Goal: Task Accomplishment & Management: Manage account settings

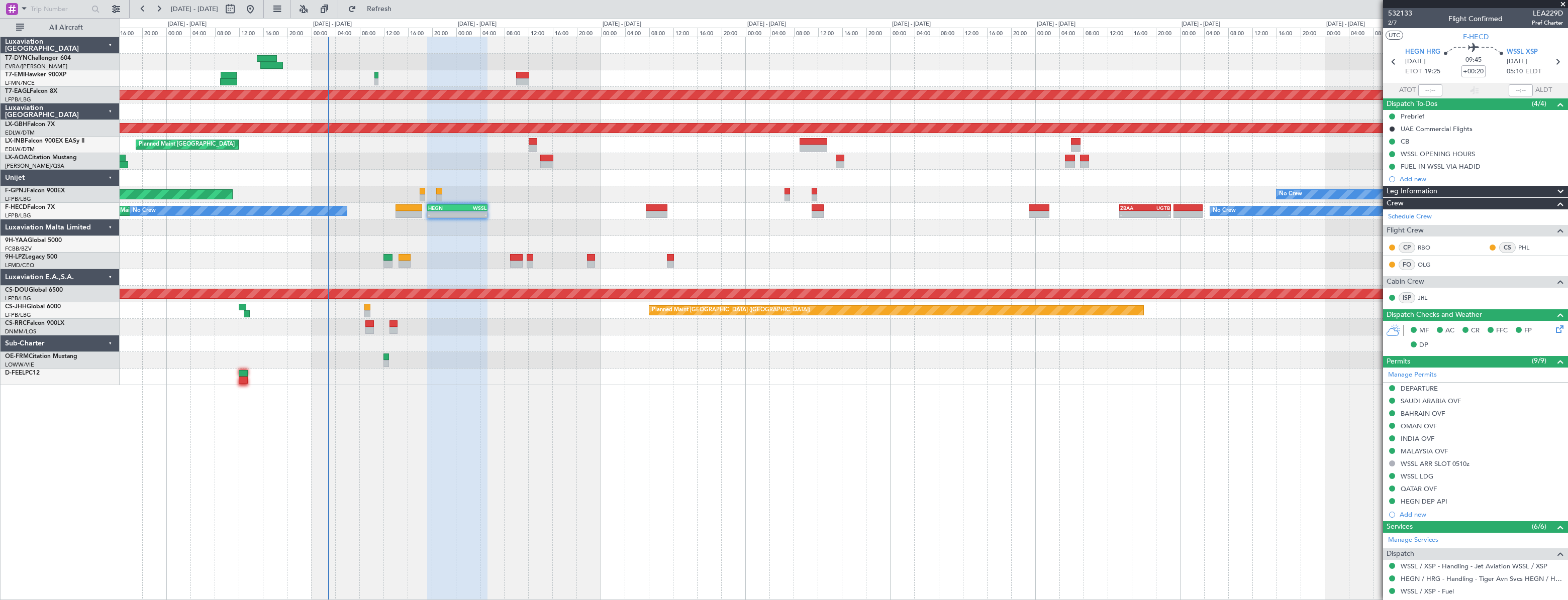
click at [490, 249] on div at bounding box center [843, 245] width 1447 height 16
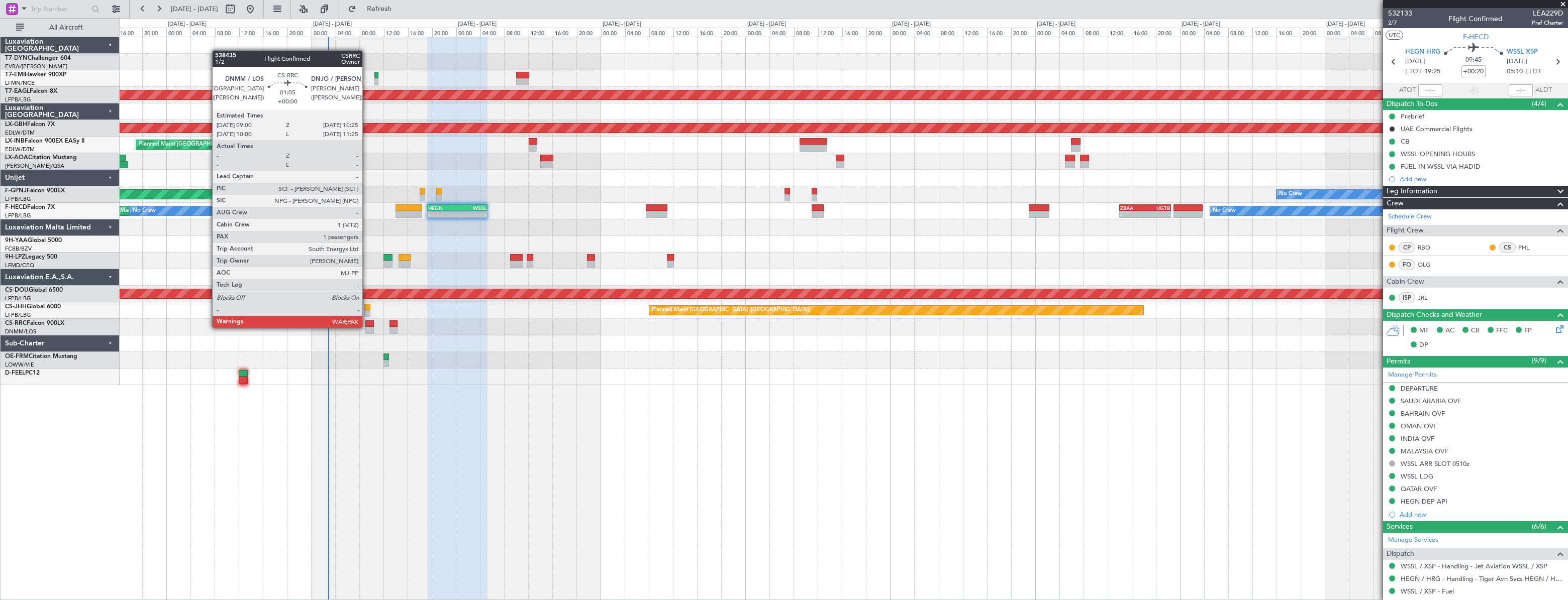
click at [367, 327] on div at bounding box center [369, 330] width 9 height 7
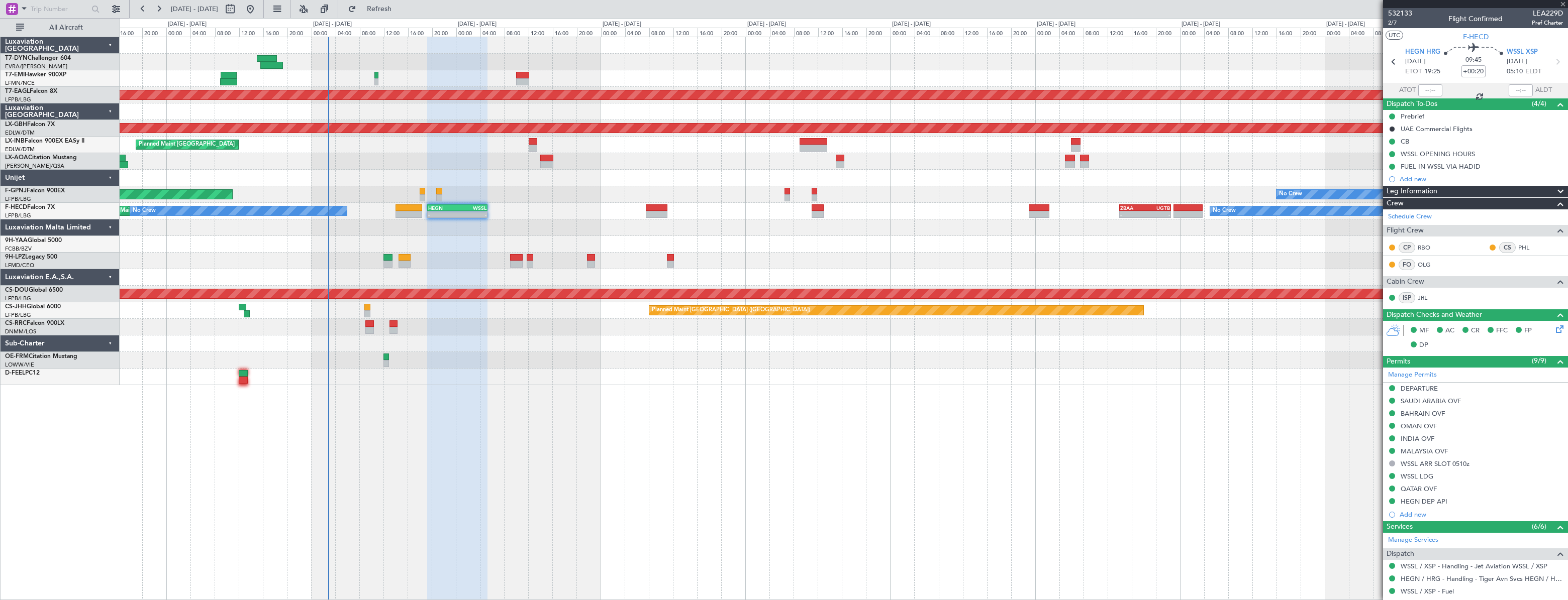
type input "6"
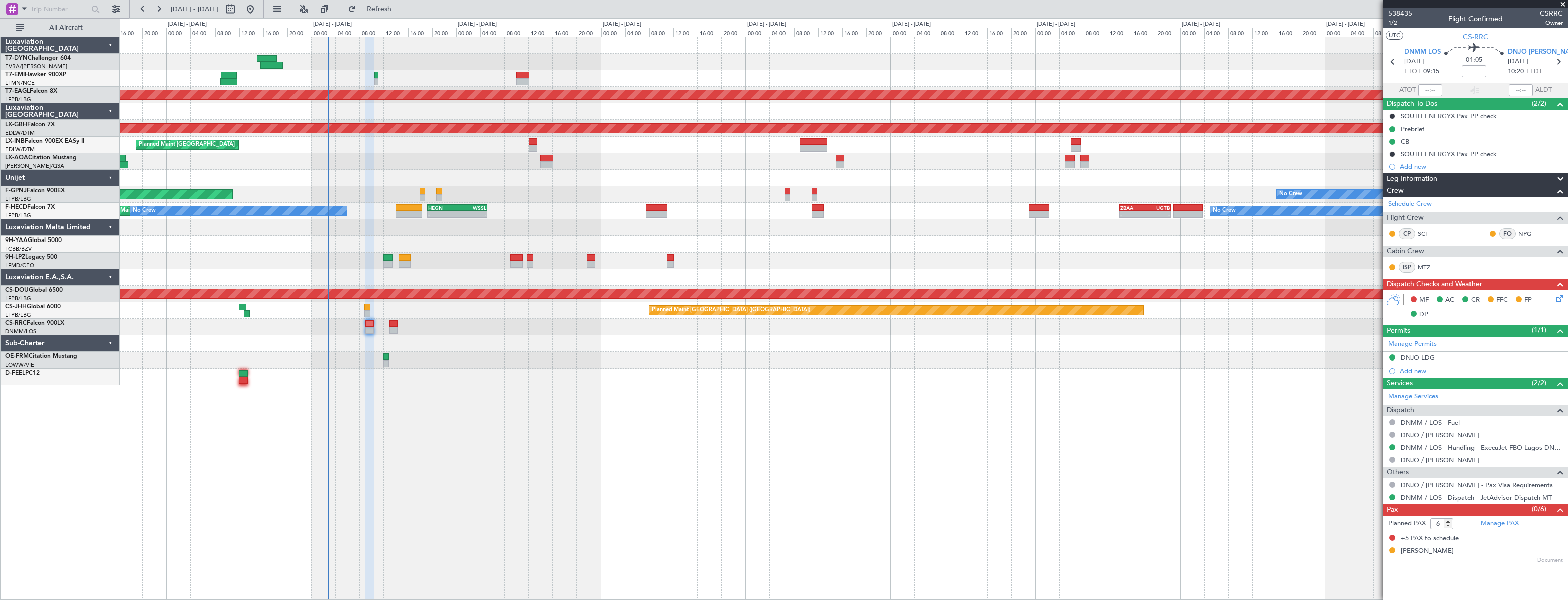
click at [1552, 298] on div "MF AC CR FFC FP DP" at bounding box center [1480, 307] width 148 height 29
click at [1559, 297] on icon at bounding box center [1557, 297] width 8 height 8
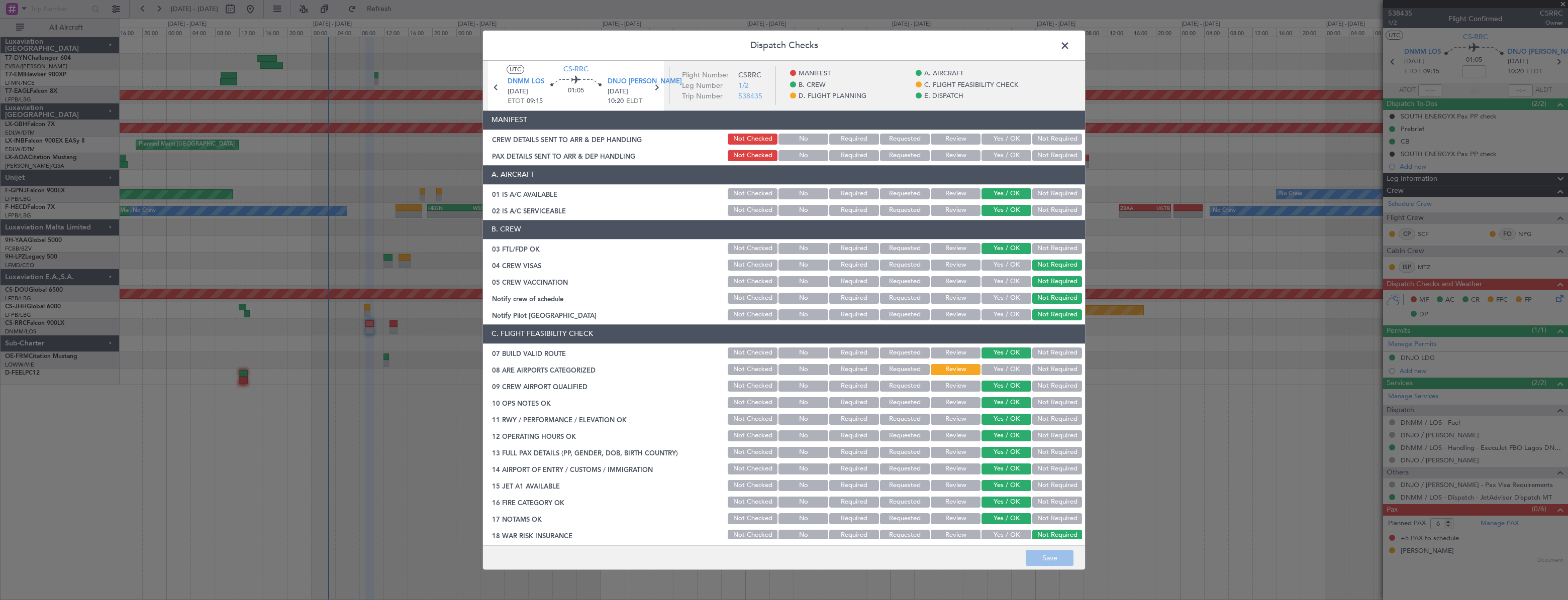
click at [980, 161] on div "Yes / OK" at bounding box center [1005, 155] width 51 height 14
drag, startPoint x: 984, startPoint y: 154, endPoint x: 990, endPoint y: 135, distance: 19.9
click at [984, 154] on button "Yes / OK" at bounding box center [1006, 156] width 50 height 11
click at [990, 135] on button "Yes / OK" at bounding box center [1006, 139] width 50 height 11
click at [1062, 561] on button "Save" at bounding box center [1049, 558] width 48 height 16
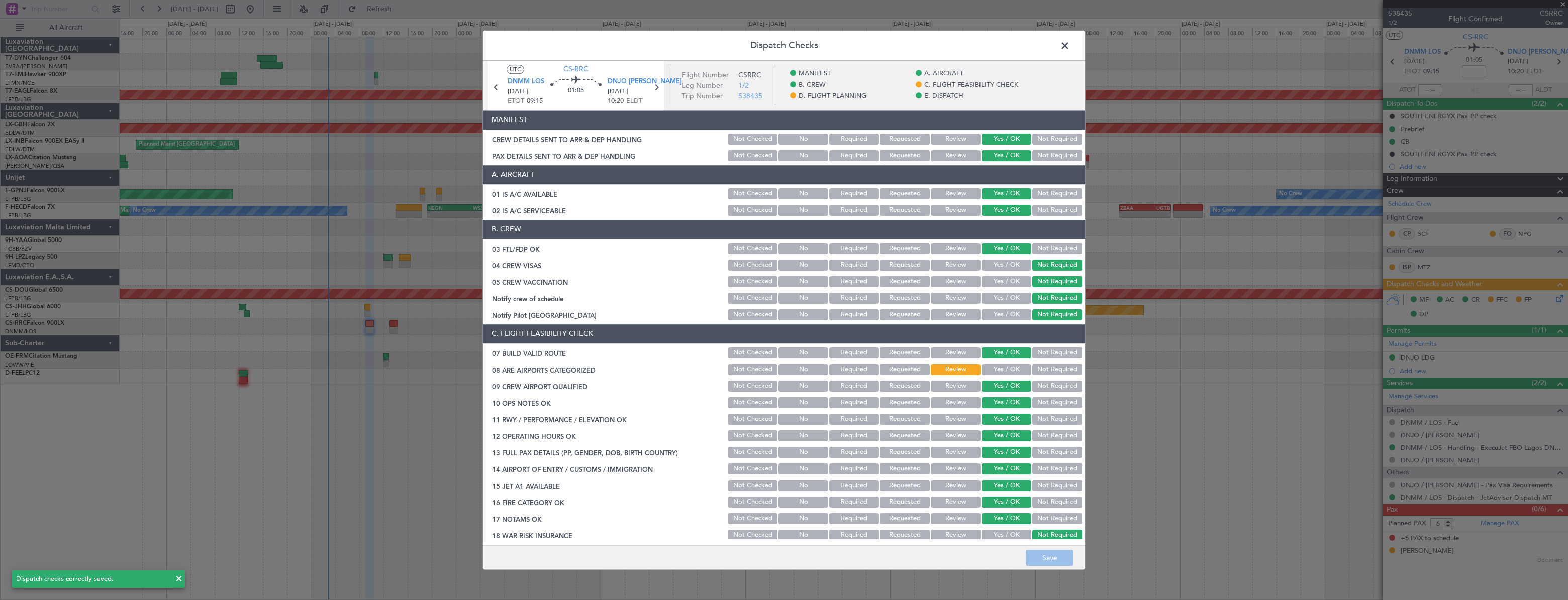
click at [1070, 45] on span at bounding box center [1070, 48] width 0 height 20
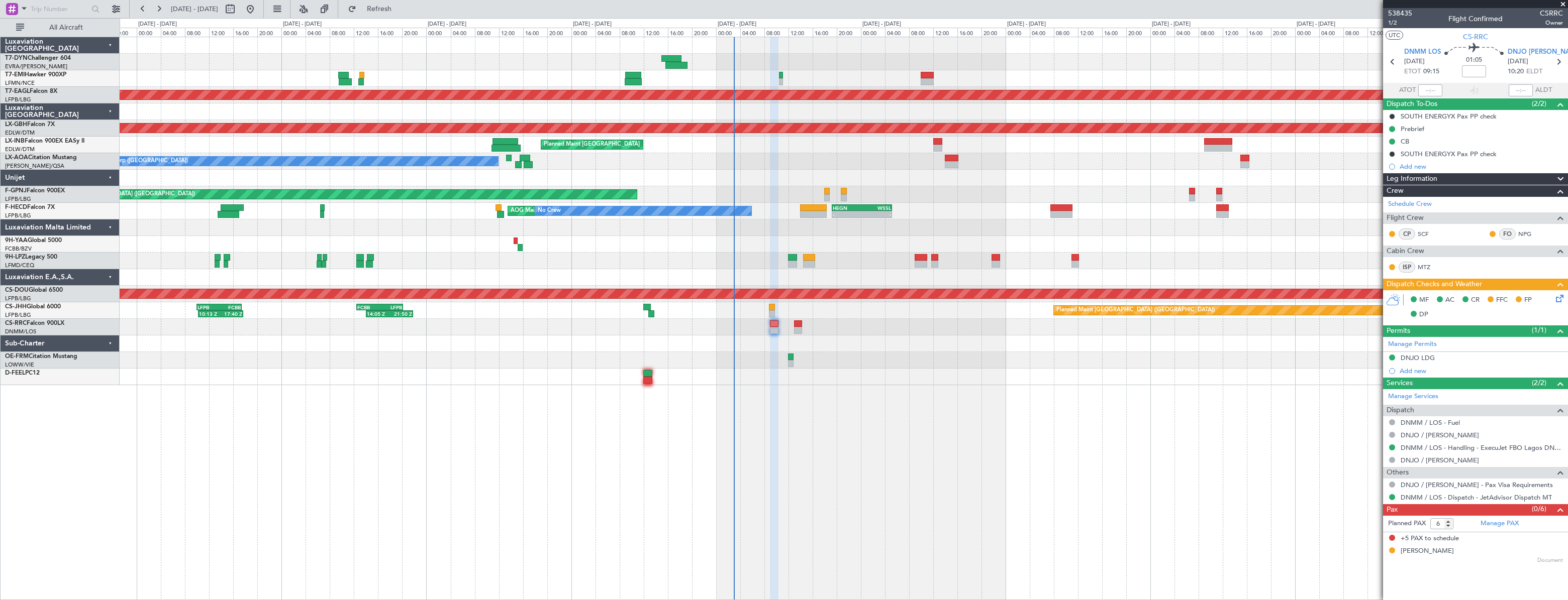
click at [839, 387] on div "Planned Maint Dubai (Al Maktoum Intl) Planned Maint Nurnberg Planned Maint [GEO…" at bounding box center [844, 318] width 1448 height 564
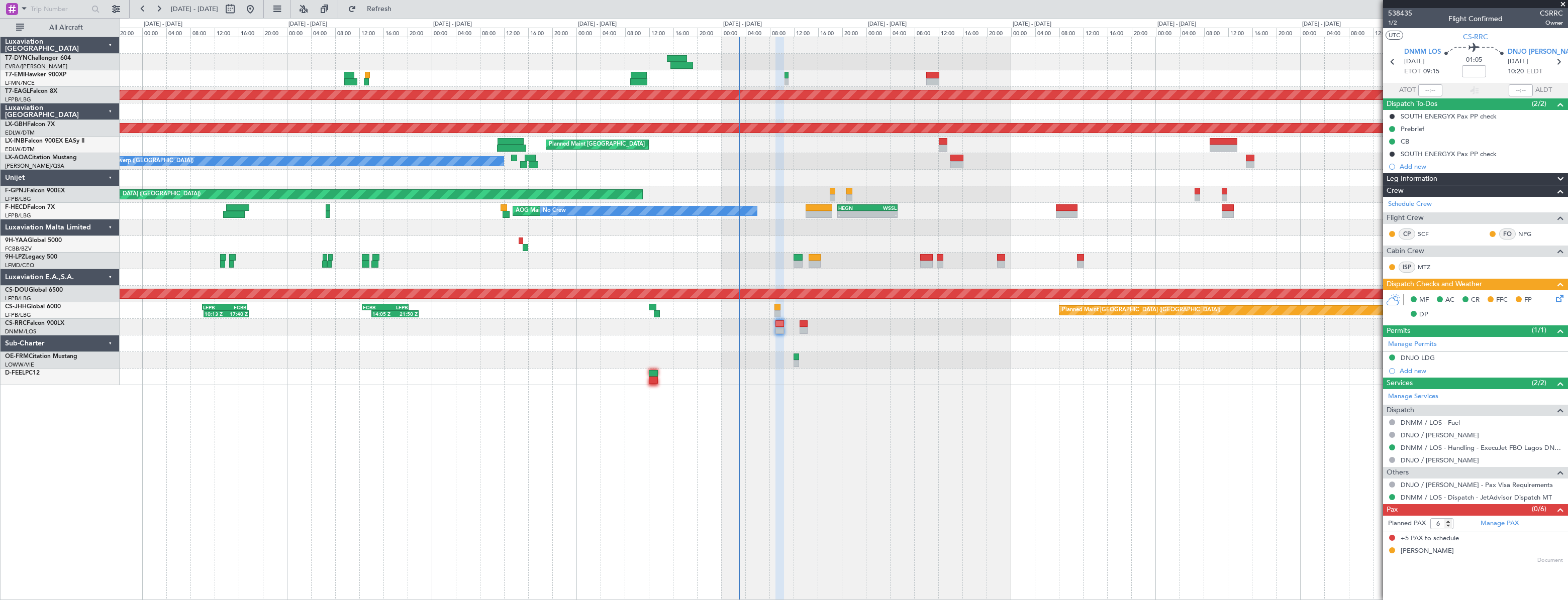
click at [107, 427] on div "Planned Maint Dubai (Al Maktoum Intl) Planned Maint Nurnberg Planned Maint [GEO…" at bounding box center [784, 309] width 1568 height 582
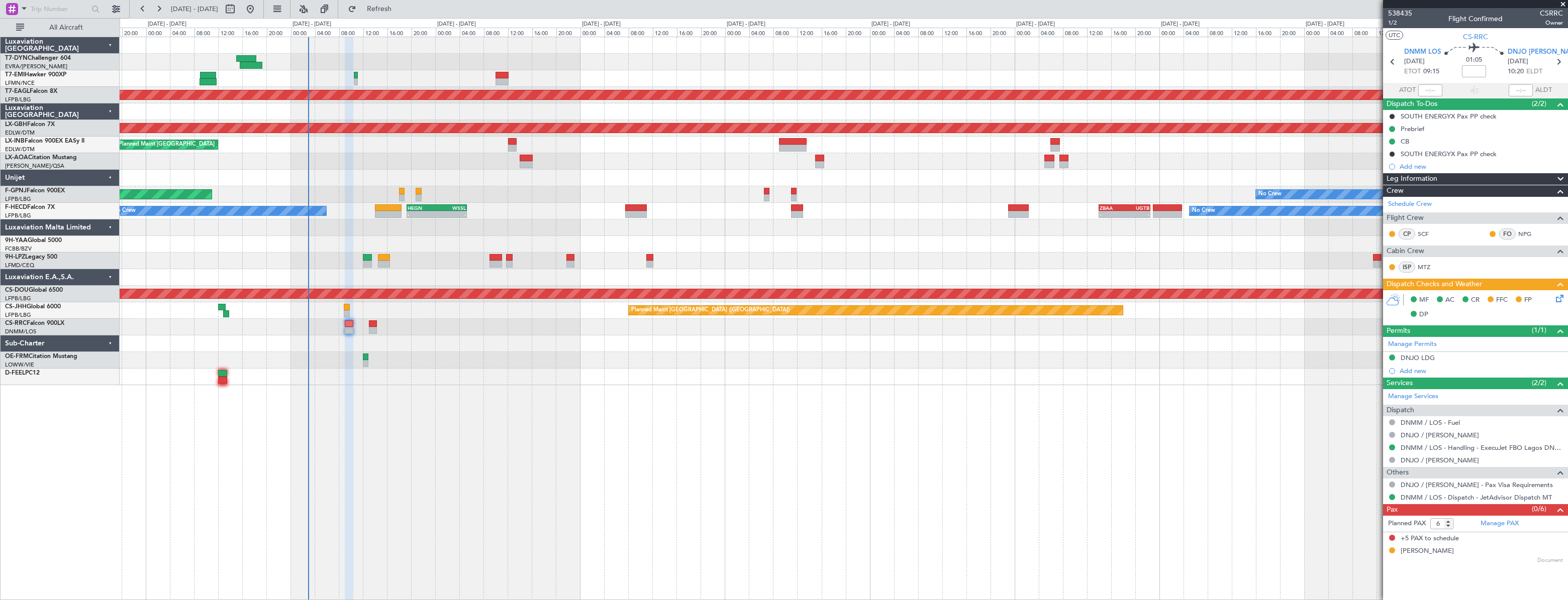
click at [588, 191] on div "No Crew Planned Maint [GEOGRAPHIC_DATA] (Al Maktoum Intl) Planned Maint Nurnber…" at bounding box center [843, 211] width 1447 height 348
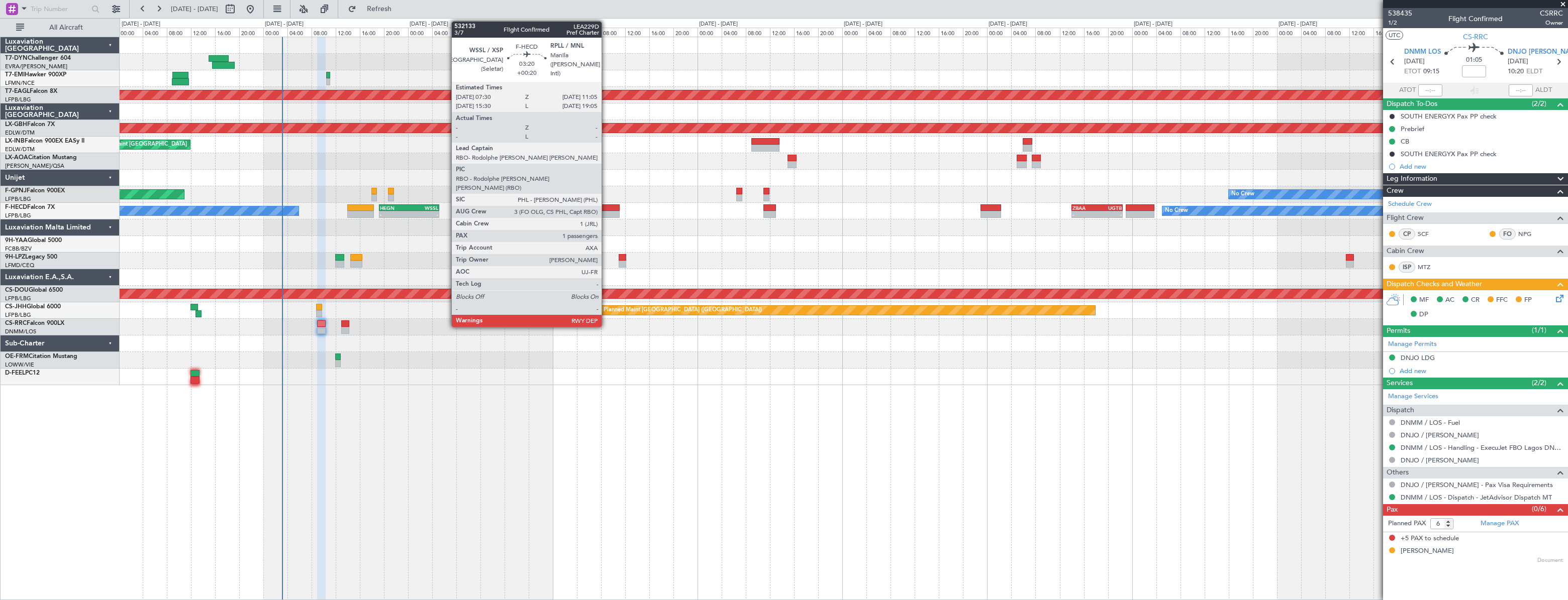
click at [606, 211] on div at bounding box center [608, 214] width 22 height 7
type input "+00:20"
type input "1"
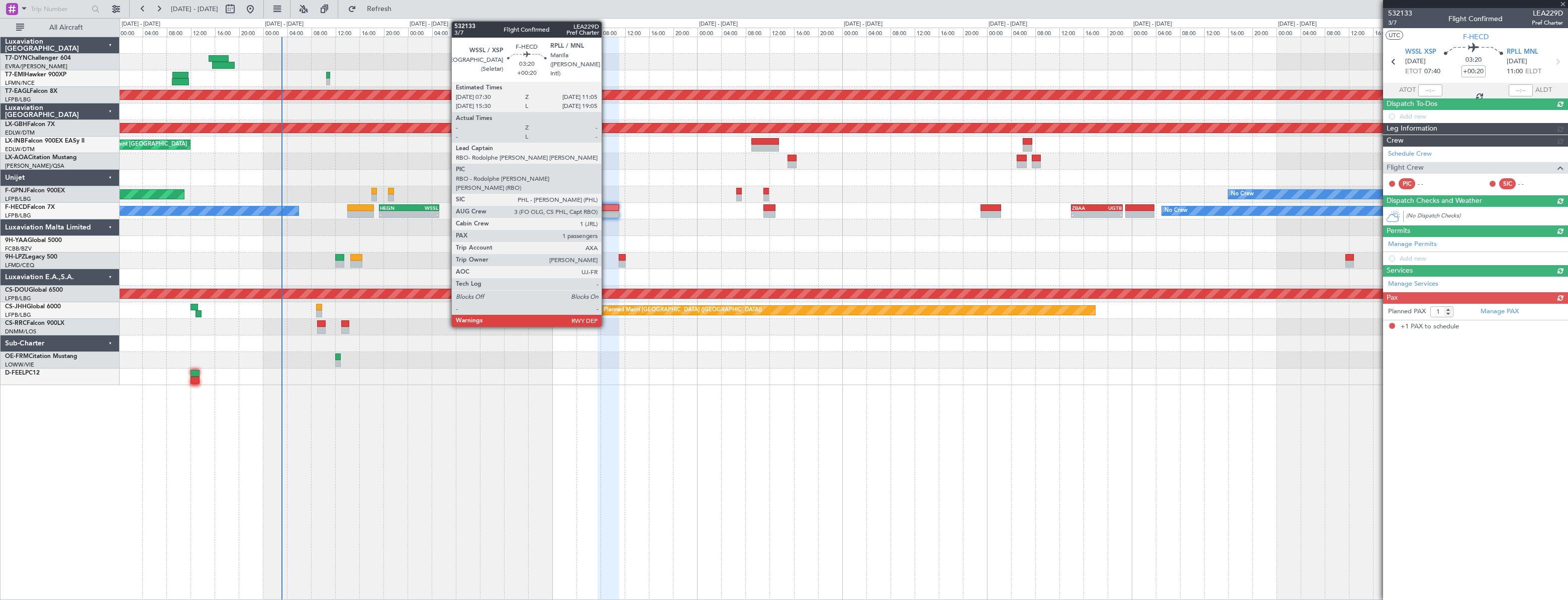
click at [606, 210] on div at bounding box center [608, 208] width 22 height 7
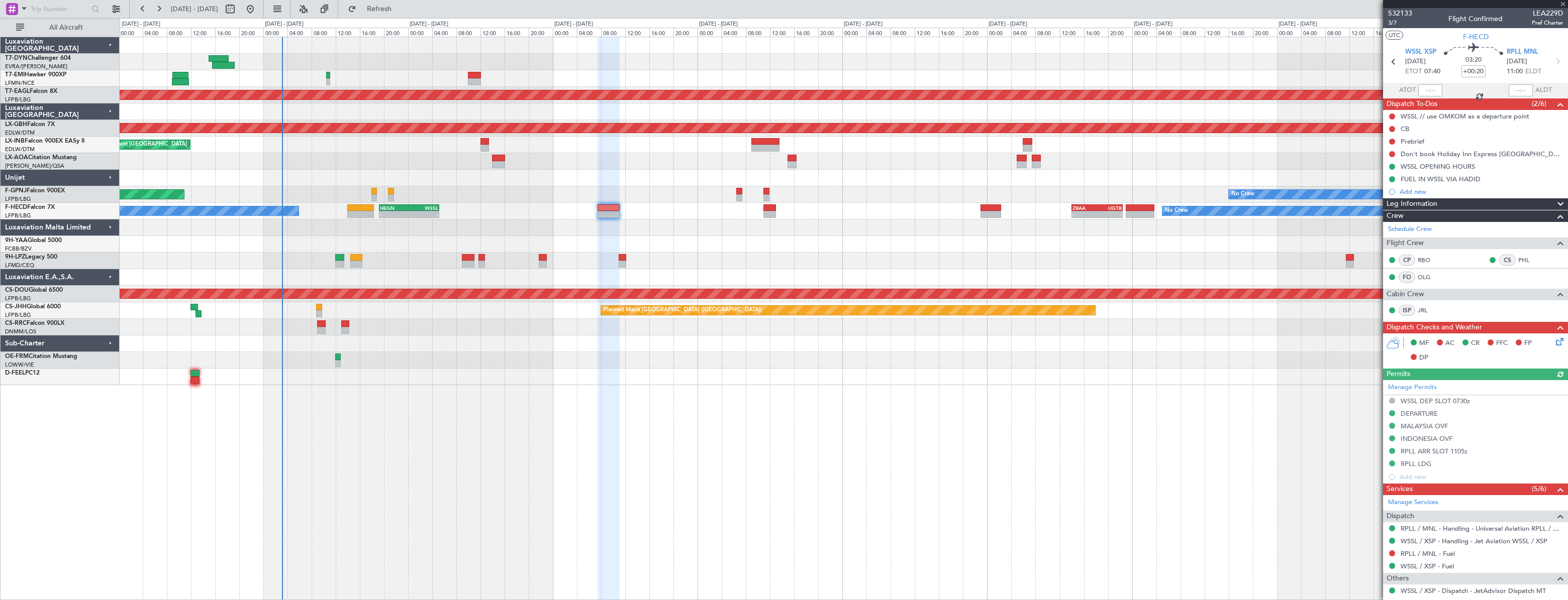
scroll to position [60, 0]
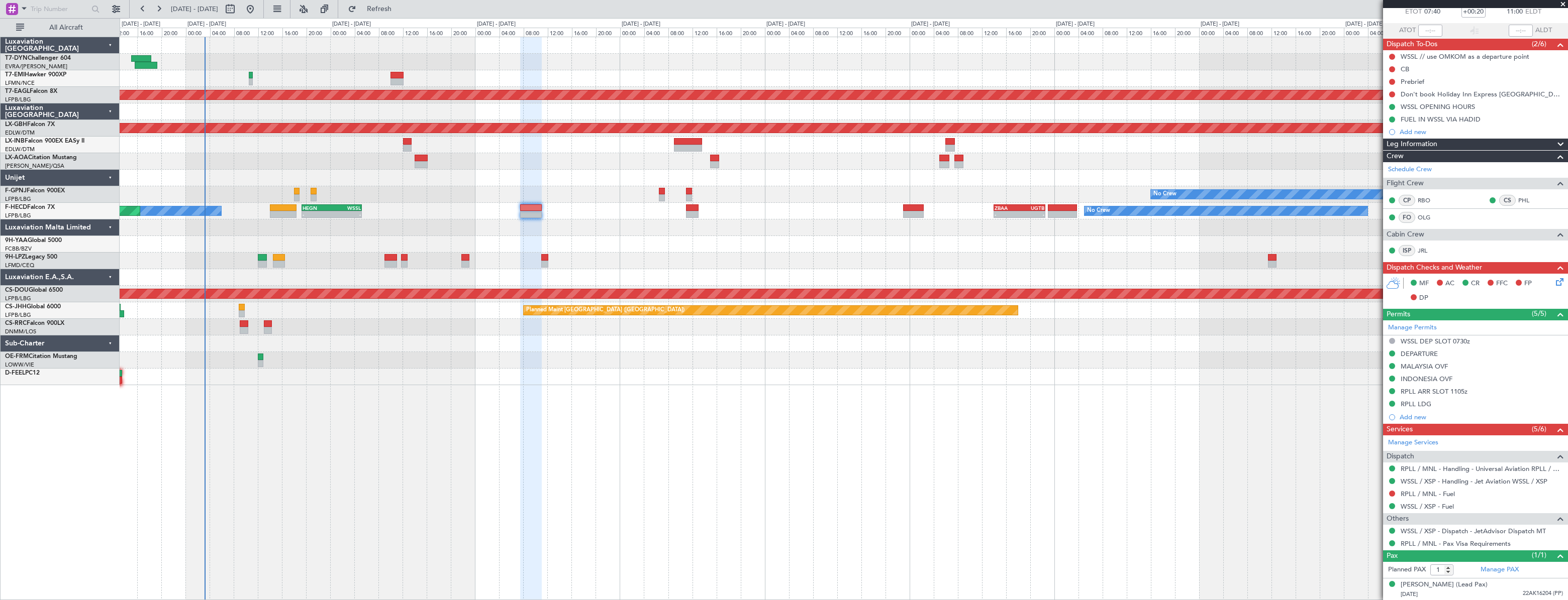
click at [672, 85] on div "No Crew" at bounding box center [843, 78] width 1447 height 16
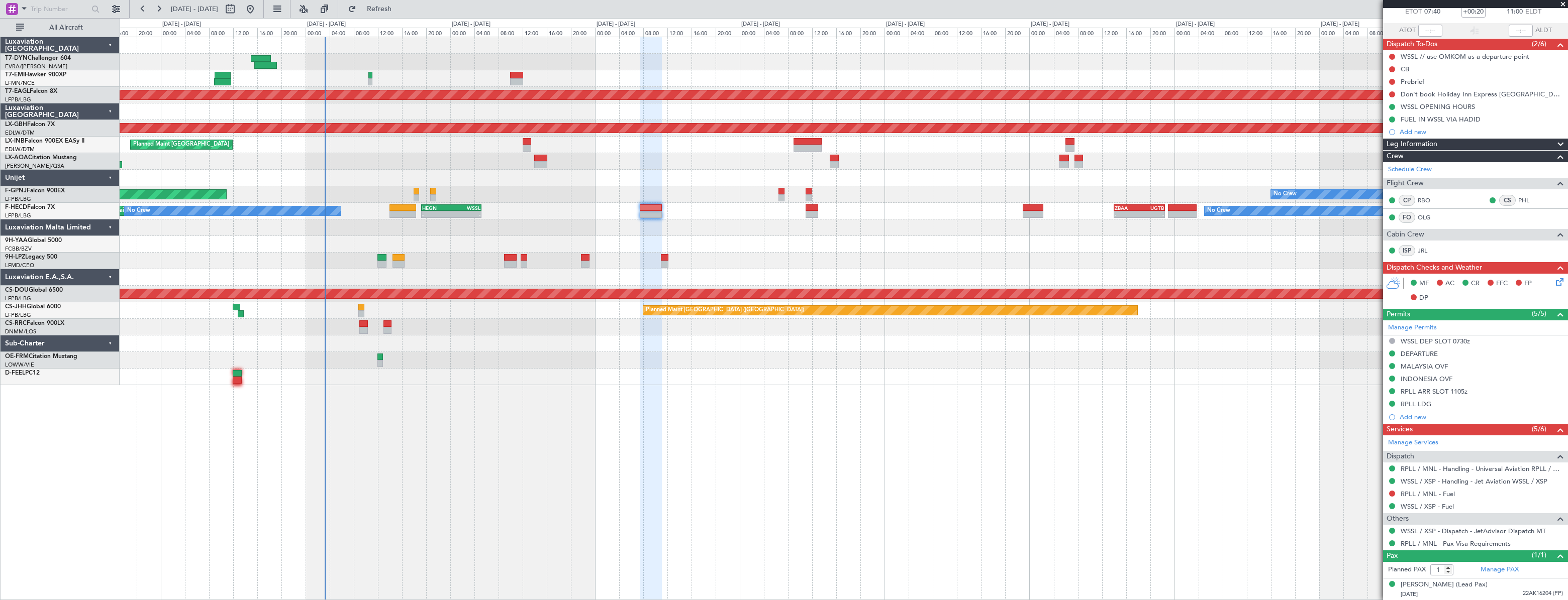
click at [457, 352] on div at bounding box center [844, 361] width 1448 height 16
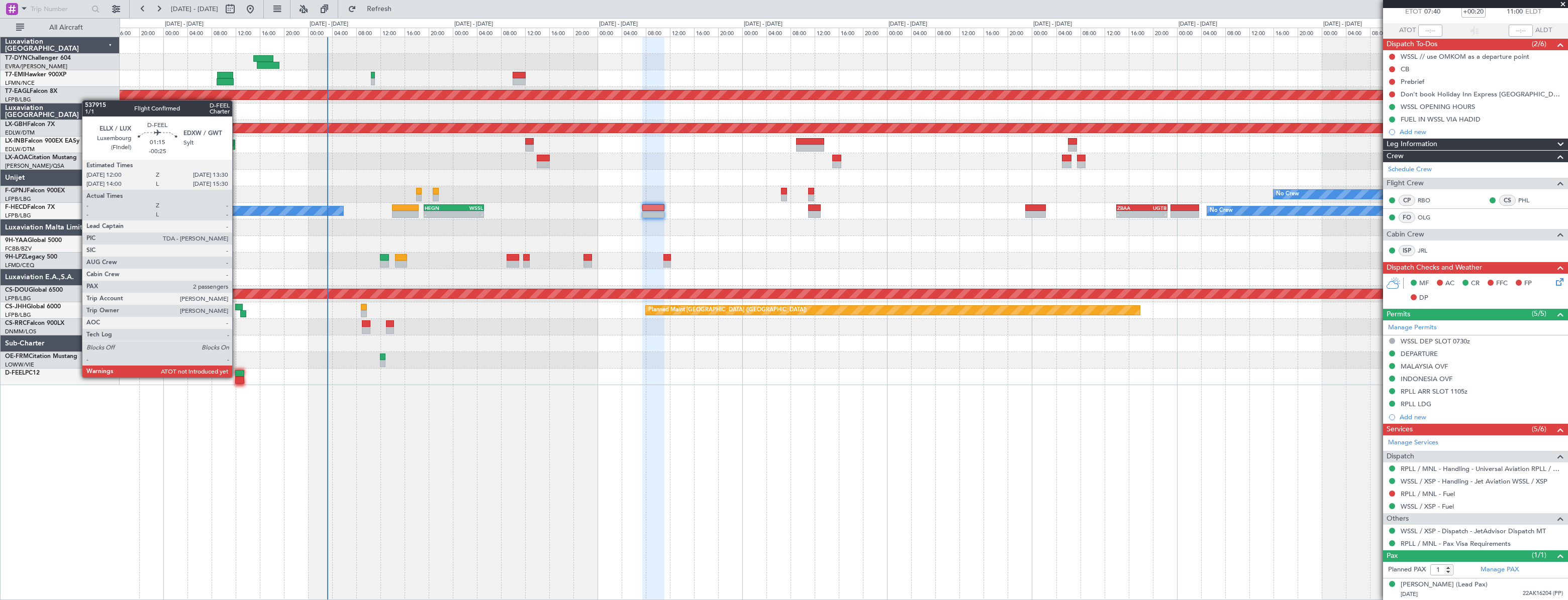
click at [236, 377] on div at bounding box center [240, 380] width 9 height 7
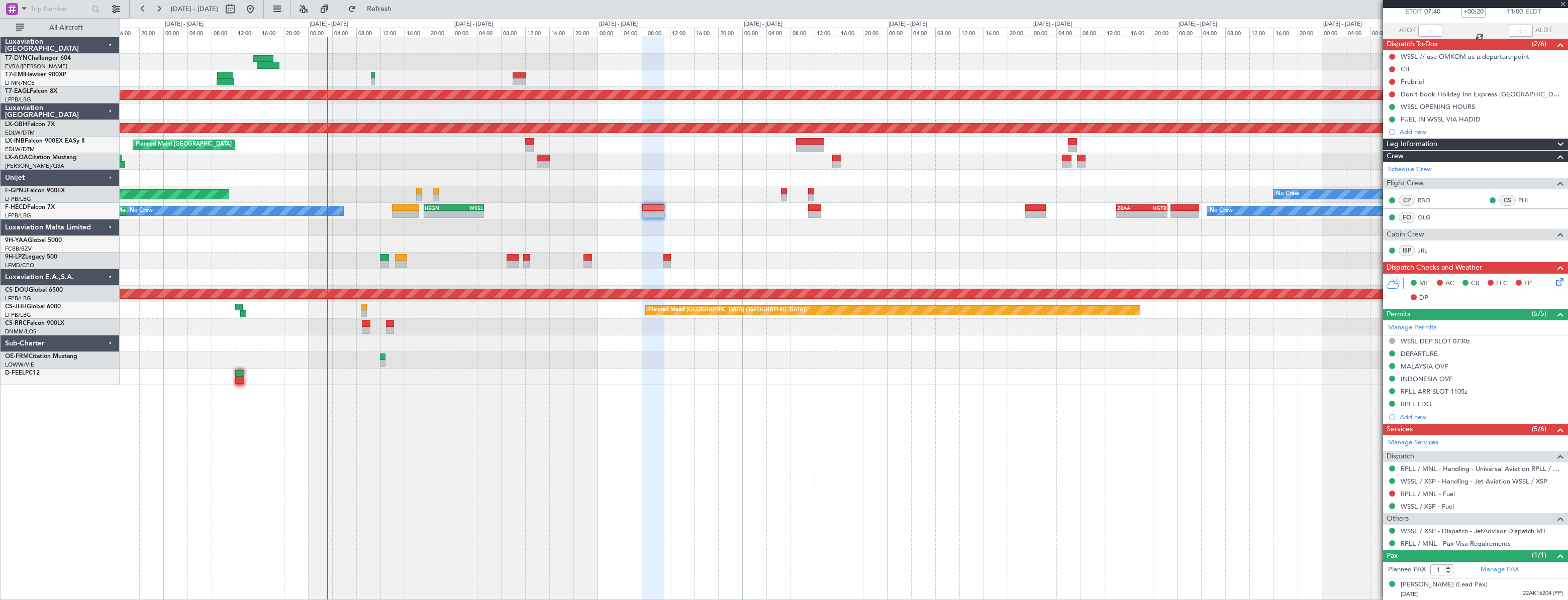
type input "-00:25"
type input "2"
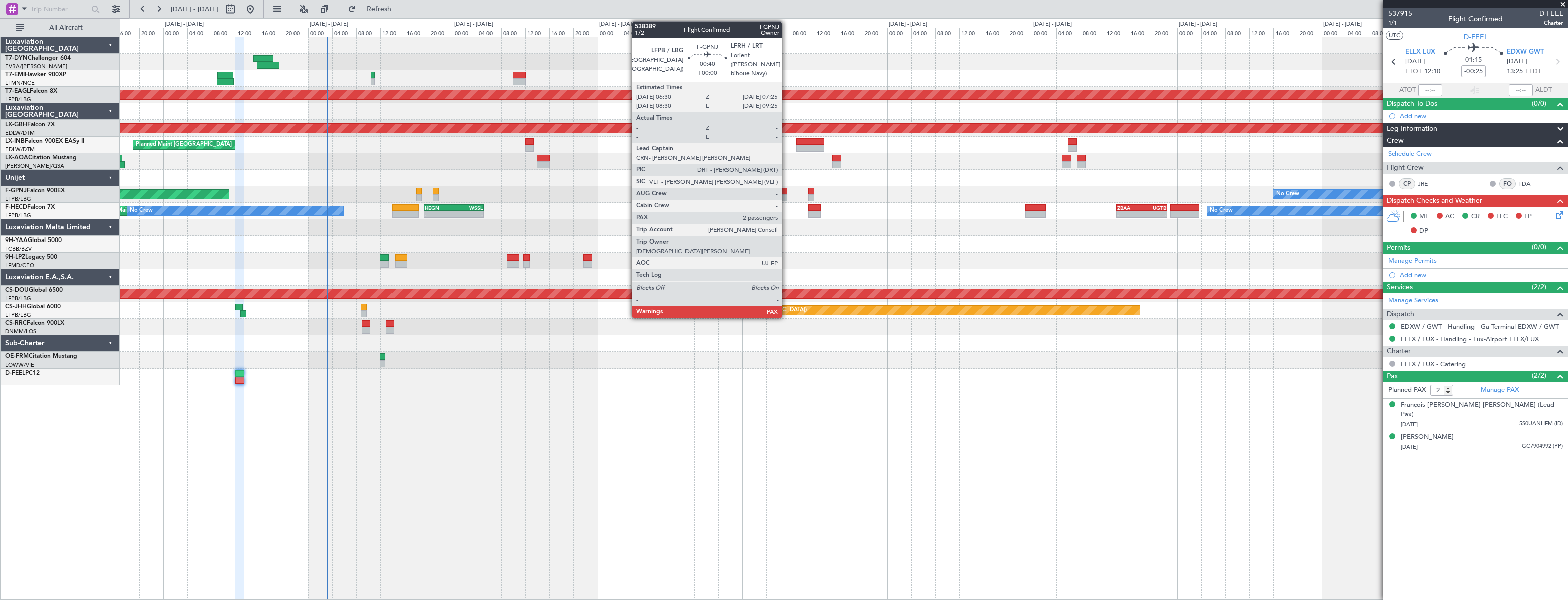
click at [786, 192] on div at bounding box center [784, 191] width 6 height 7
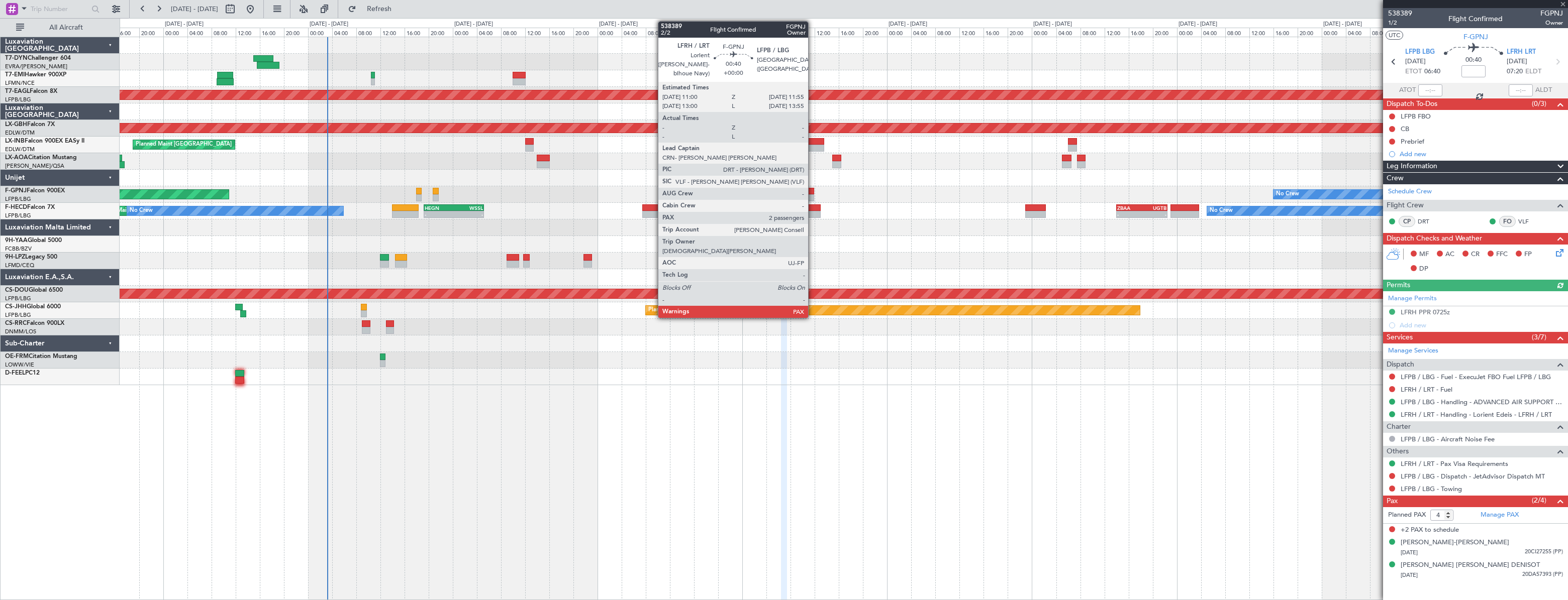
click at [813, 191] on div at bounding box center [811, 191] width 6 height 7
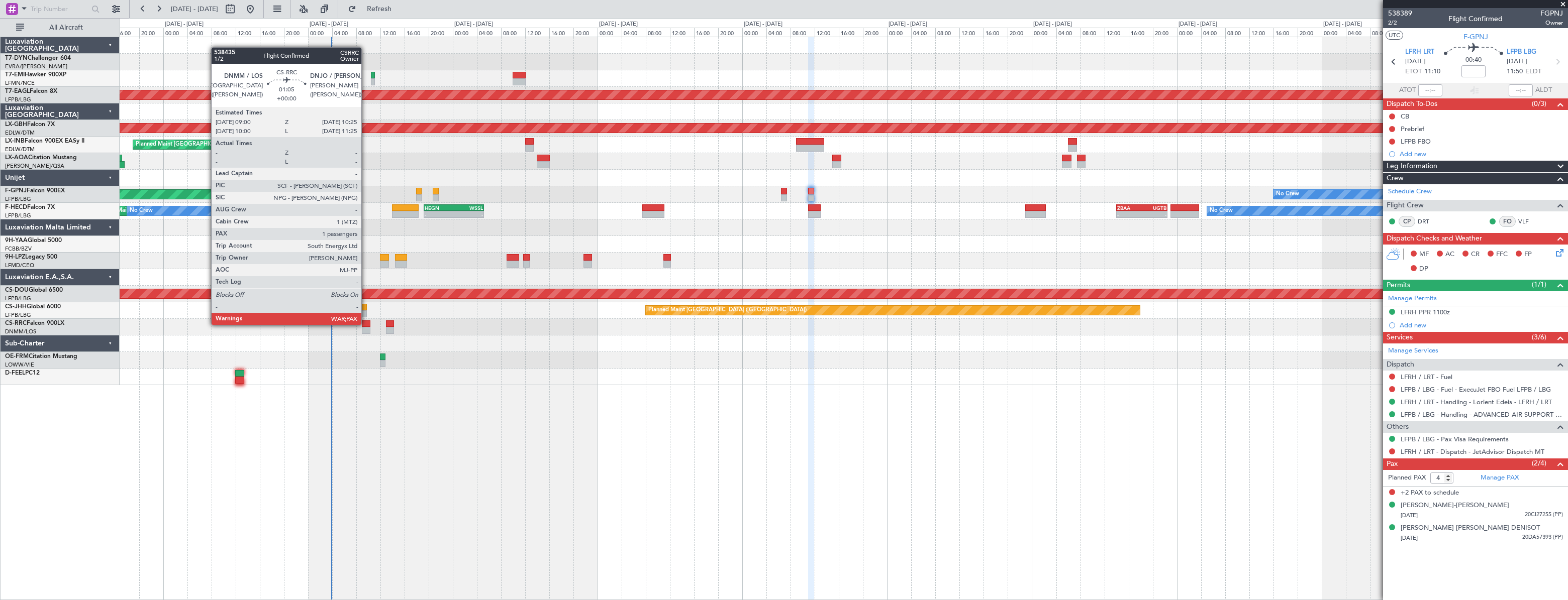
click at [366, 324] on div at bounding box center [366, 324] width 9 height 7
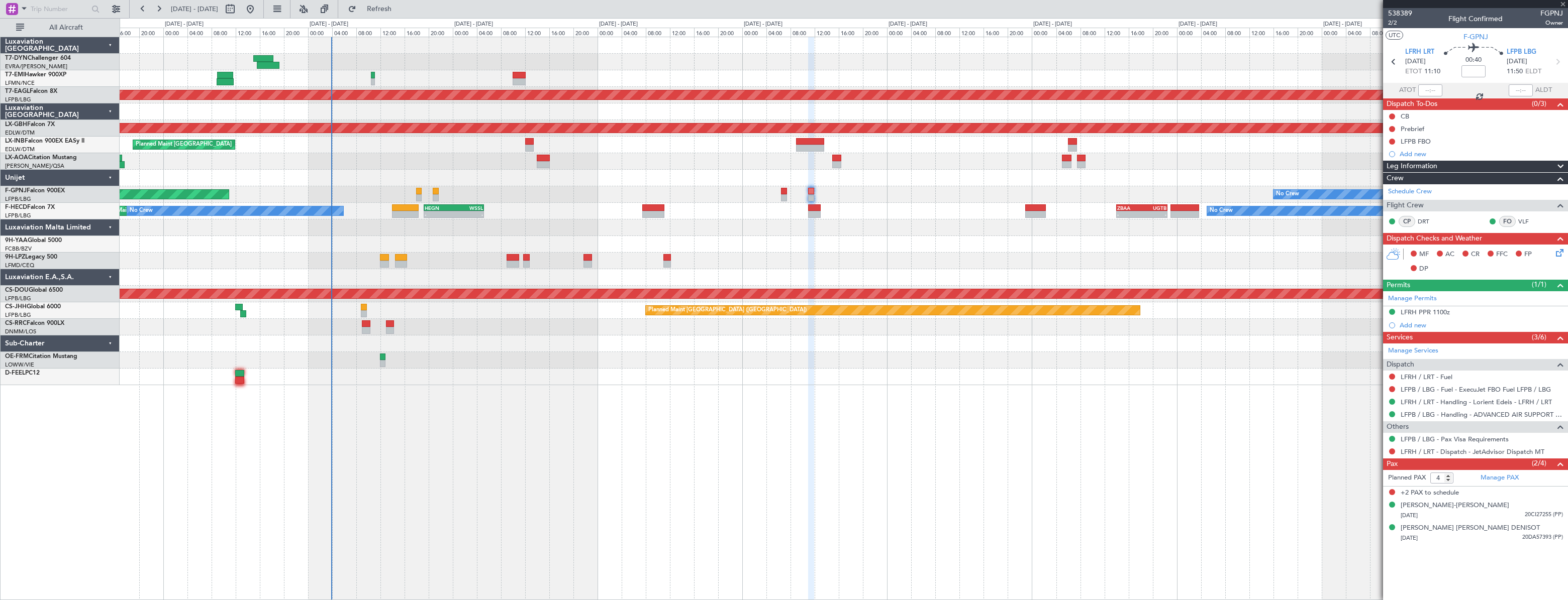
type input "6"
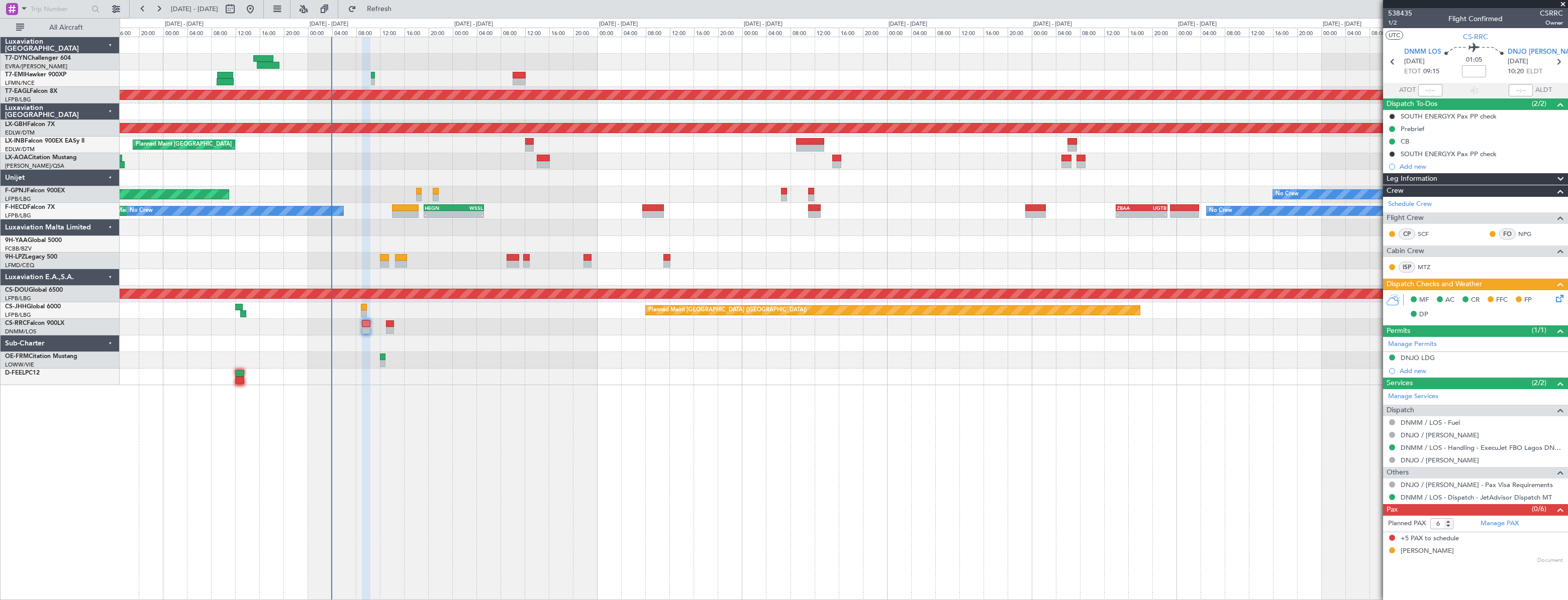
click at [610, 99] on div "No Crew Planned Maint [GEOGRAPHIC_DATA] (Al Maktoum Intl) Planned Maint Nurnber…" at bounding box center [843, 211] width 1447 height 348
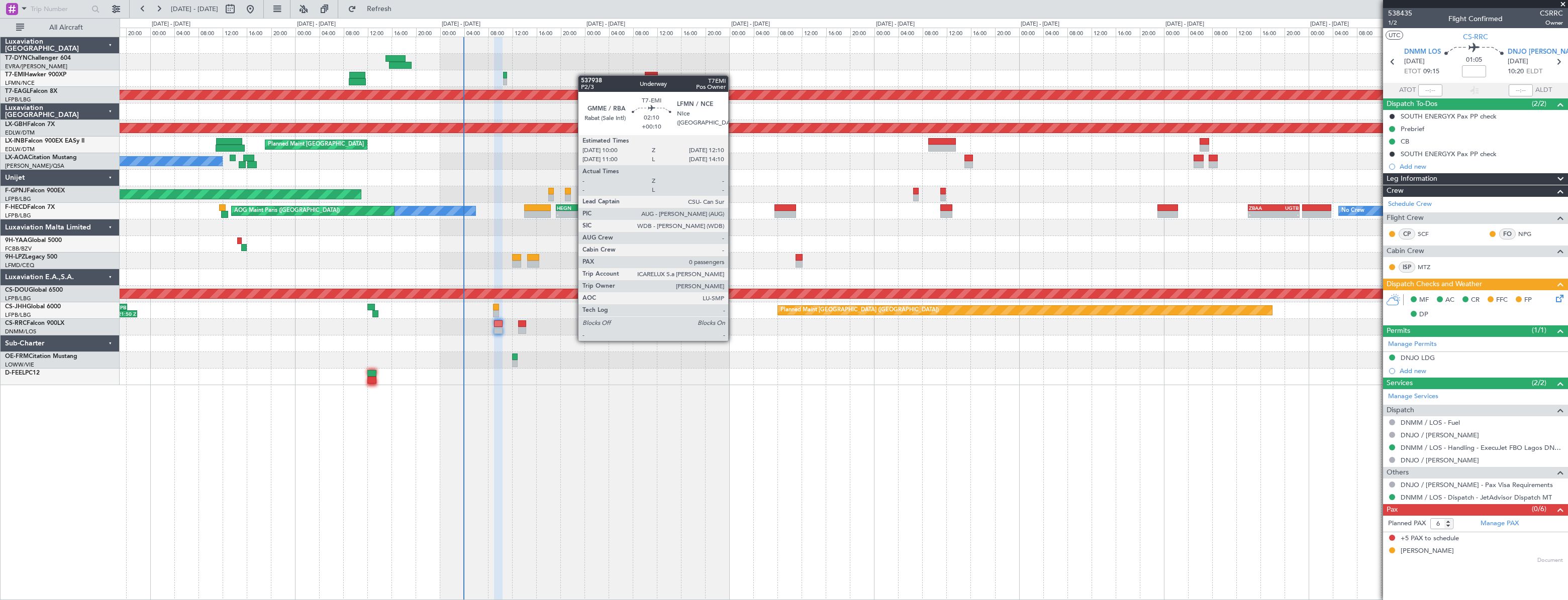
click at [607, 73] on div "No Crew" at bounding box center [843, 78] width 1447 height 16
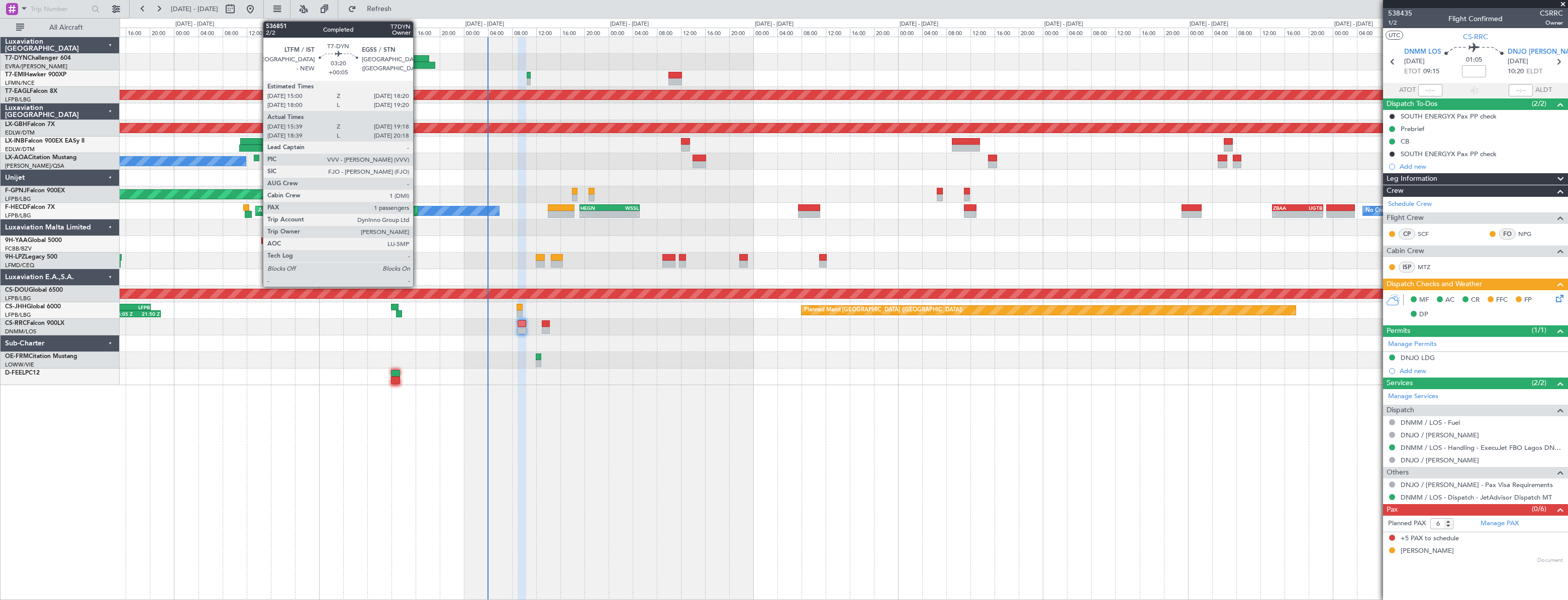
click at [418, 58] on div at bounding box center [419, 58] width 21 height 7
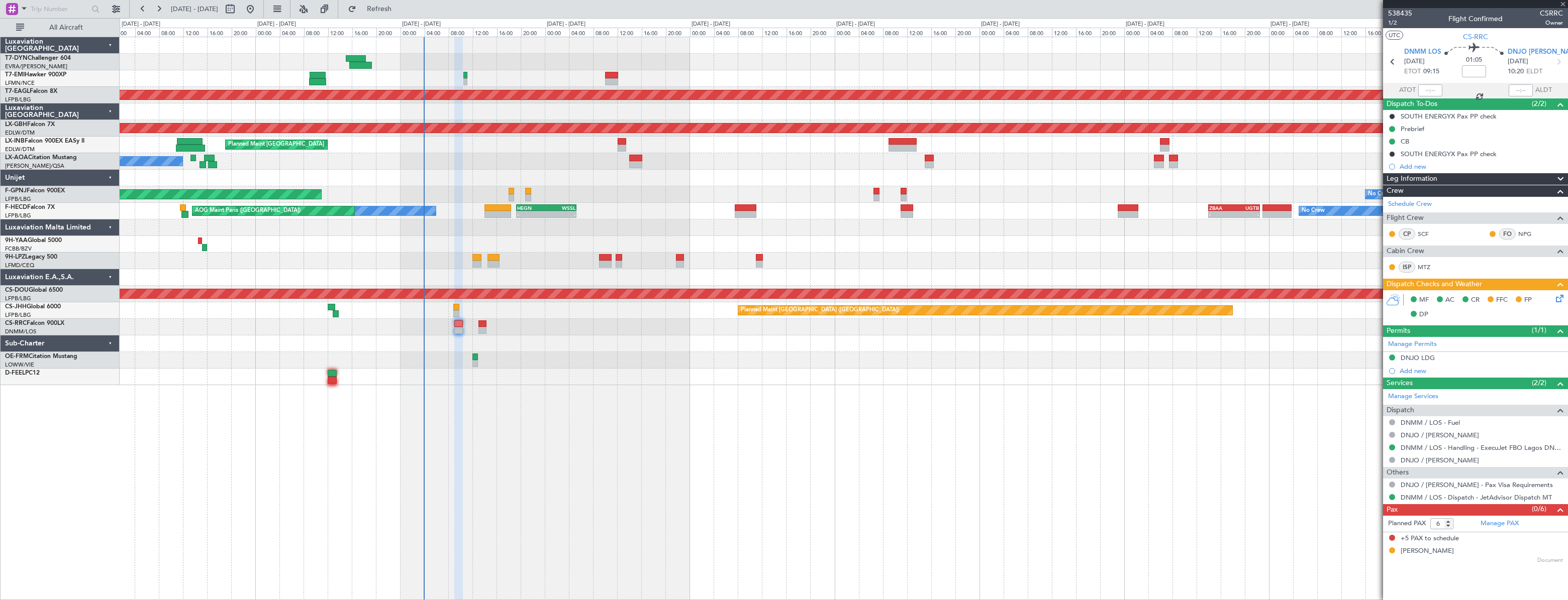
click at [519, 66] on div at bounding box center [843, 62] width 1447 height 16
type input "+00:05"
type input "15:39"
type input "19:18"
type input "1"
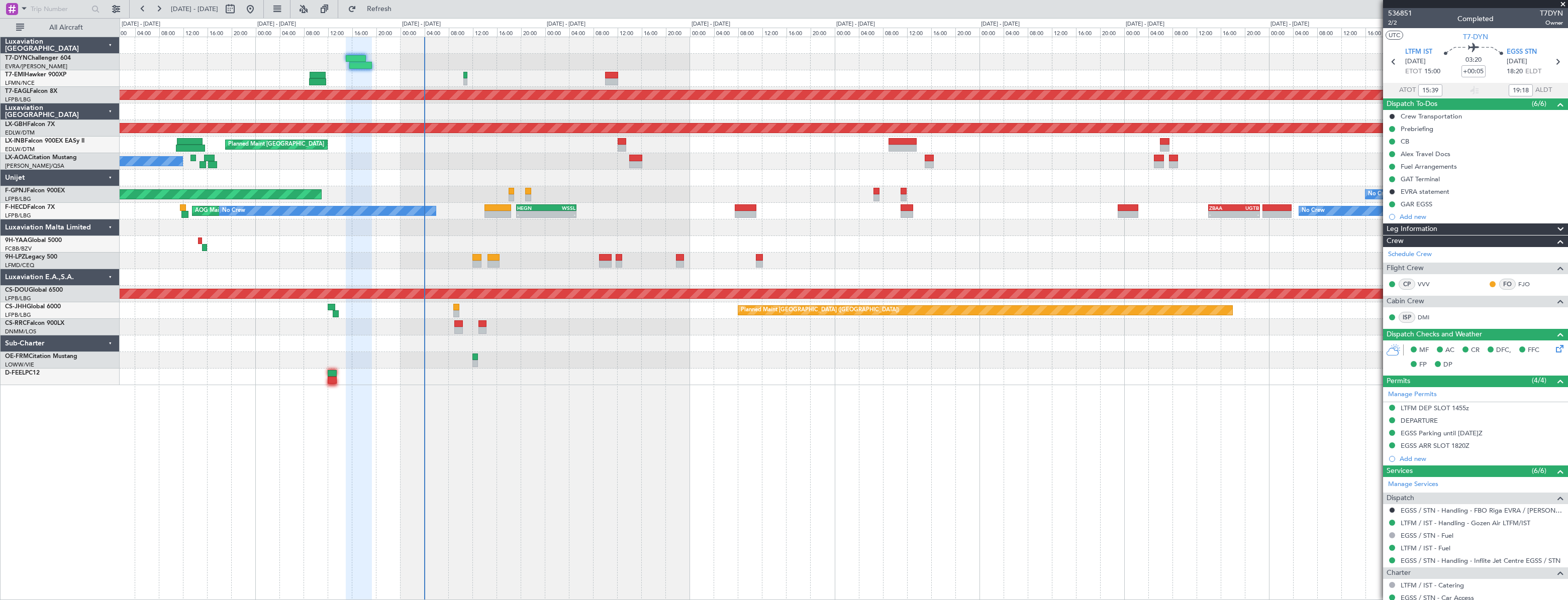
click at [344, 75] on div "No Crew" at bounding box center [843, 78] width 1447 height 16
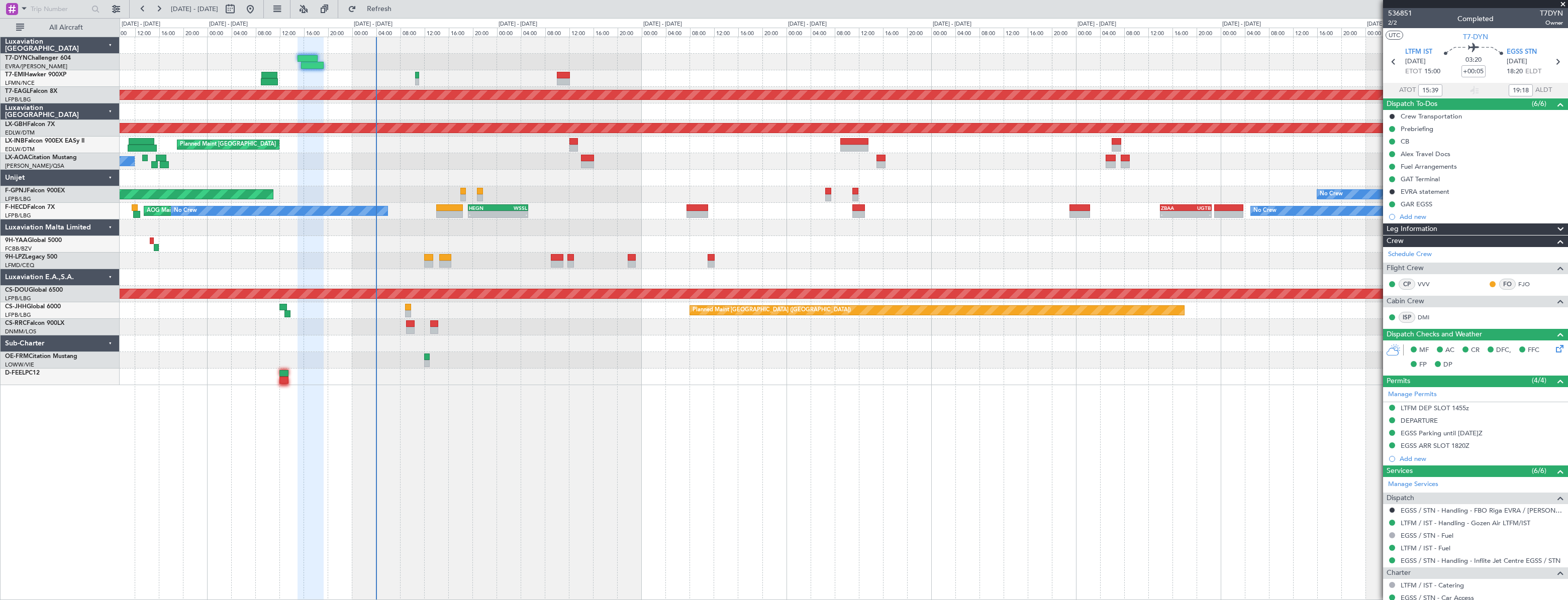
click at [365, 54] on div "No Crew Planned Maint [GEOGRAPHIC_DATA] (Al Maktoum Intl) Planned Maint Nurnber…" at bounding box center [843, 211] width 1447 height 348
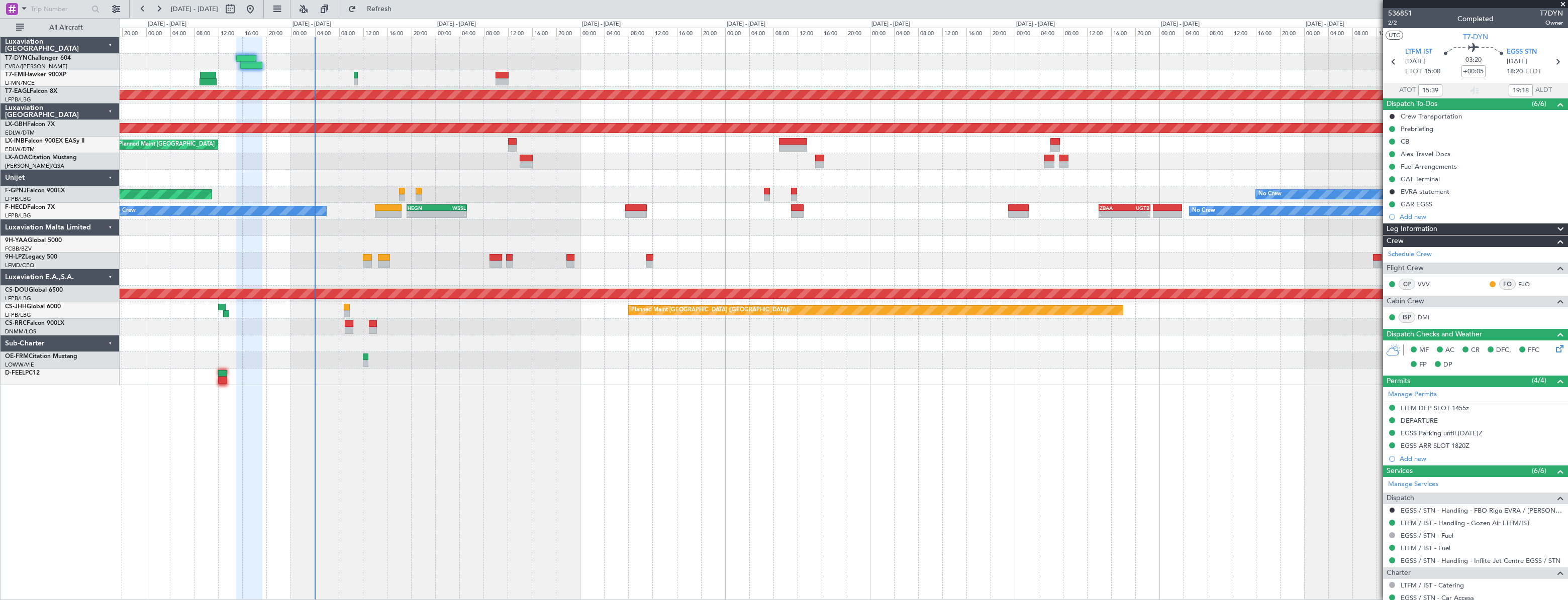
click at [661, 180] on div at bounding box center [843, 178] width 1447 height 16
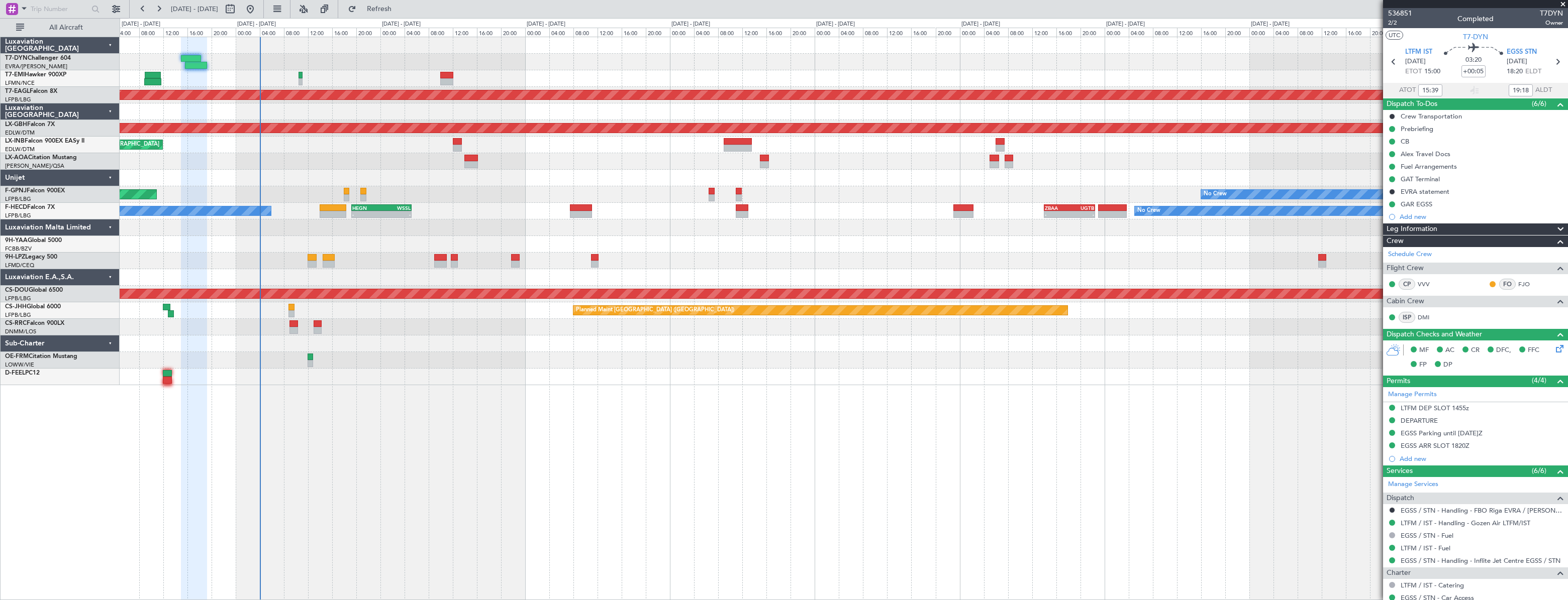
click at [593, 141] on div "No Crew Planned Maint [GEOGRAPHIC_DATA] (Al Maktoum Intl) Planned Maint Nurnber…" at bounding box center [844, 211] width 1448 height 348
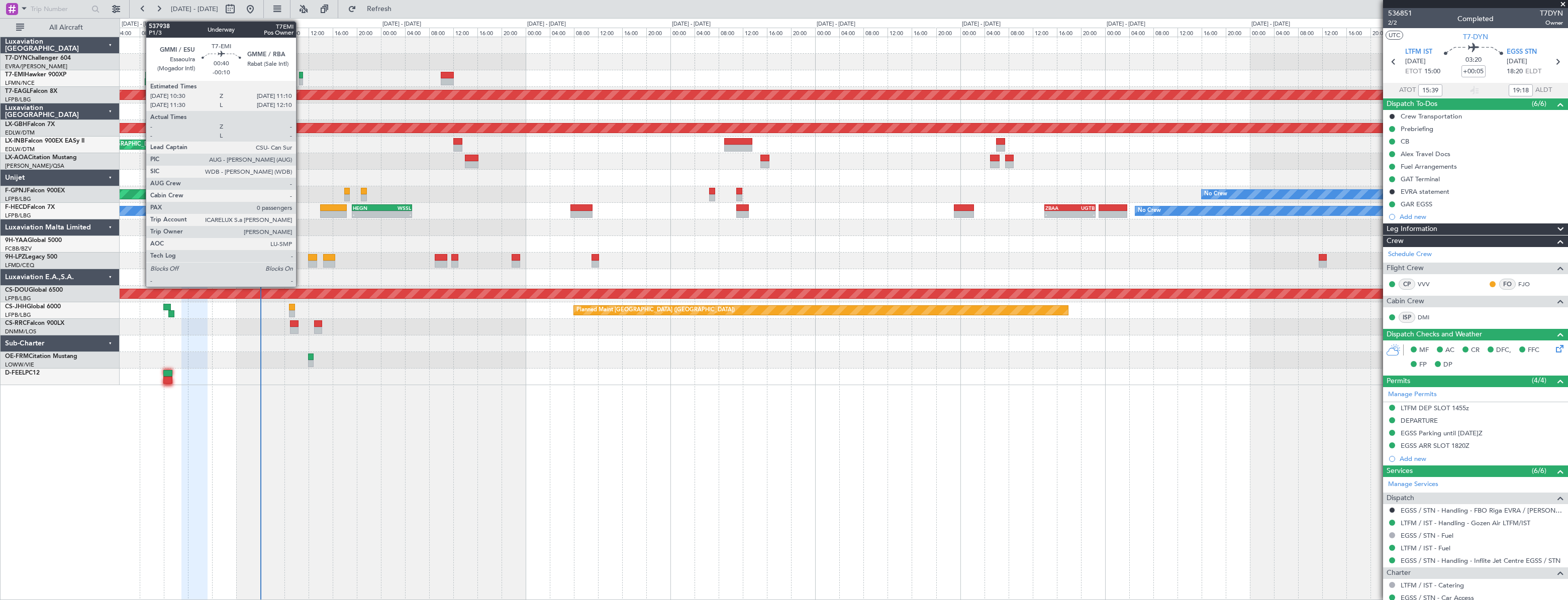
click at [300, 77] on div at bounding box center [301, 75] width 4 height 7
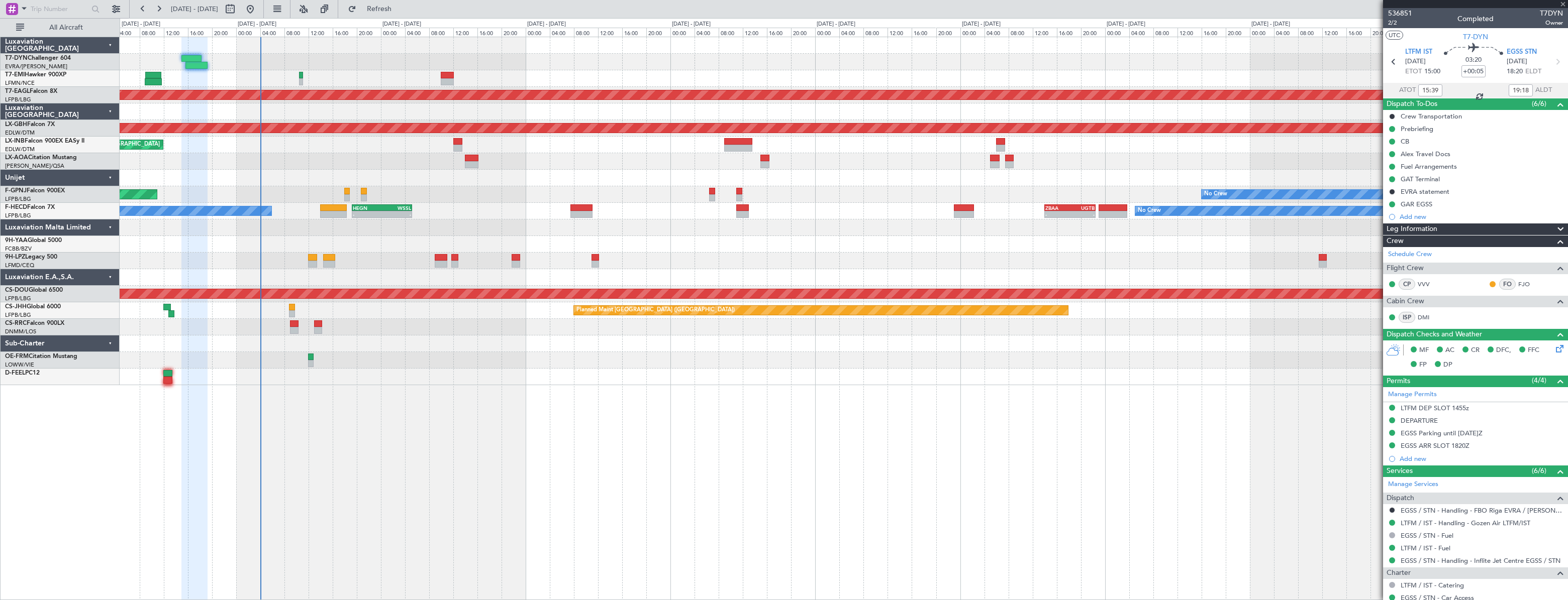
type input "-00:10"
type input "0"
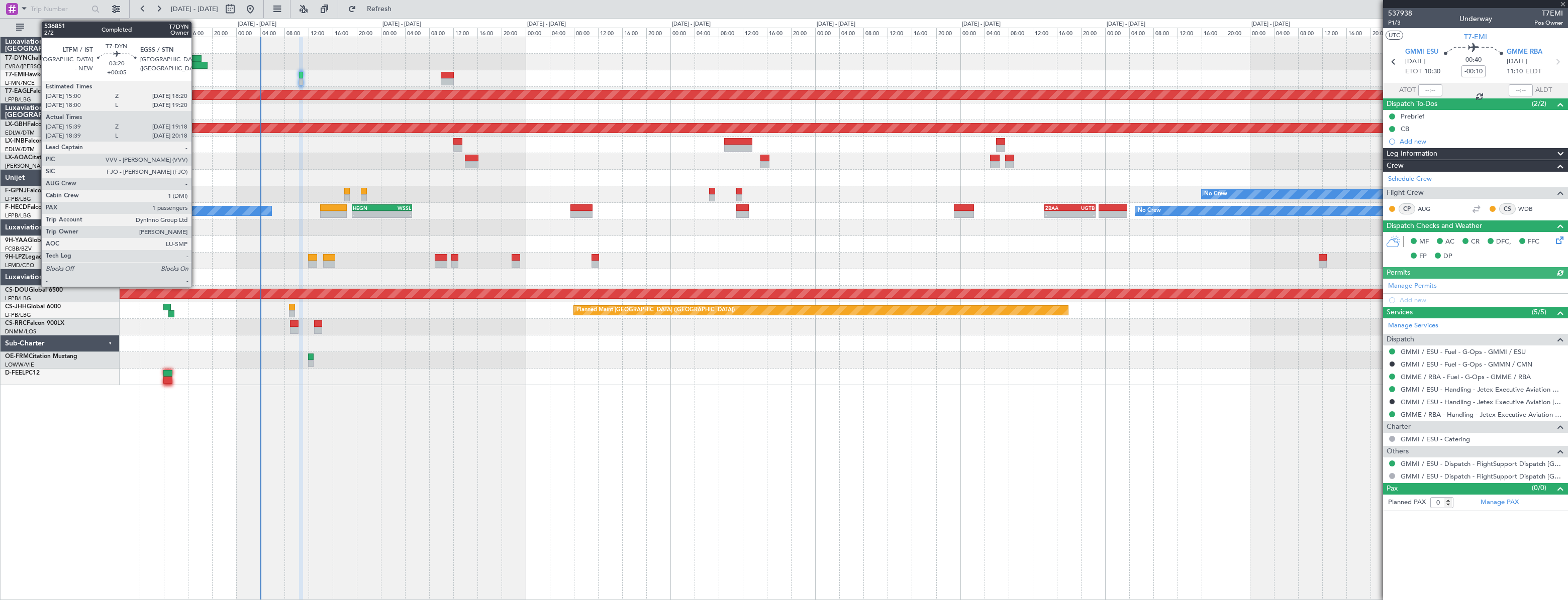
click at [196, 60] on div at bounding box center [191, 58] width 21 height 7
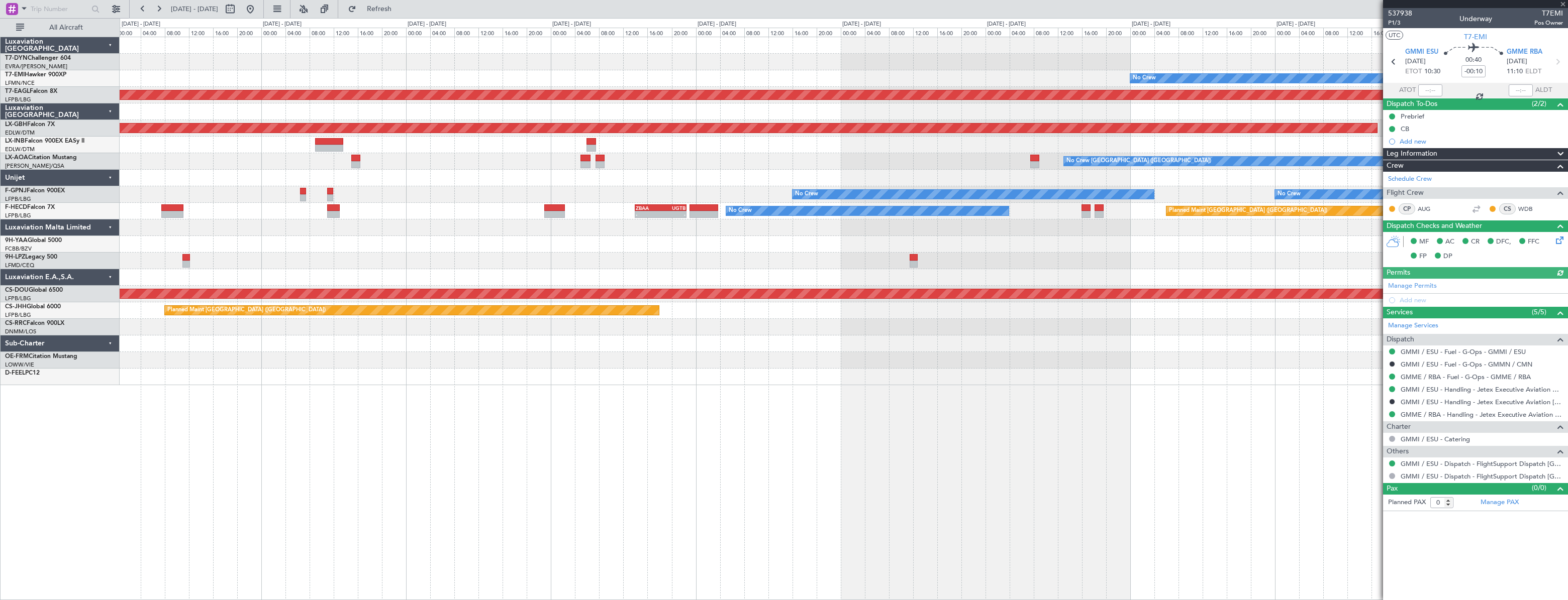
click at [493, 73] on div "No Crew Planned Maint [GEOGRAPHIC_DATA] (Al Maktoum Intl) Planned Maint Nurnber…" at bounding box center [844, 211] width 1448 height 348
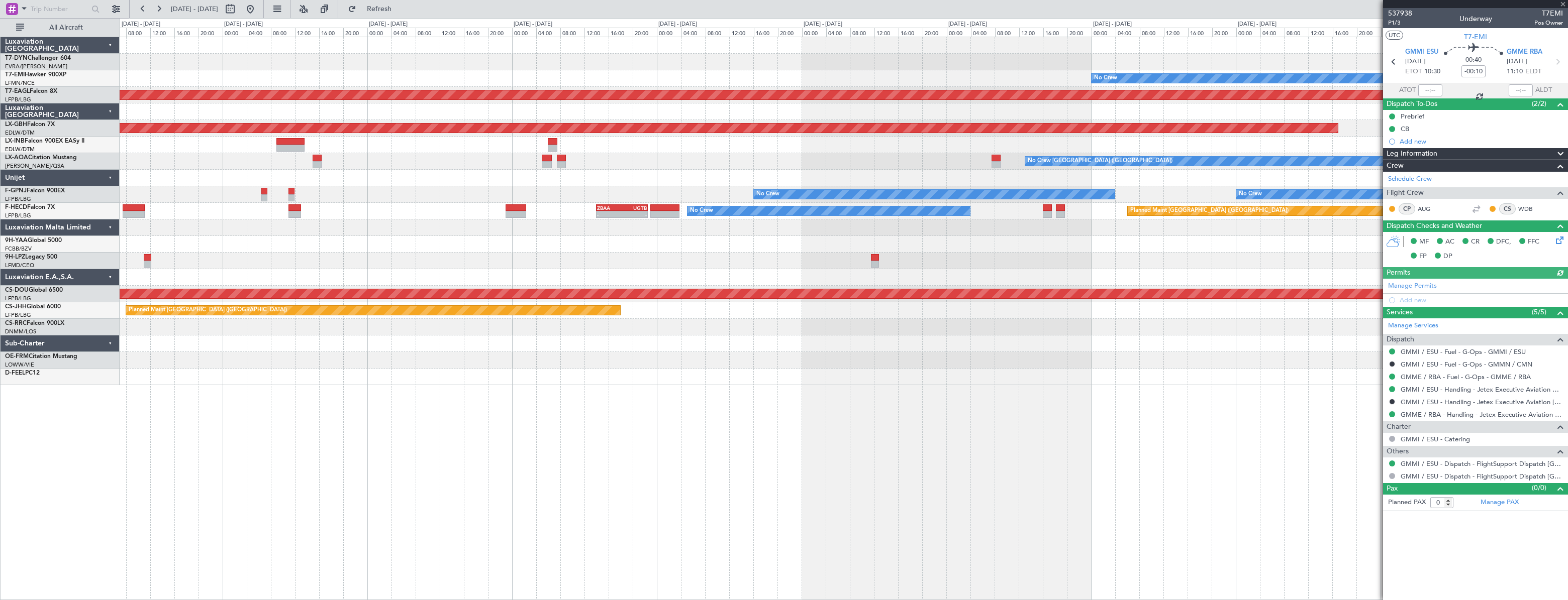
type input "+00:05"
type input "15:39"
type input "19:18"
type input "1"
click at [651, 83] on div "No Crew" at bounding box center [843, 78] width 1447 height 16
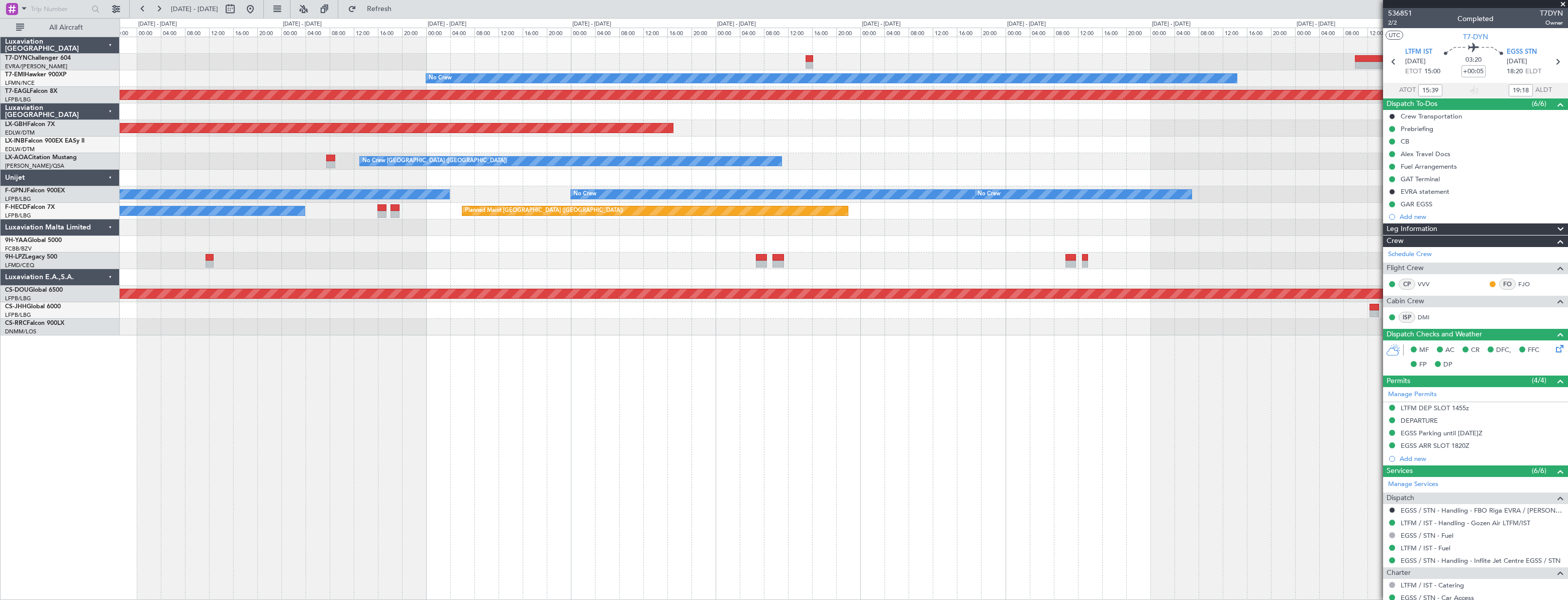
click at [656, 98] on div "No Crew Planned Maint [GEOGRAPHIC_DATA] (Al Maktoum Intl) Planned Maint Nurnber…" at bounding box center [844, 186] width 1448 height 298
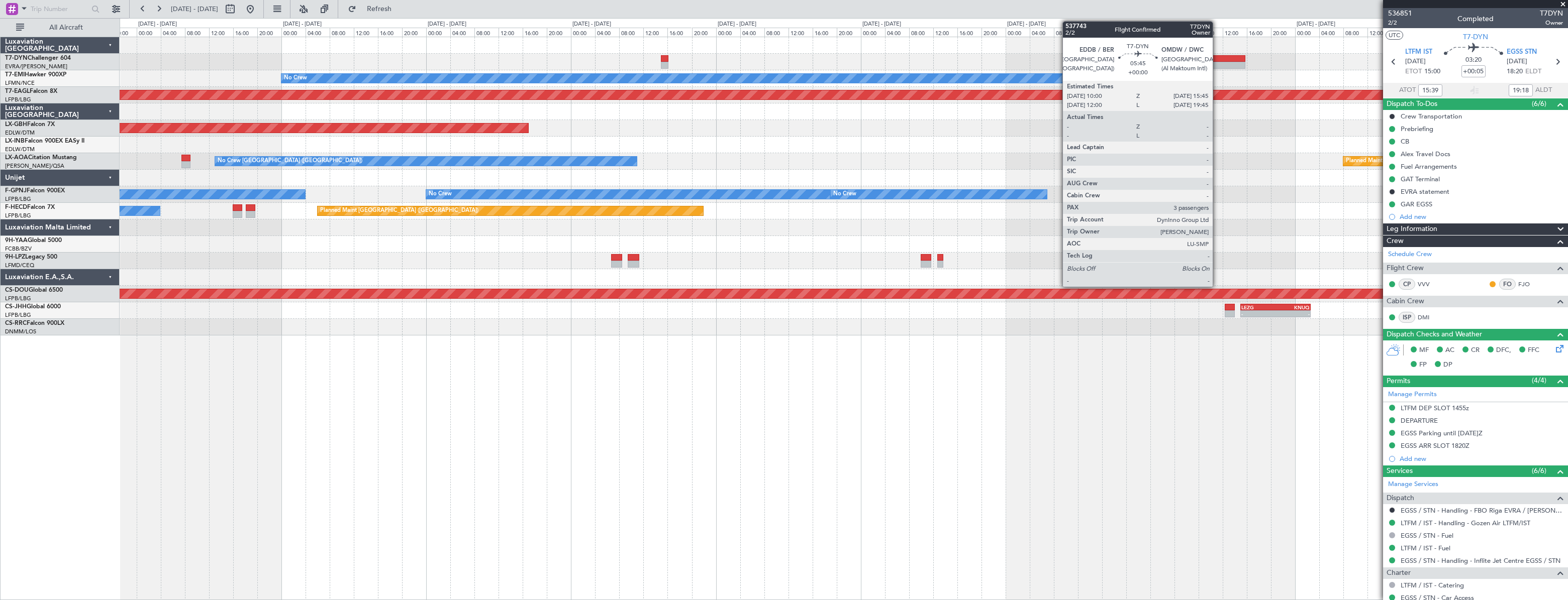
click at [1217, 60] on div at bounding box center [1227, 58] width 35 height 7
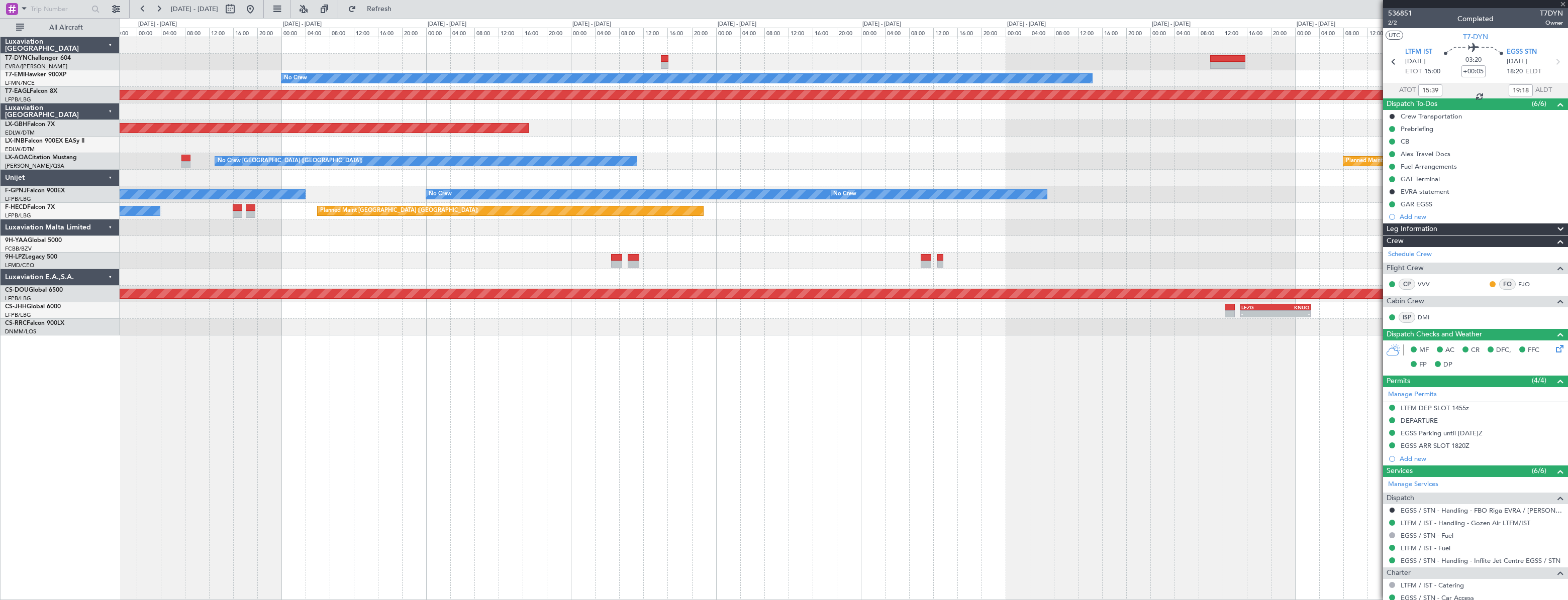
click at [1037, 73] on div "No Crew" at bounding box center [844, 78] width 1448 height 16
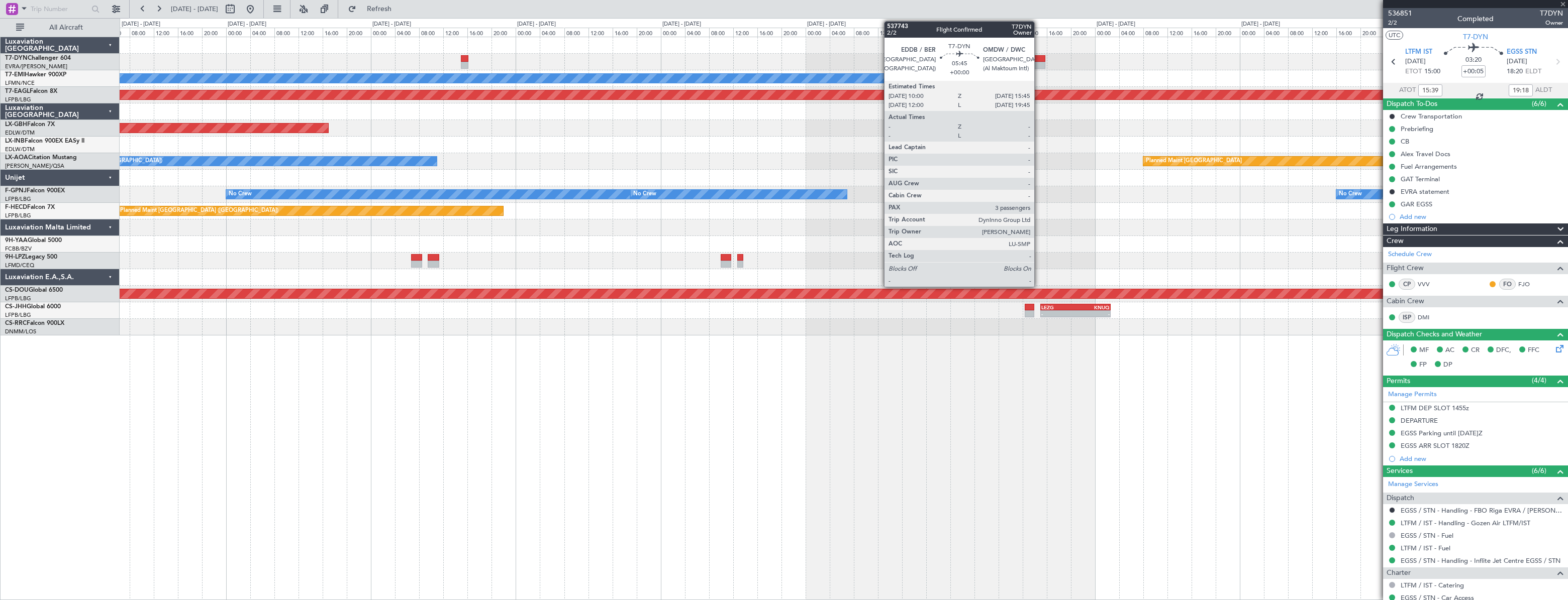
type input "3"
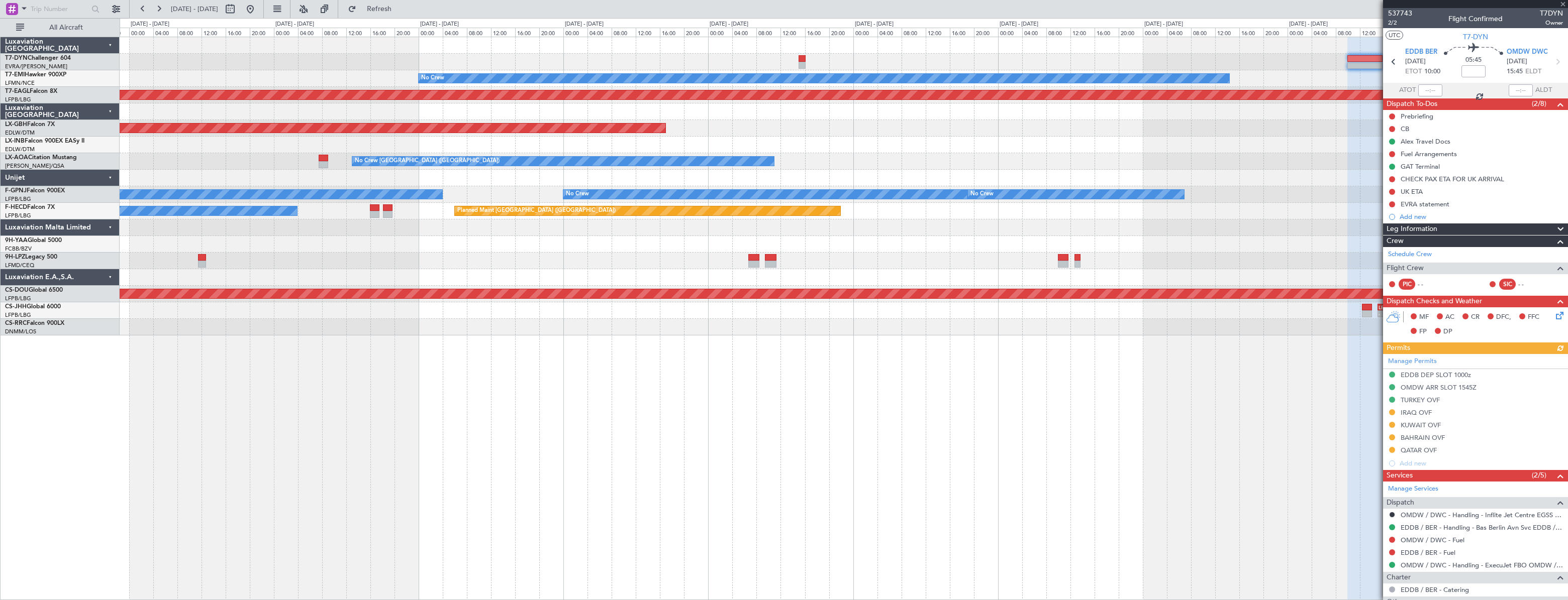
click at [1424, 39] on fb-app "[DATE] - [DATE] Refresh Quick Links All Aircraft No Crew Planned Maint [GEOGRAP…" at bounding box center [784, 303] width 1568 height 592
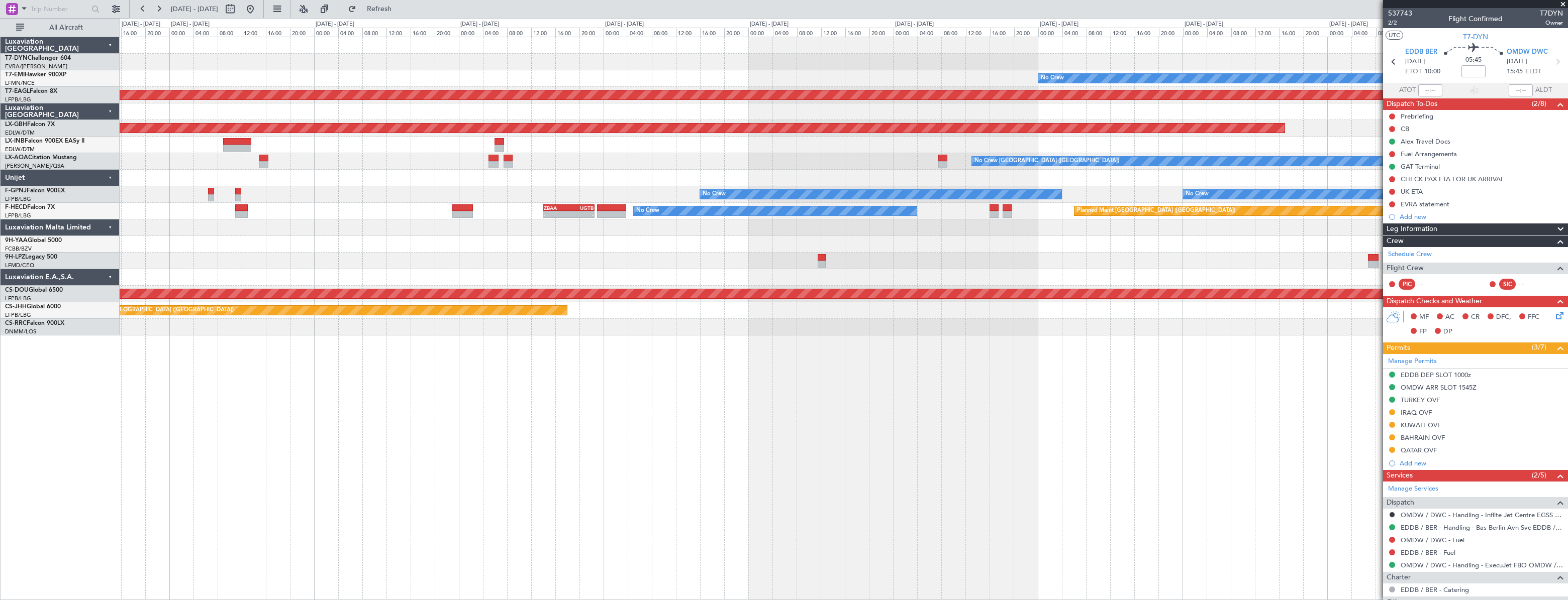
click at [1485, 54] on fb-app "[DATE] - [DATE] Refresh Quick Links All Aircraft No Crew Planned Maint [GEOGRAP…" at bounding box center [784, 303] width 1568 height 592
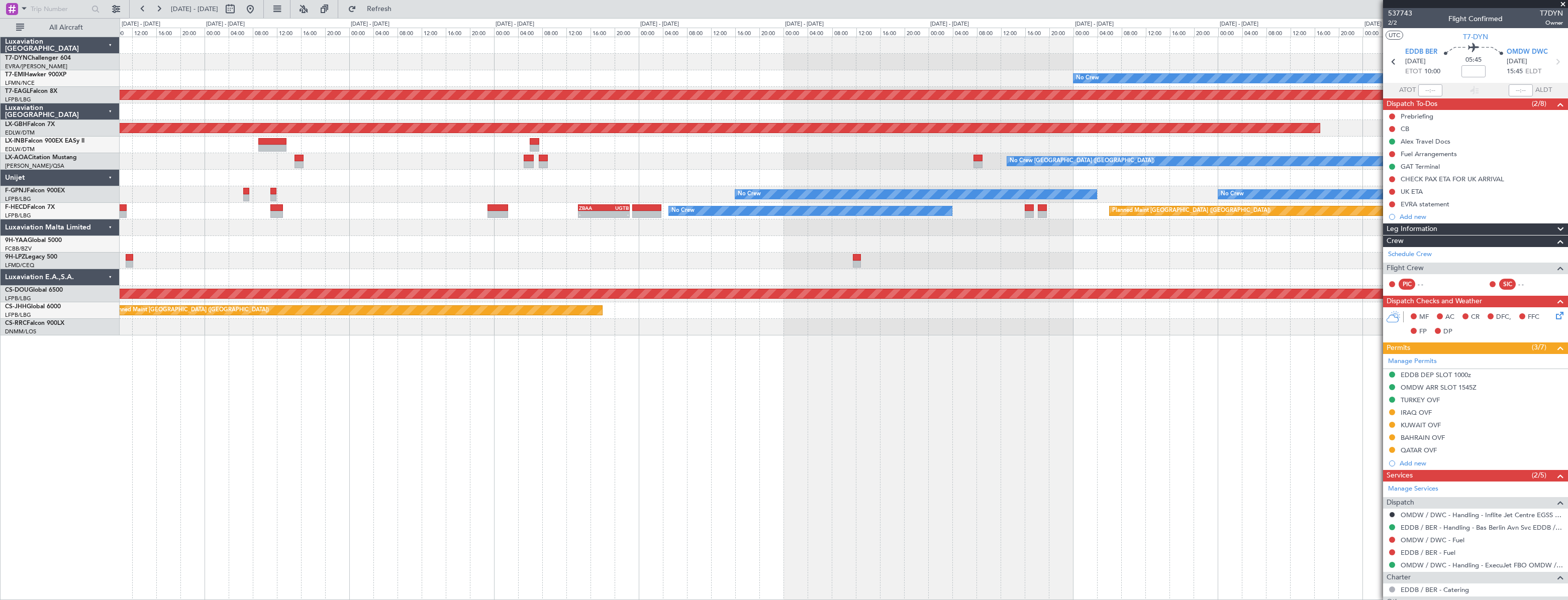
click at [1311, 88] on div "Planned Maint Dubai (Al Maktoum Intl)" at bounding box center [843, 95] width 1447 height 16
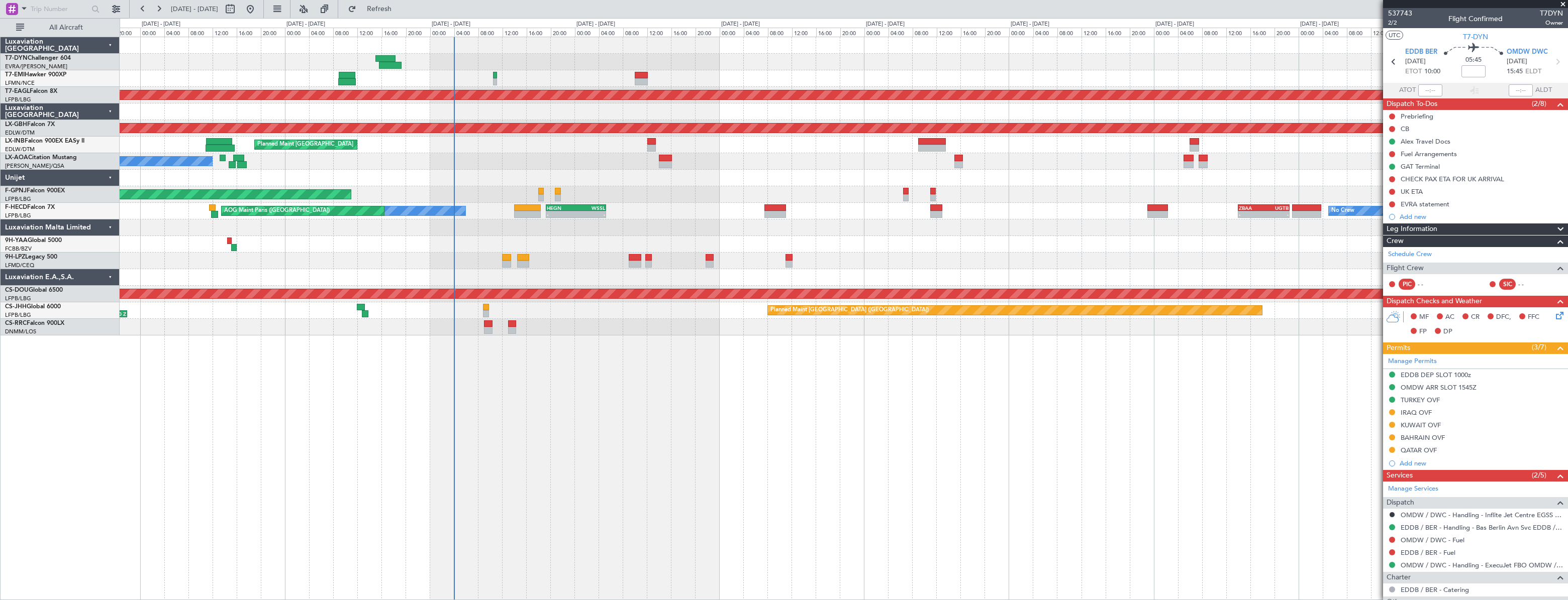
click at [442, 65] on div at bounding box center [843, 62] width 1447 height 16
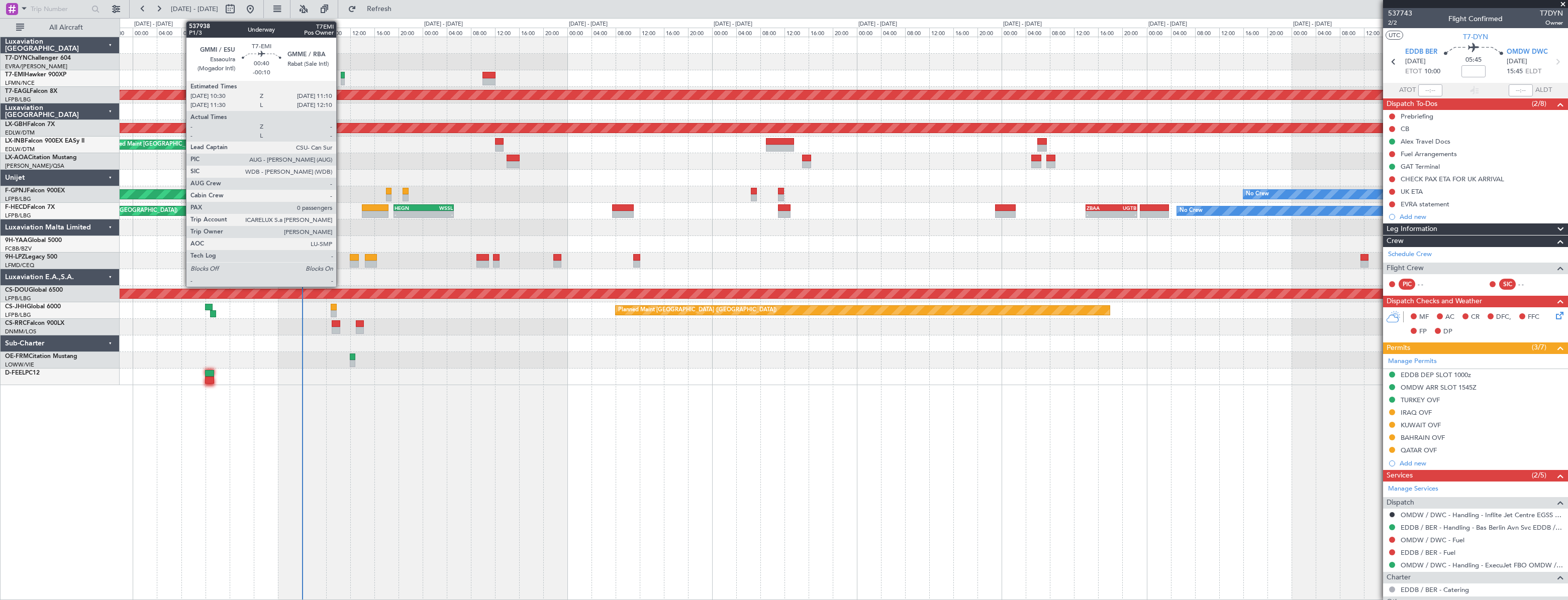
click at [341, 75] on div at bounding box center [342, 75] width 4 height 7
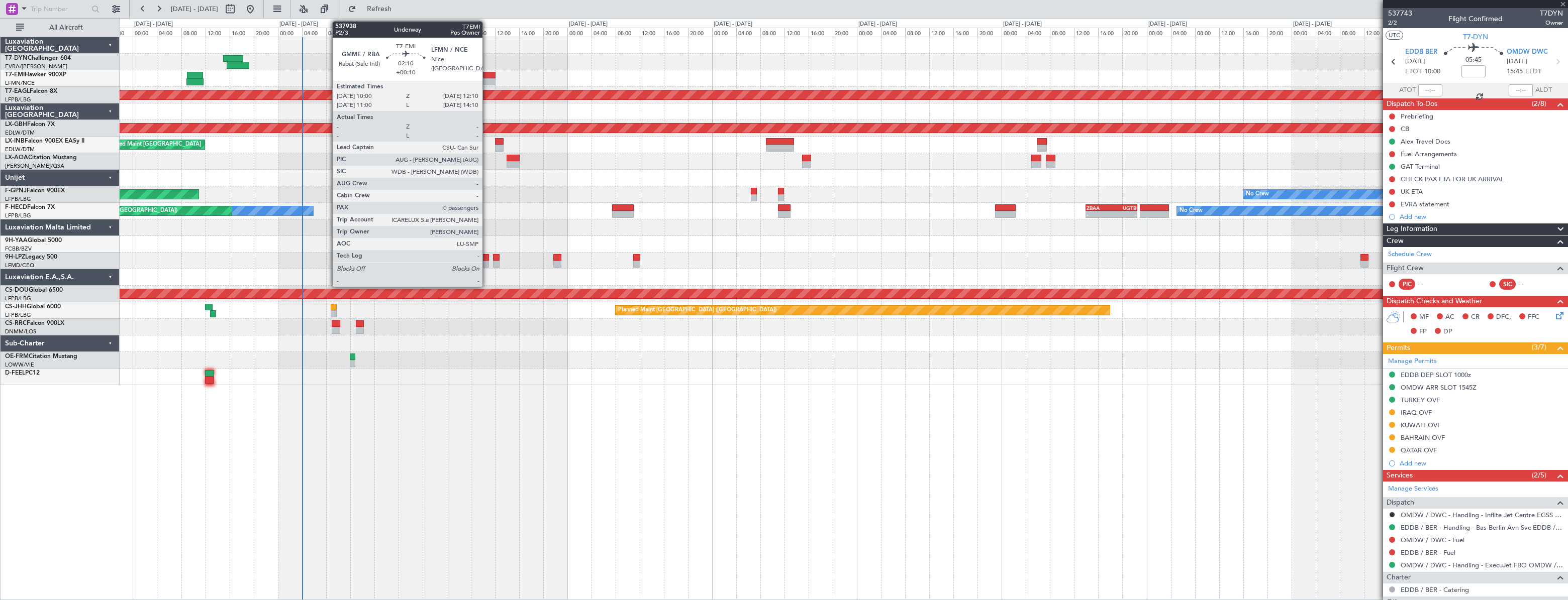
type input "-00:10"
type input "0"
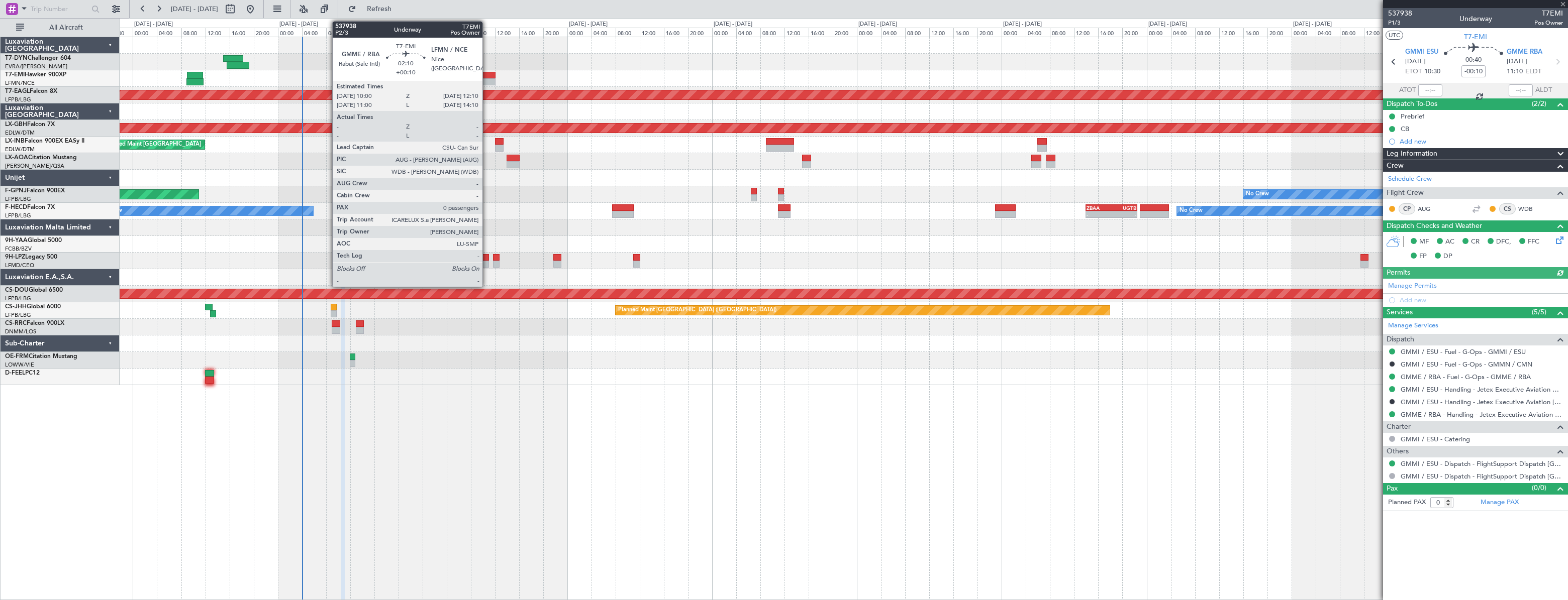
click at [487, 76] on div at bounding box center [489, 75] width 14 height 7
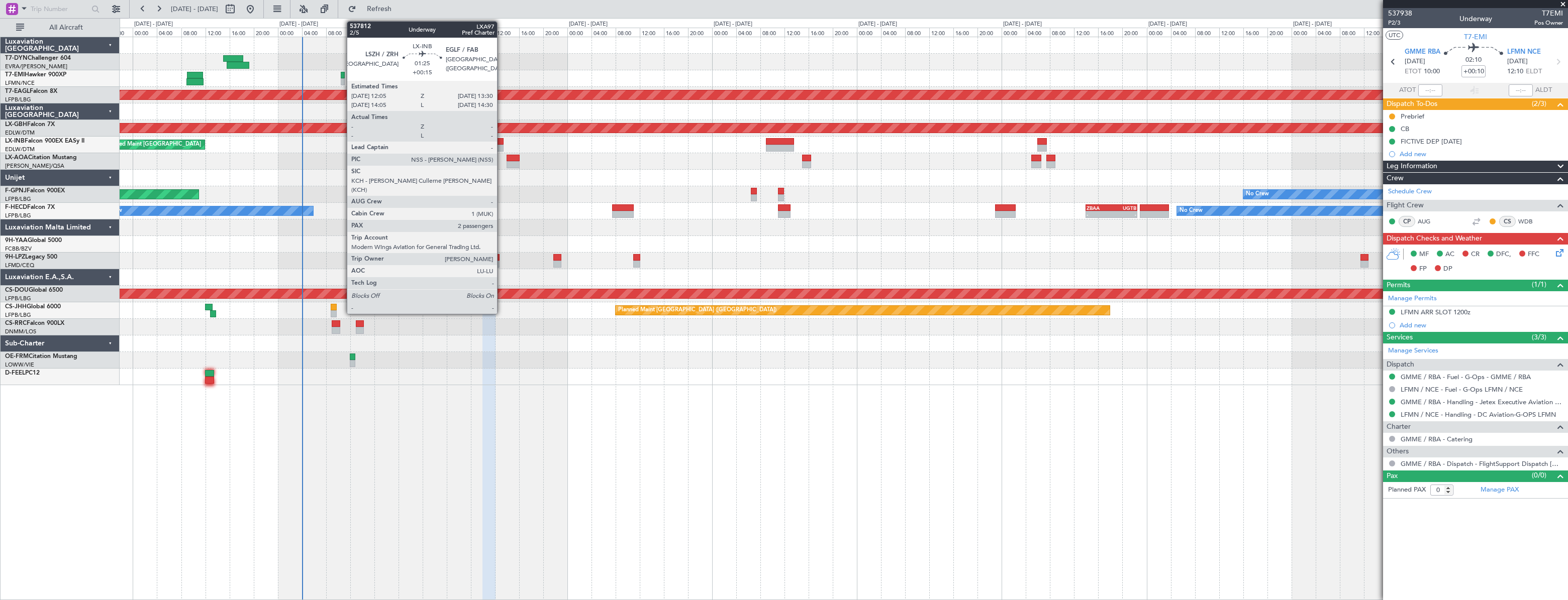
click at [502, 142] on div at bounding box center [499, 141] width 9 height 7
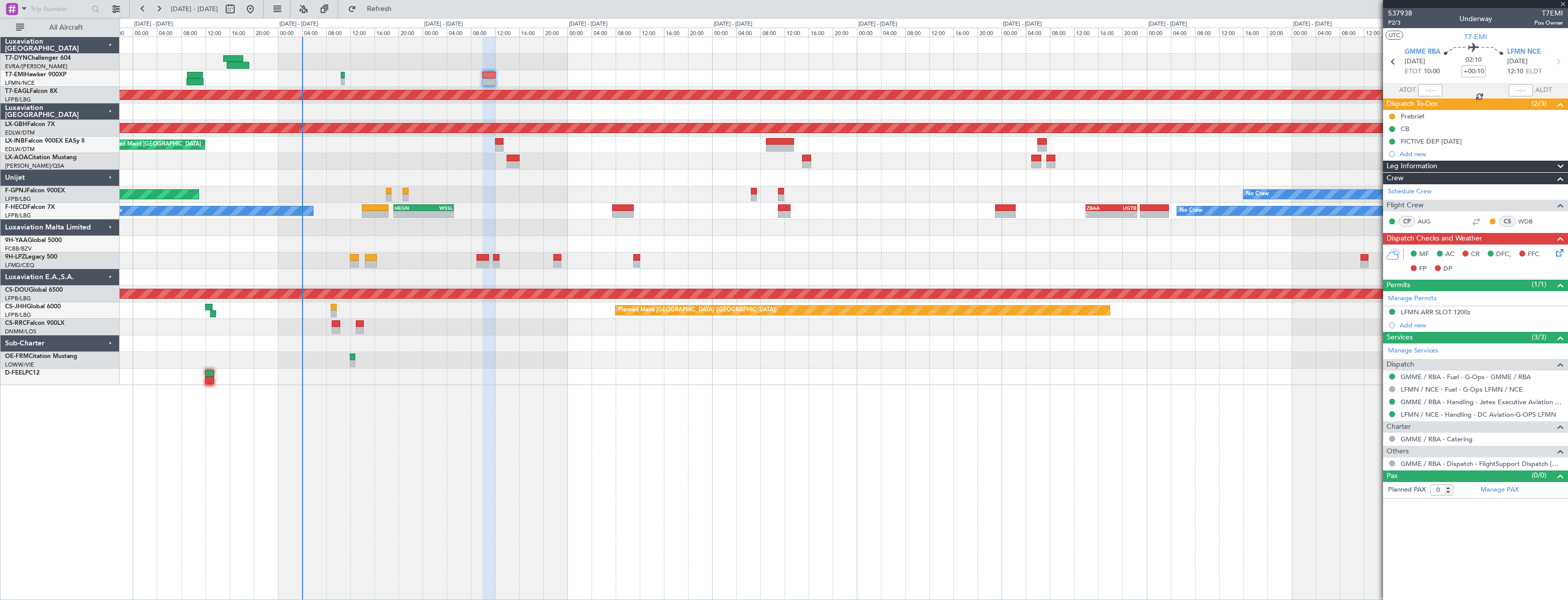
type input "+00:15"
type input "2"
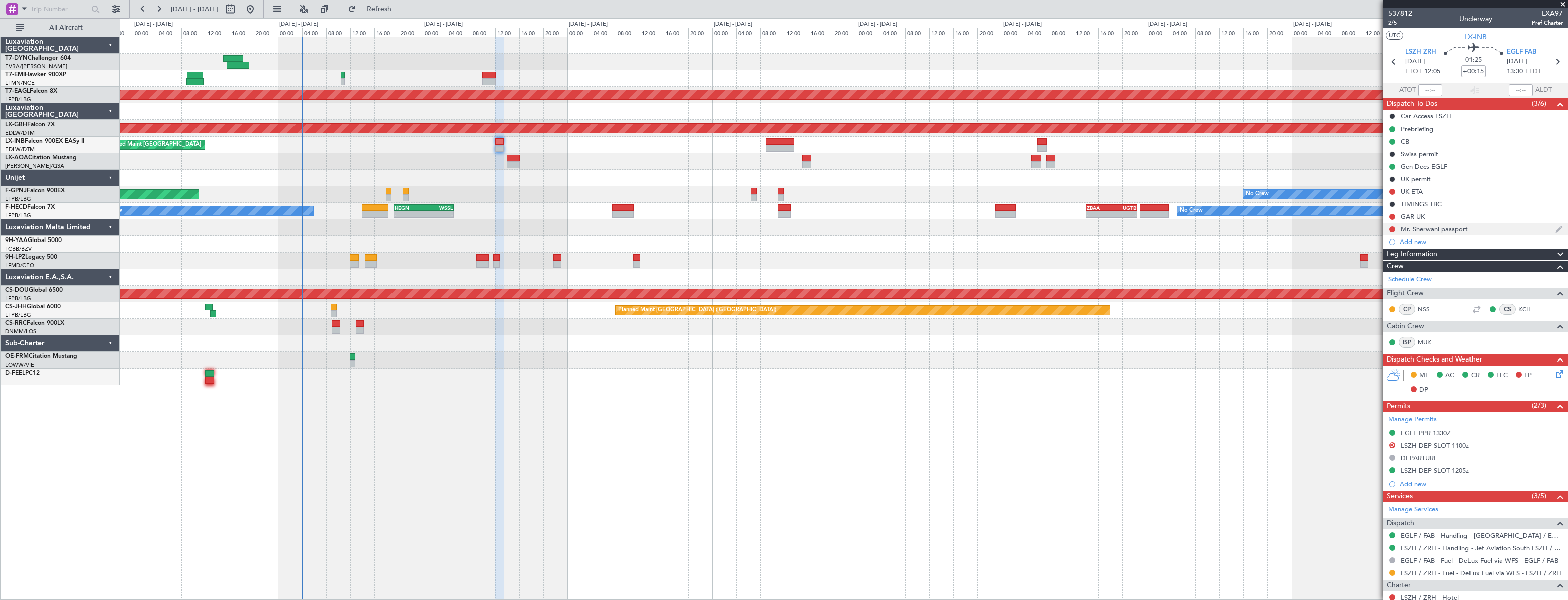
click at [1483, 229] on div "Mr. Sherwani passport" at bounding box center [1475, 229] width 185 height 13
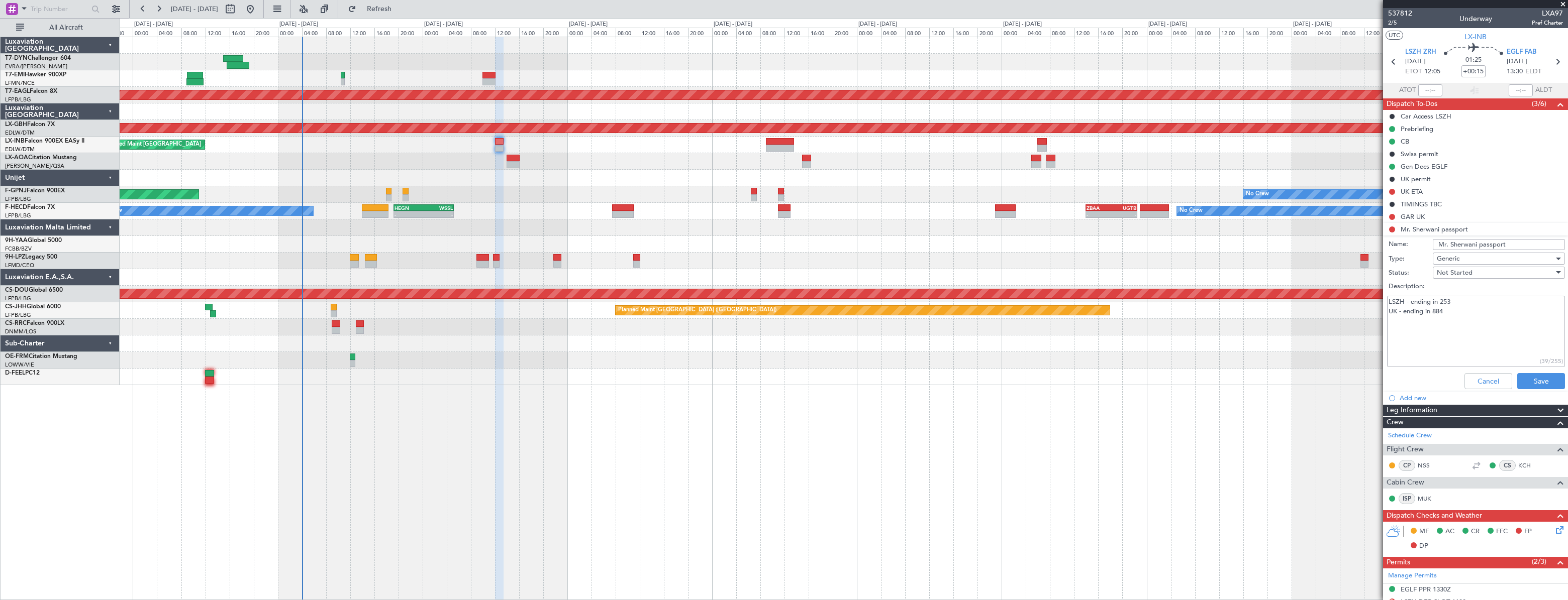
drag, startPoint x: 1449, startPoint y: 317, endPoint x: 1417, endPoint y: 305, distance: 34.2
click at [1417, 305] on textarea "LSZH - ending in 253 UK - ending in 884" at bounding box center [1476, 332] width 178 height 72
click at [1425, 317] on textarea "LSZH - ending in 253 UK - ending in 884" at bounding box center [1476, 332] width 178 height 72
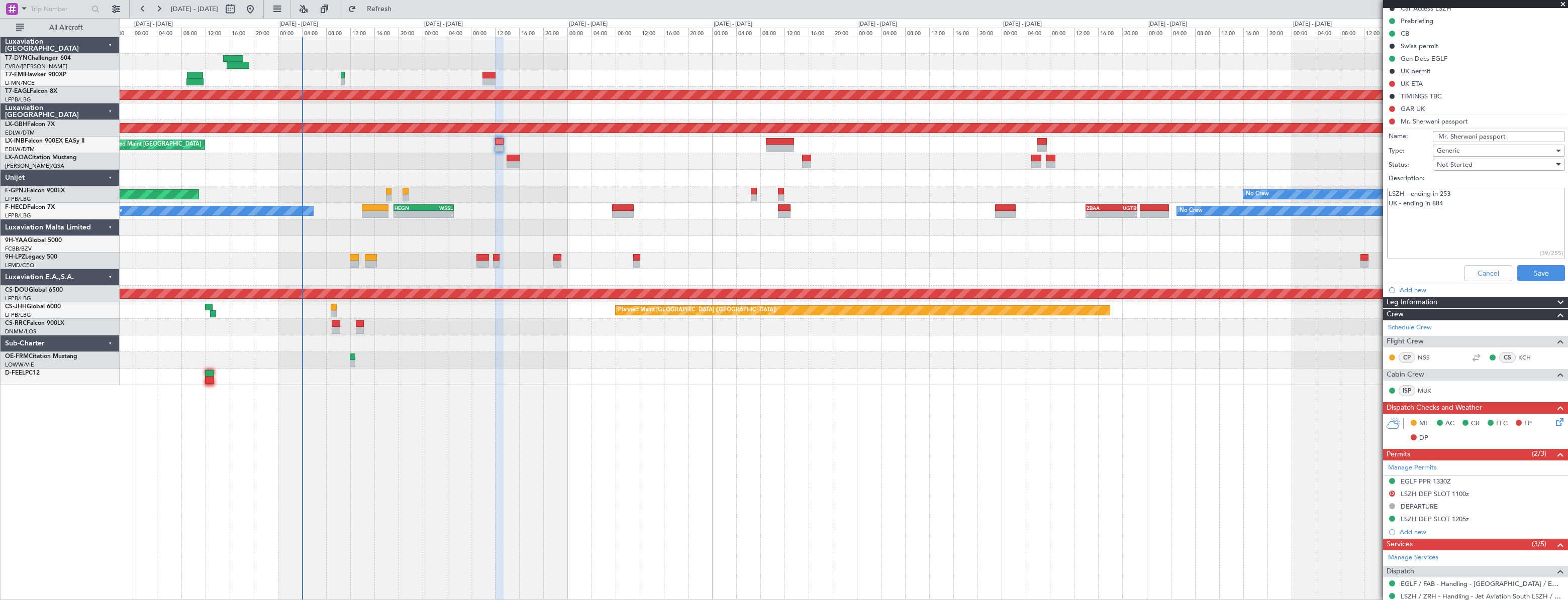
scroll to position [282, 0]
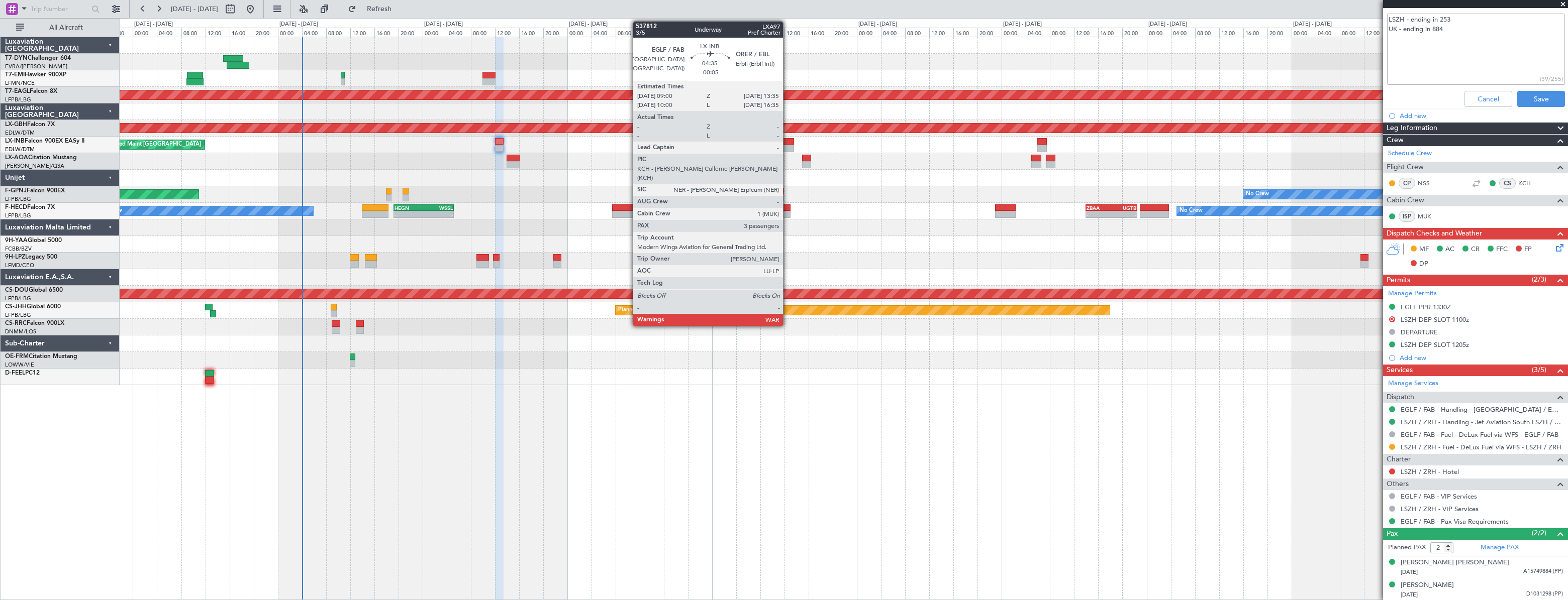
click at [787, 140] on div at bounding box center [780, 141] width 28 height 7
type input "-00:05"
type input "3"
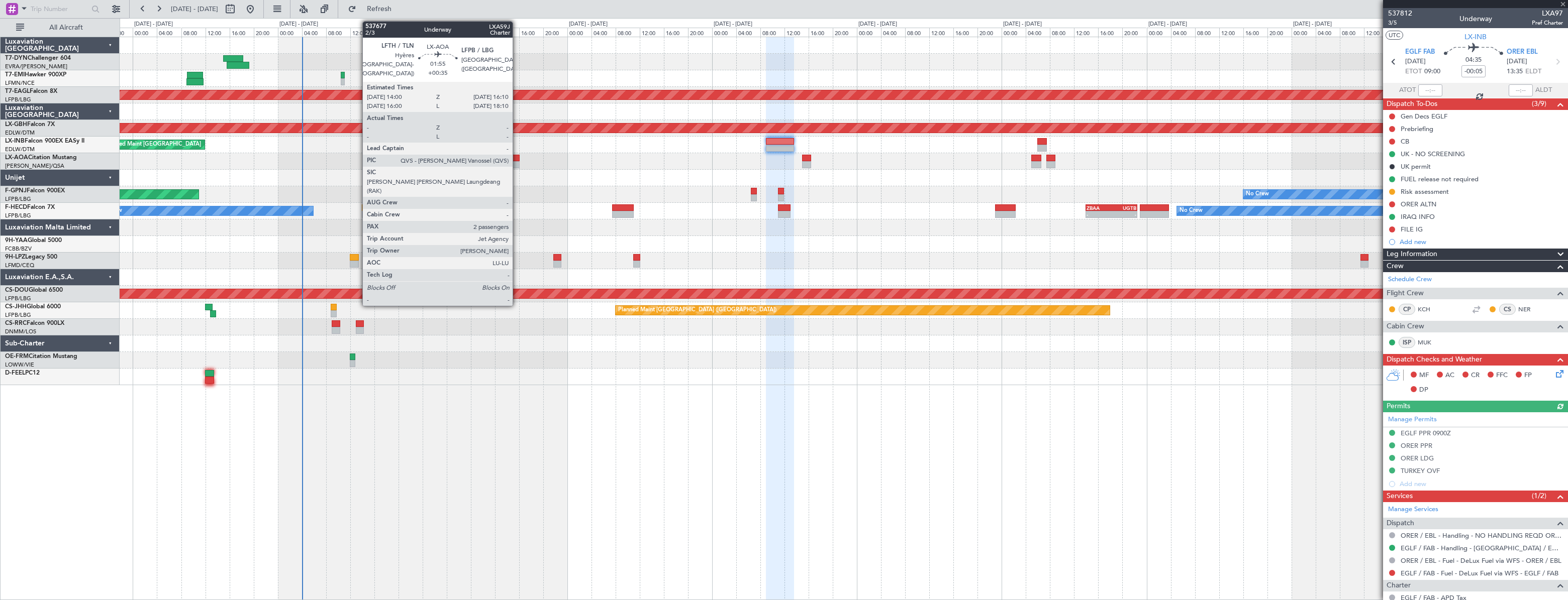
click at [517, 157] on div at bounding box center [514, 158] width 14 height 7
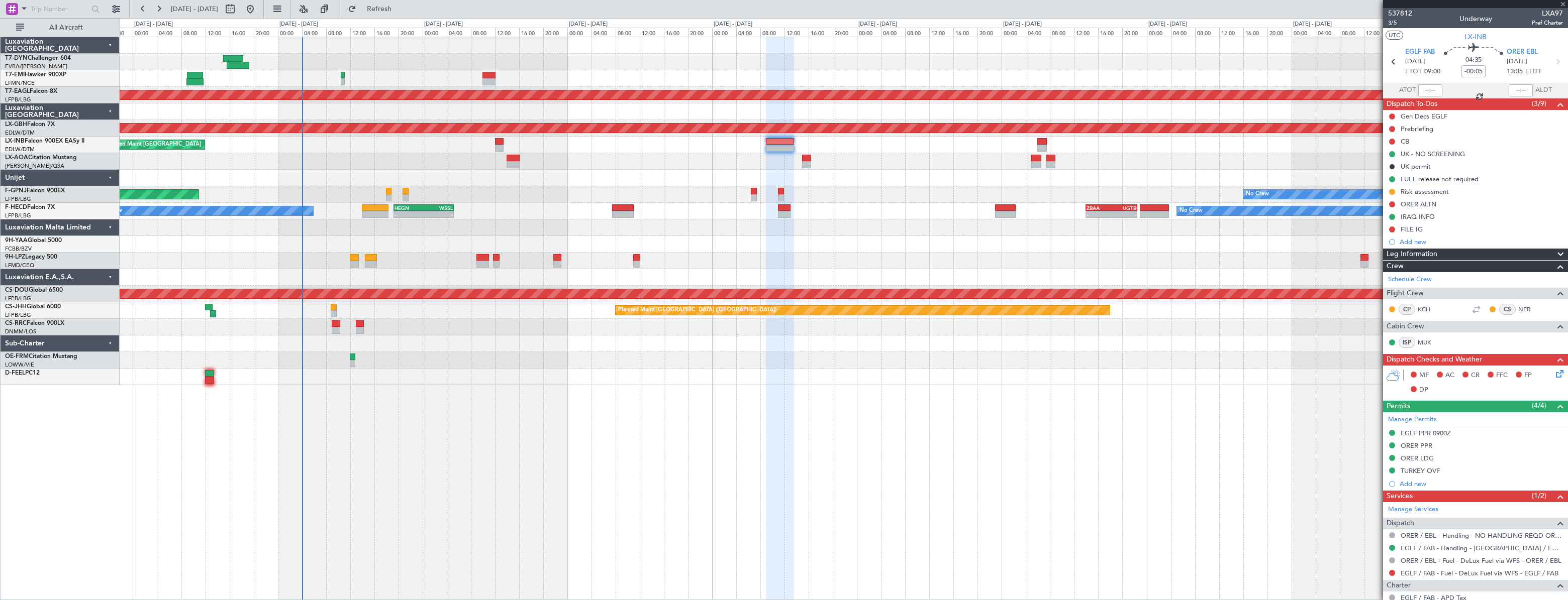
type input "+00:35"
type input "2"
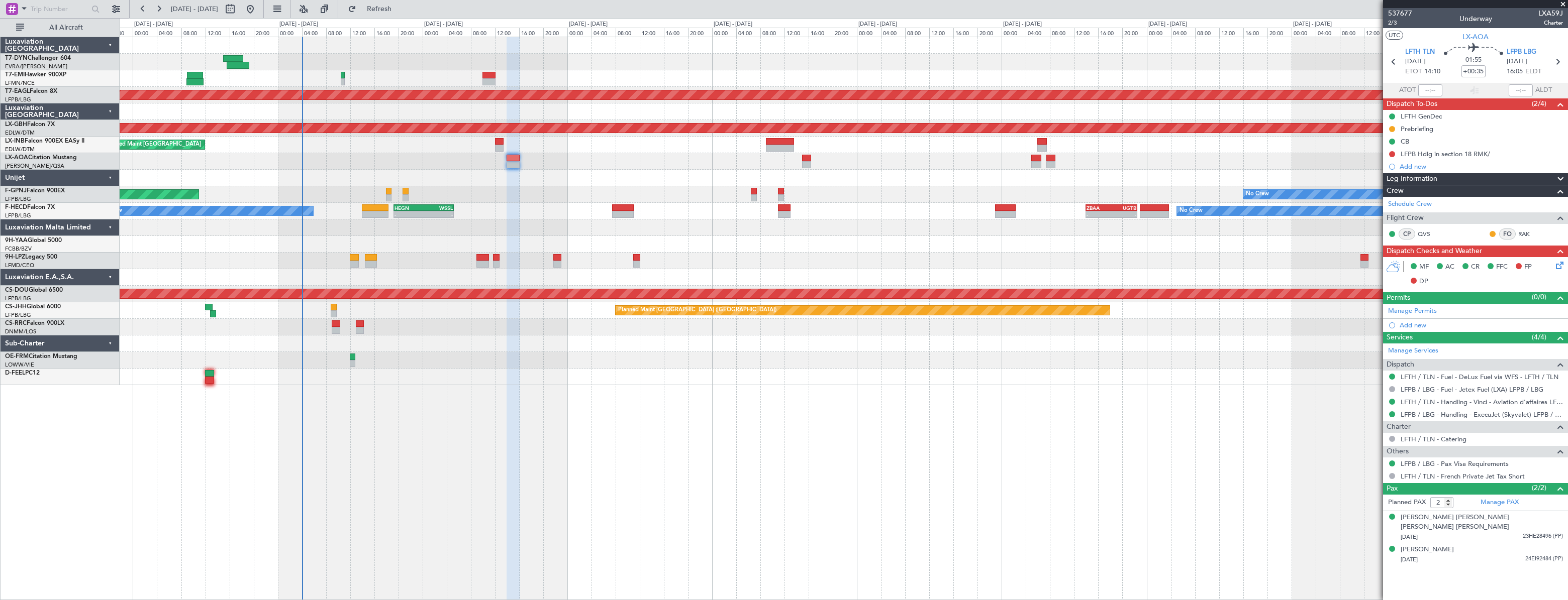
click at [593, 161] on div "No Crew [GEOGRAPHIC_DATA] ([GEOGRAPHIC_DATA]) No Crew [GEOGRAPHIC_DATA] ([GEOGR…" at bounding box center [844, 161] width 1448 height 16
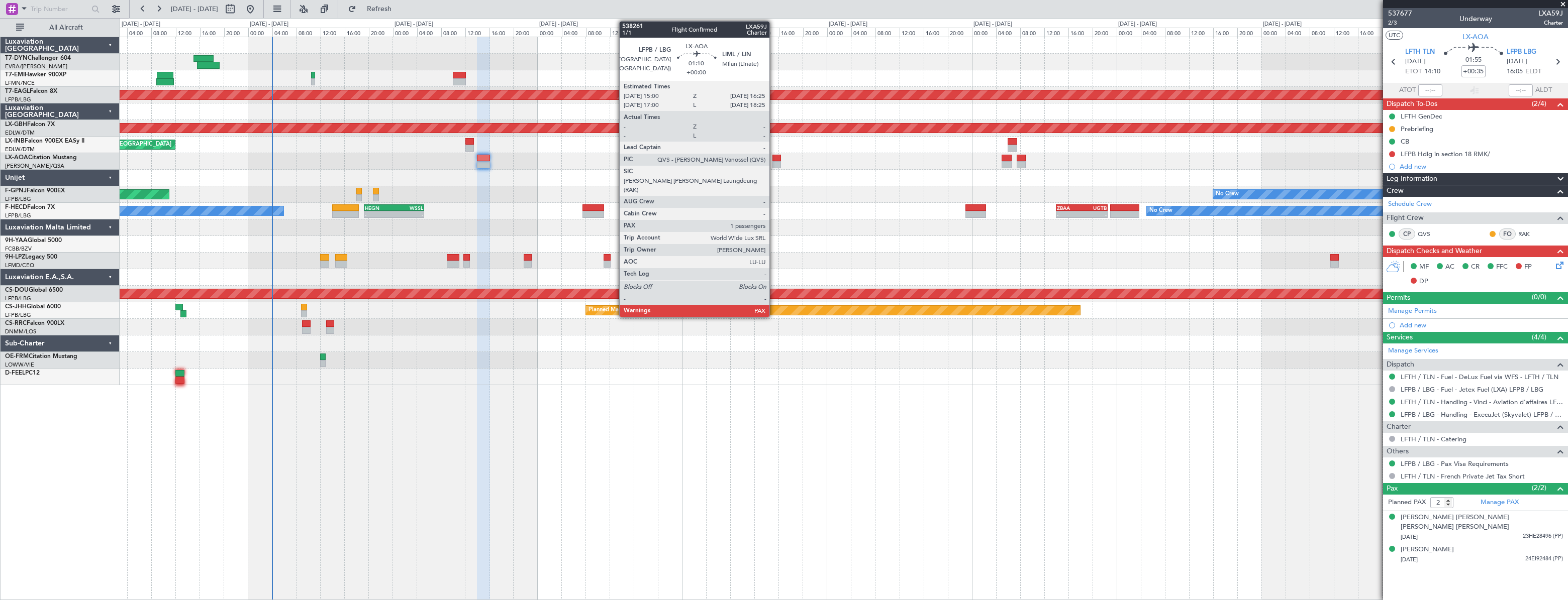
click at [774, 159] on div at bounding box center [776, 158] width 9 height 7
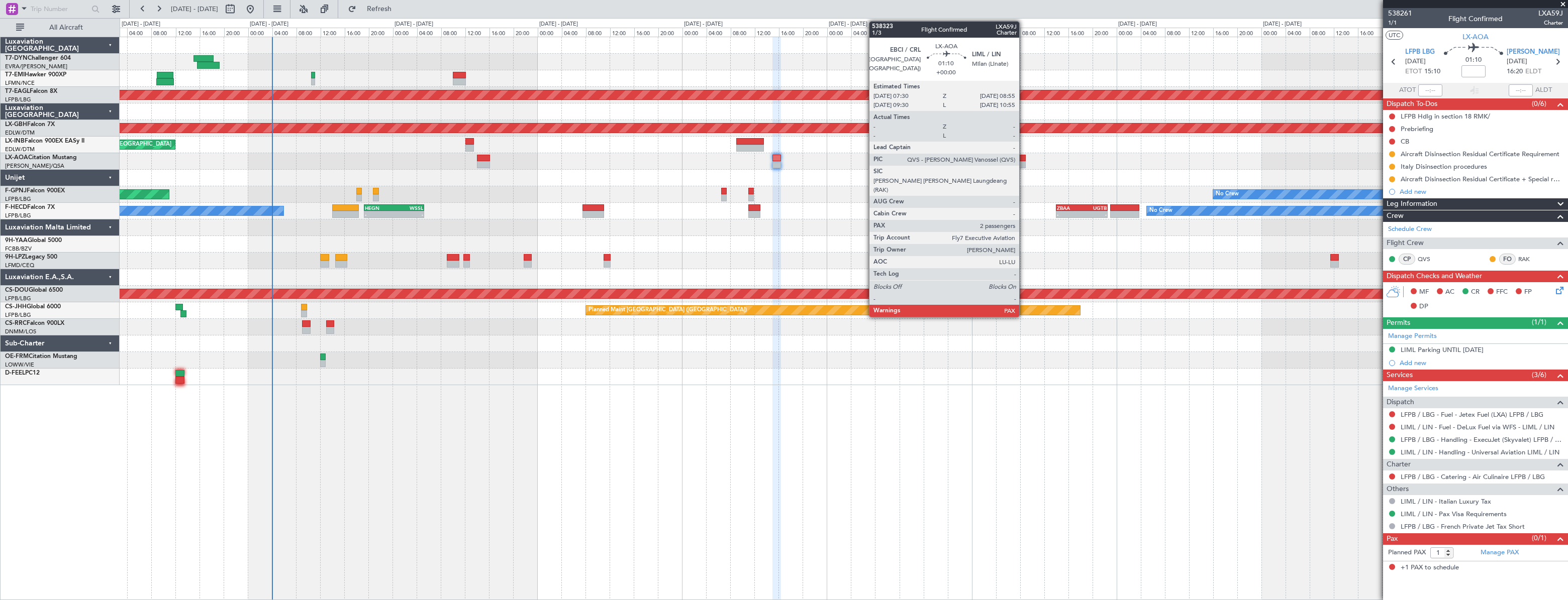
click at [1024, 155] on div at bounding box center [1021, 158] width 9 height 7
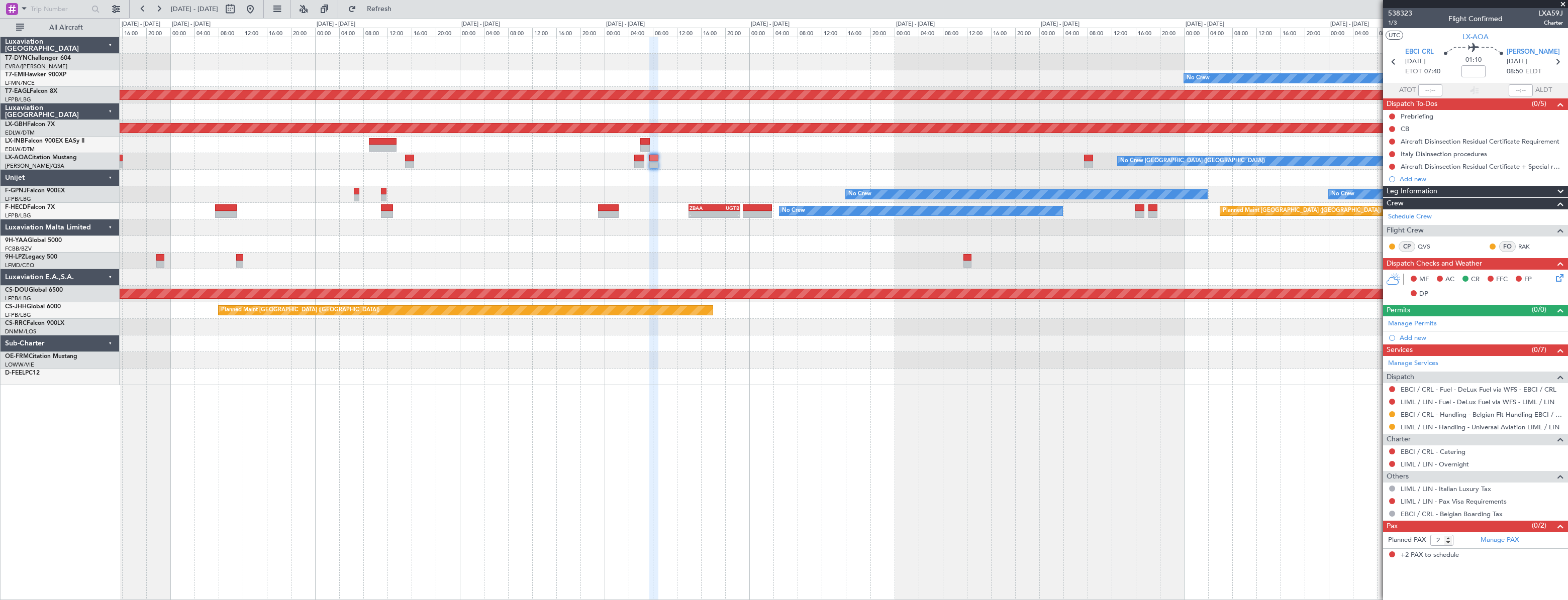
click at [666, 171] on div "No Crew Planned Maint [GEOGRAPHIC_DATA] (Al Maktoum Intl) Planned Maint Nurnber…" at bounding box center [844, 211] width 1448 height 348
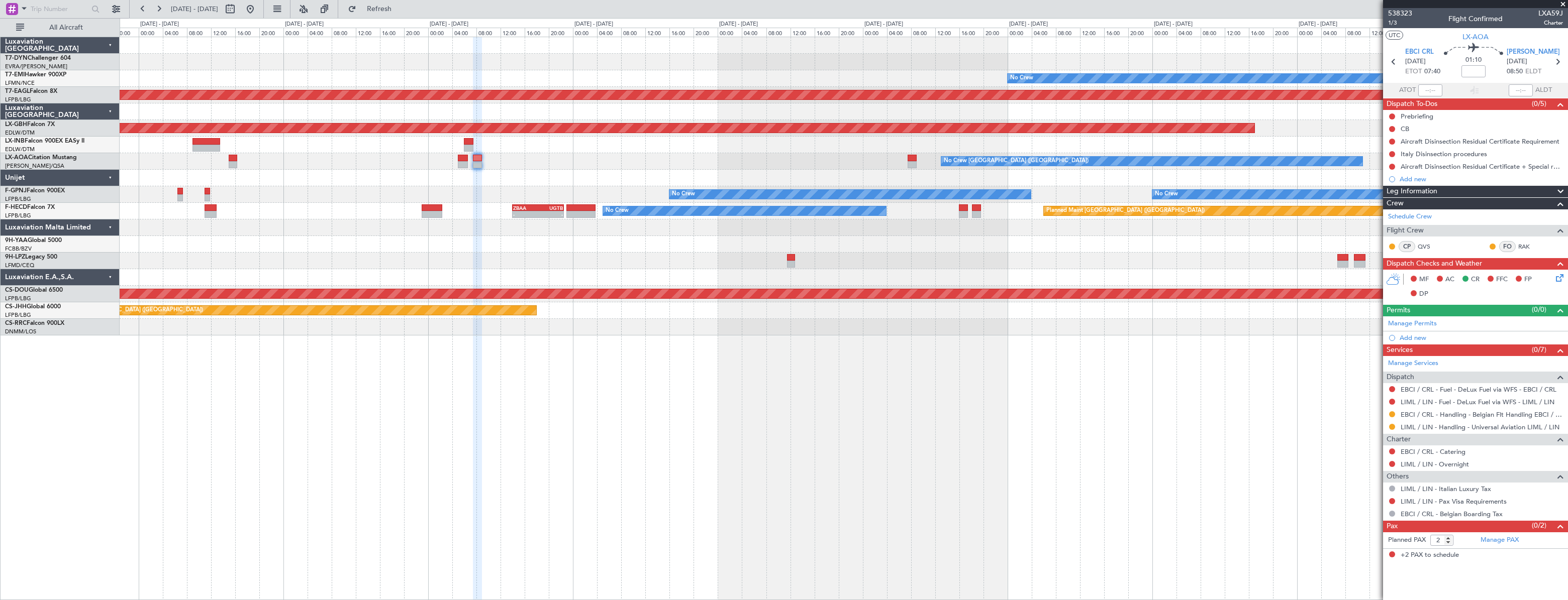
click at [654, 166] on div "No Crew Planned Maint [GEOGRAPHIC_DATA] (Al Maktoum Intl) Planned Maint Nurnber…" at bounding box center [844, 186] width 1448 height 298
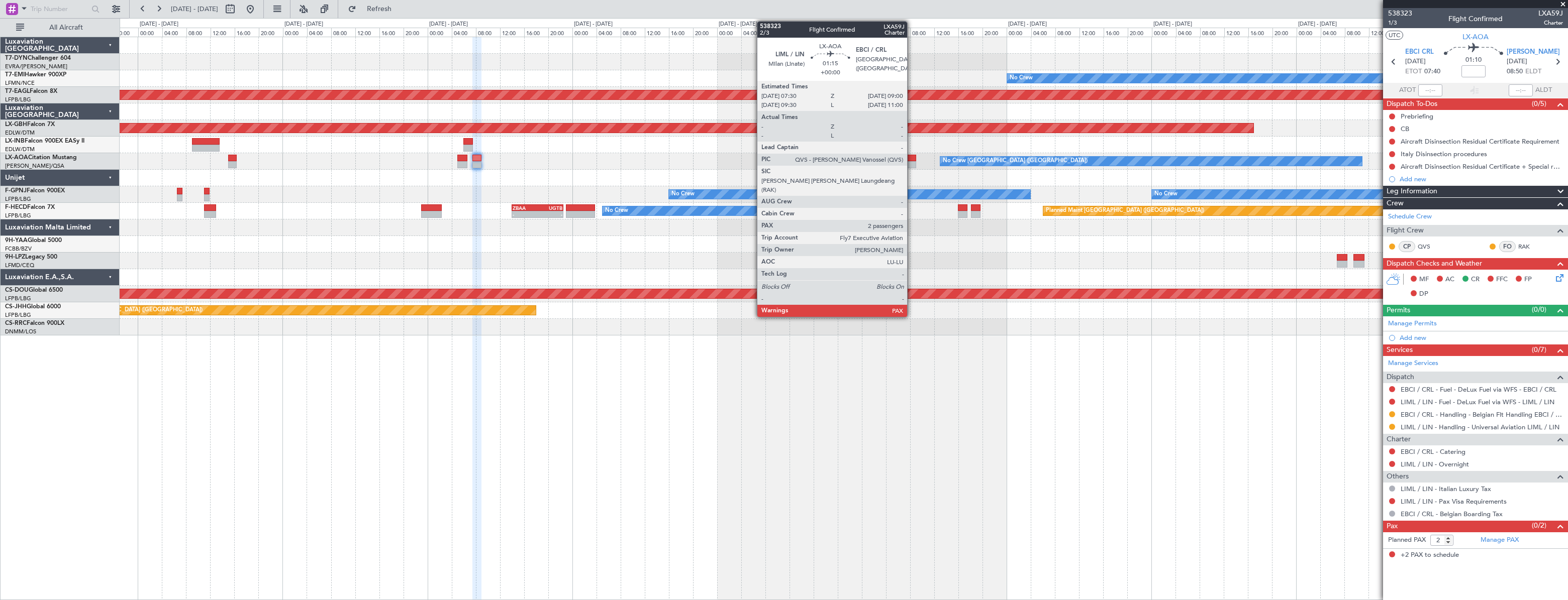
click at [911, 160] on div at bounding box center [911, 158] width 9 height 7
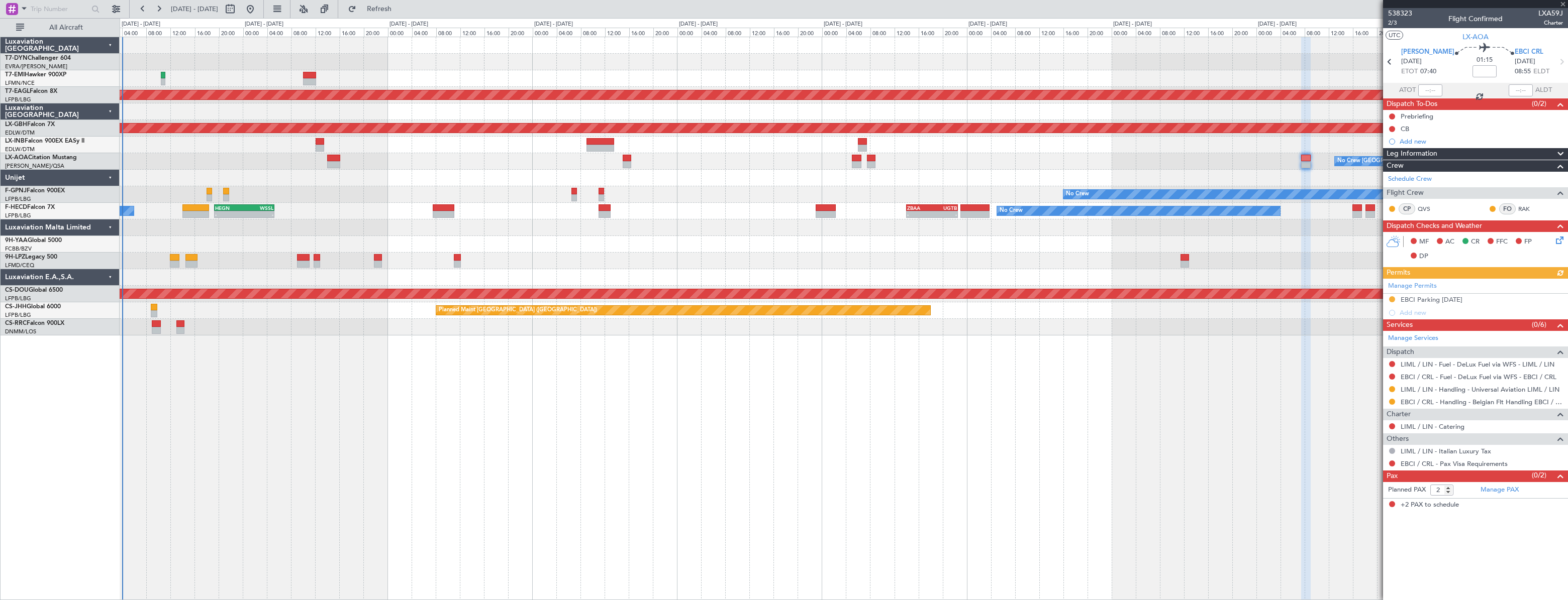
click at [1018, 145] on div "No Crew Planned Maint [GEOGRAPHIC_DATA] (Al Maktoum Intl) Planned Maint Nurnber…" at bounding box center [843, 186] width 1447 height 298
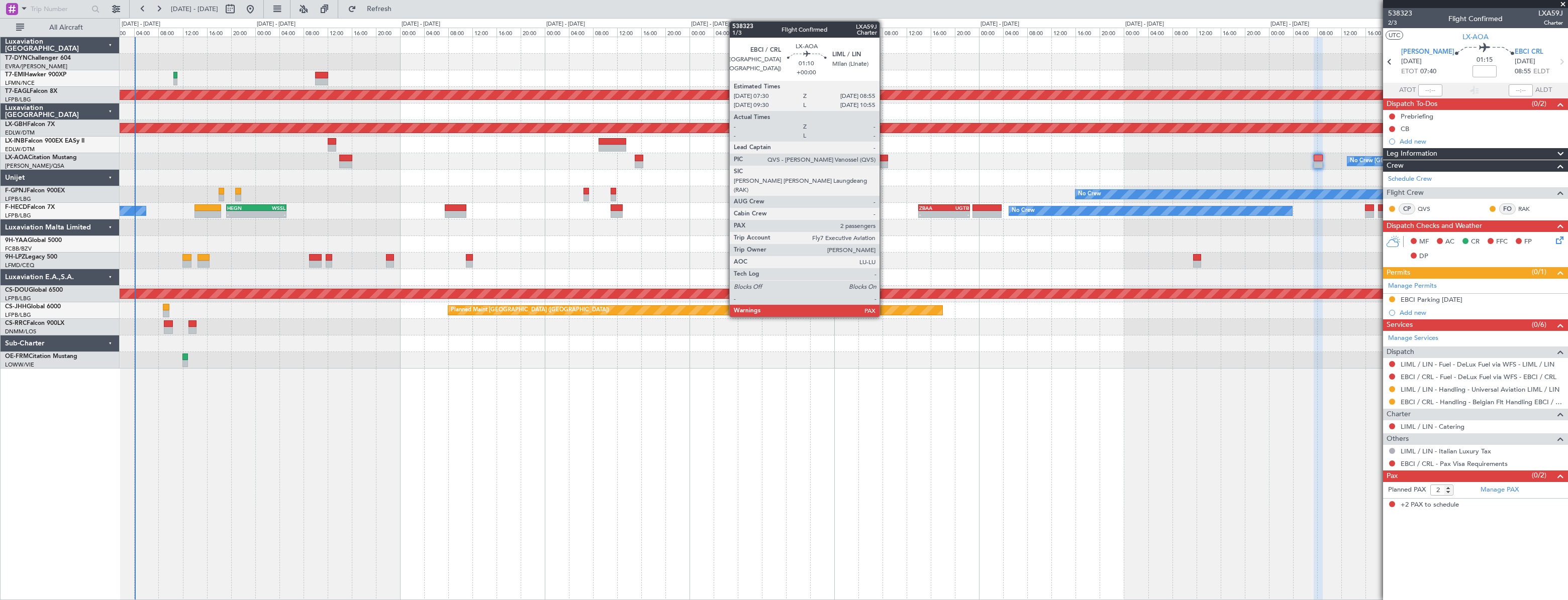
click at [884, 158] on div at bounding box center [883, 158] width 9 height 7
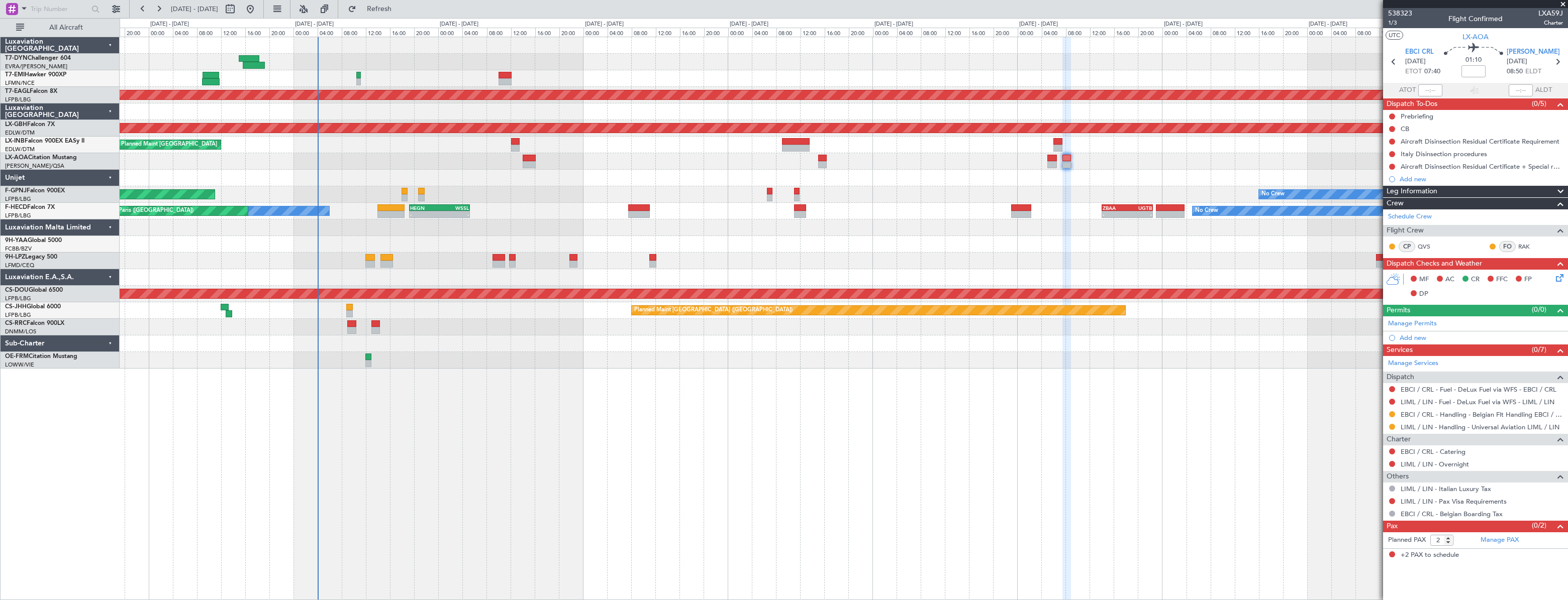
click at [957, 161] on div "No Crew [GEOGRAPHIC_DATA] ([GEOGRAPHIC_DATA]) No Crew [GEOGRAPHIC_DATA] ([GEOGR…" at bounding box center [843, 161] width 1447 height 16
click at [608, 176] on div at bounding box center [843, 178] width 1447 height 16
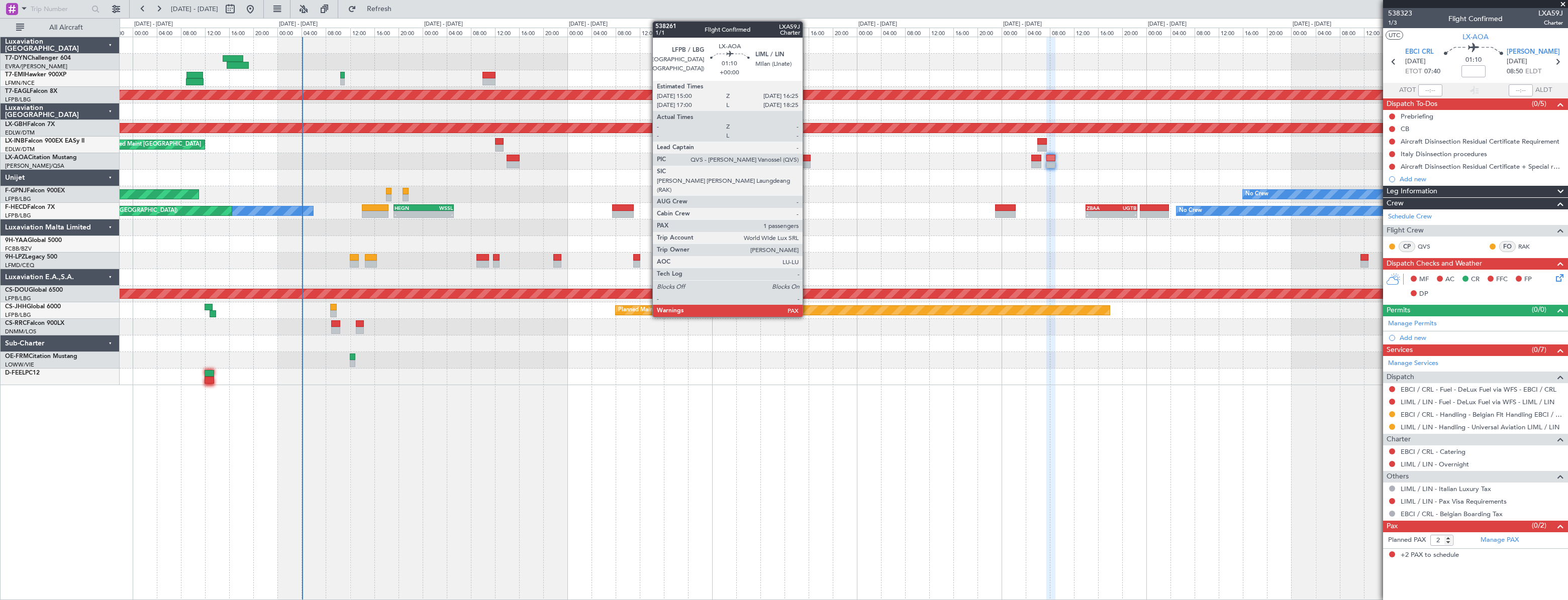
click at [807, 155] on div at bounding box center [807, 158] width 9 height 7
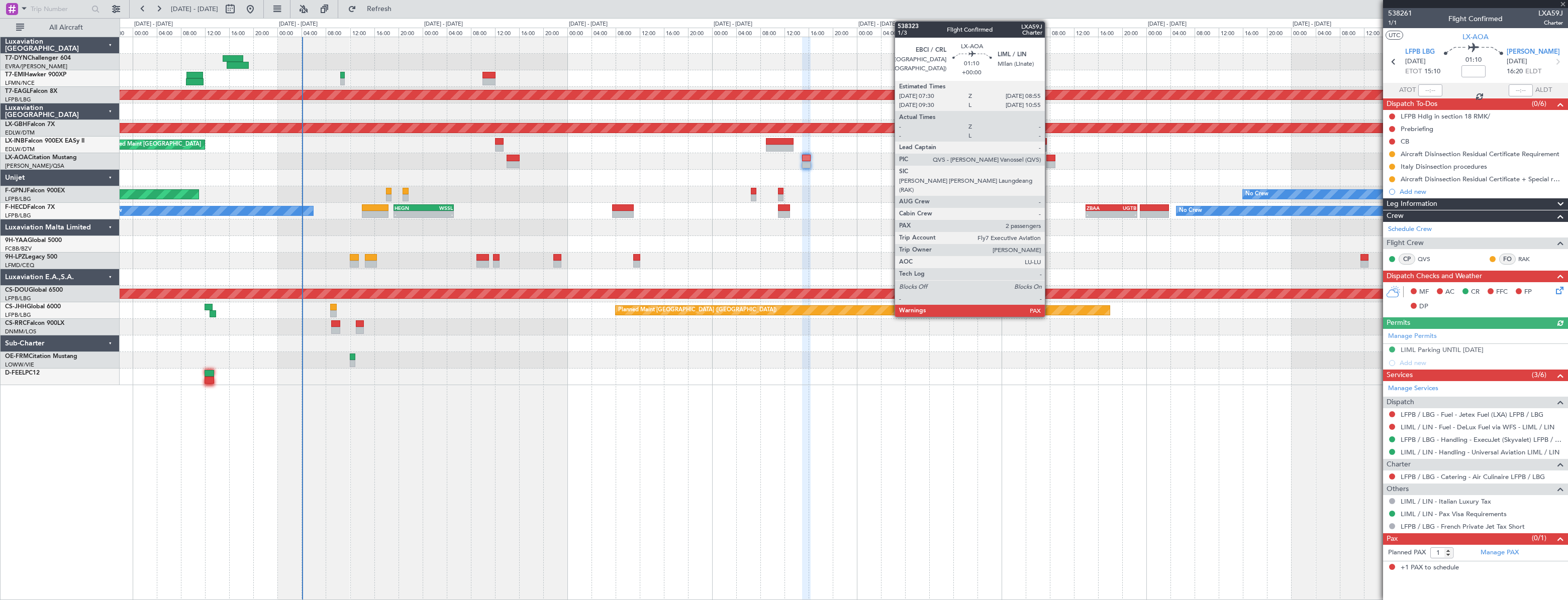
click at [1049, 157] on div at bounding box center [1051, 158] width 9 height 7
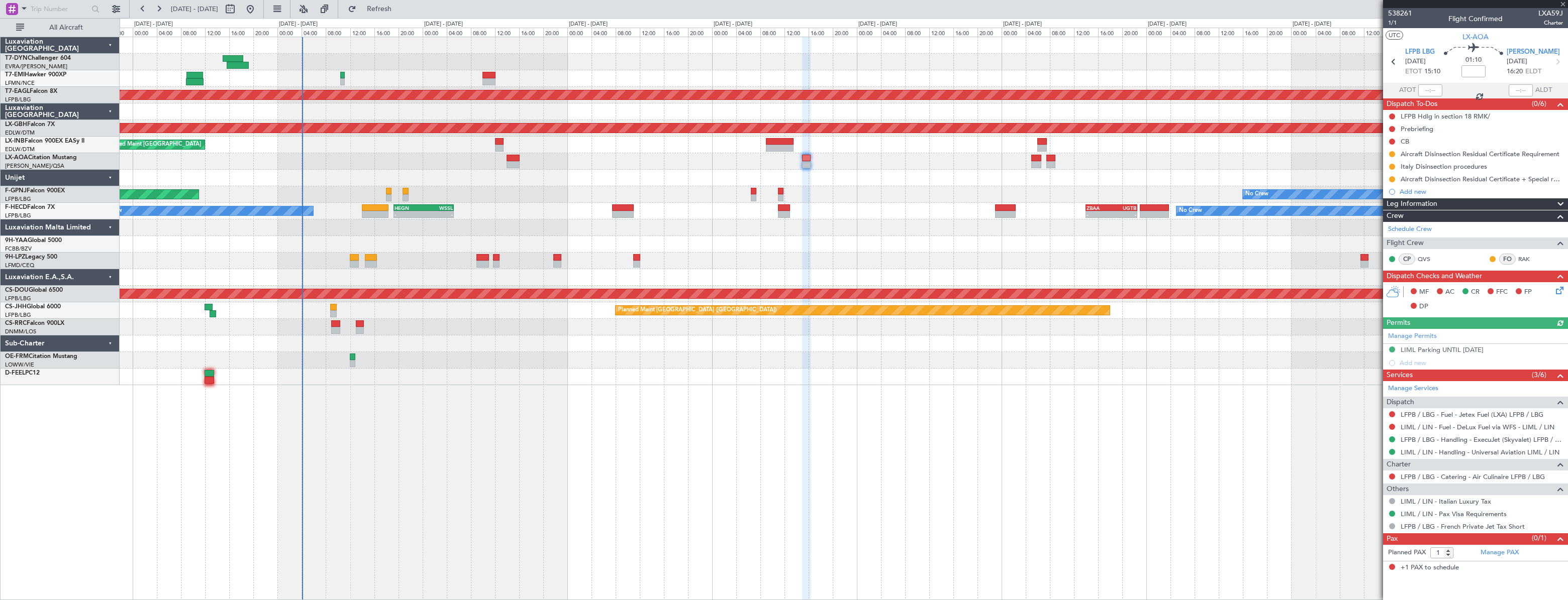
type input "2"
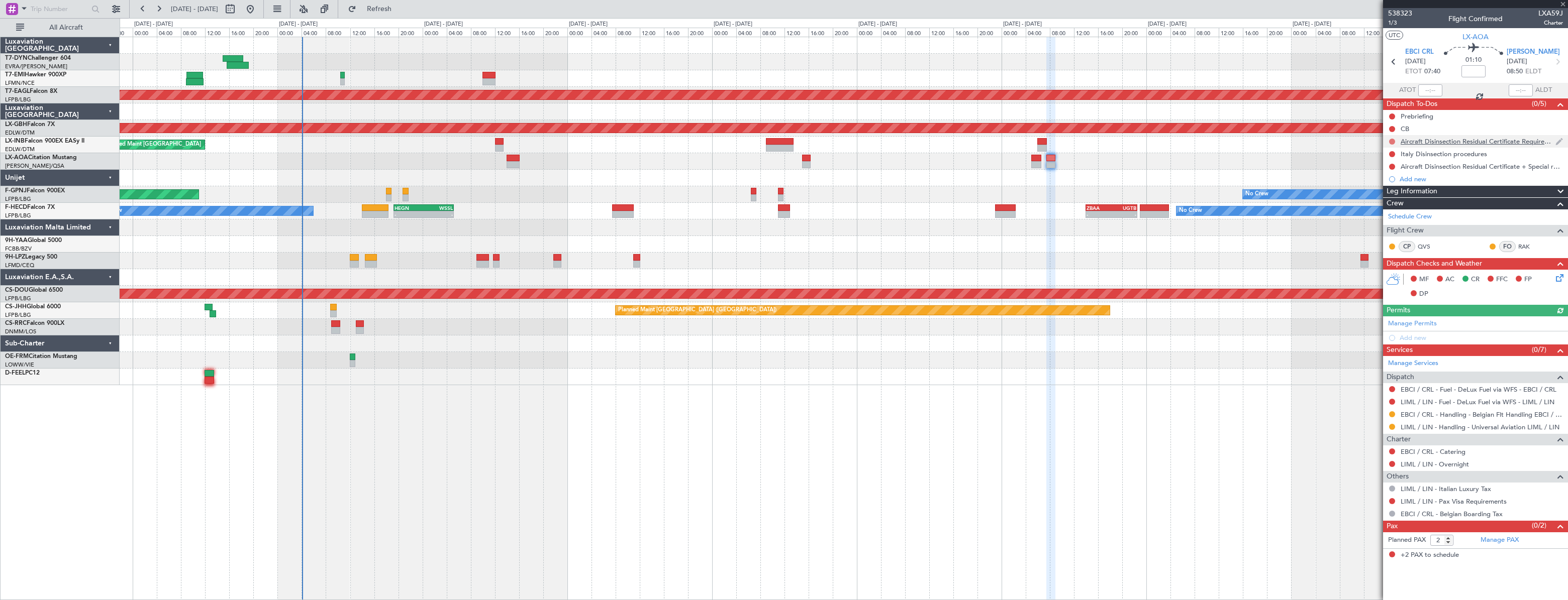
click at [1394, 142] on button at bounding box center [1392, 142] width 6 height 6
click at [1396, 170] on mat-tooltip-component "Not Started" at bounding box center [1392, 157] width 48 height 26
drag, startPoint x: 1392, startPoint y: 171, endPoint x: 1391, endPoint y: 159, distance: 12.0
click at [1392, 171] on span "In Progress" at bounding box center [1396, 171] width 34 height 10
click at [1391, 151] on button at bounding box center [1392, 154] width 6 height 6
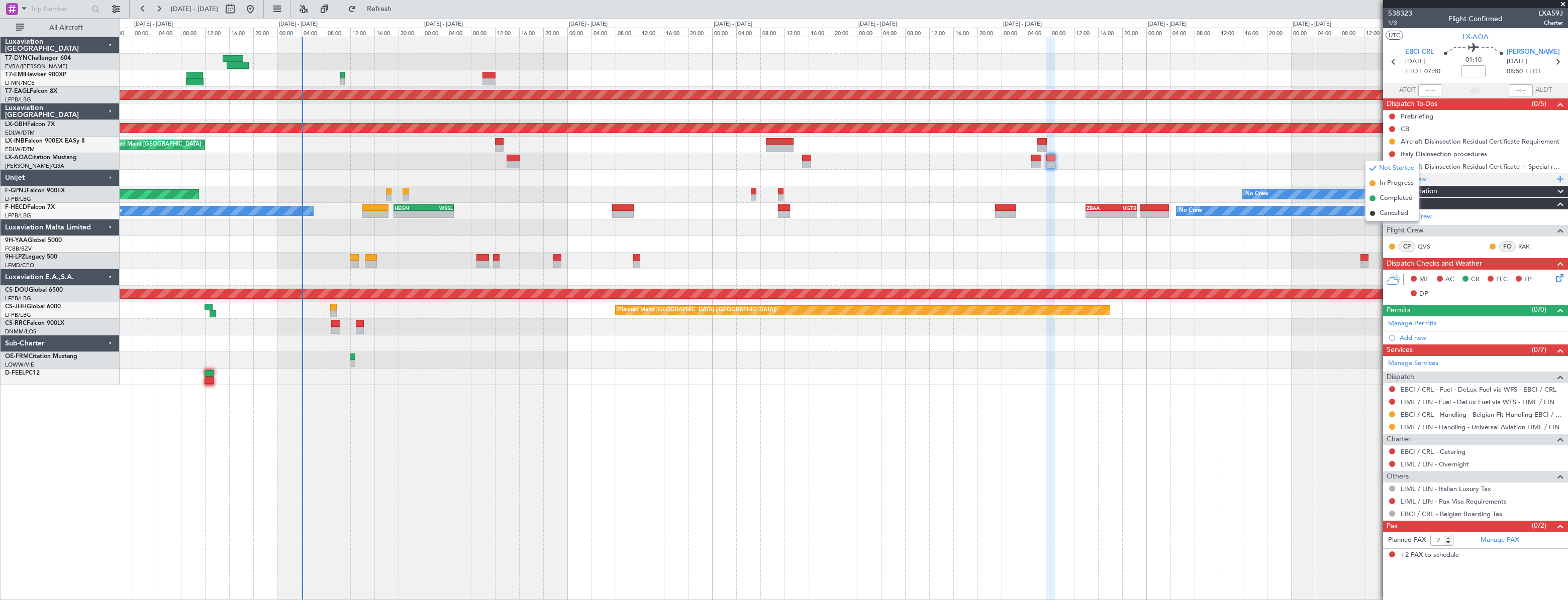
click at [1387, 181] on span "In Progress" at bounding box center [1396, 183] width 34 height 10
click at [1393, 164] on button at bounding box center [1392, 167] width 6 height 6
click at [1386, 194] on mat-tooltip-component "Not Started" at bounding box center [1392, 182] width 48 height 26
click at [1386, 197] on span "In Progress" at bounding box center [1396, 196] width 34 height 10
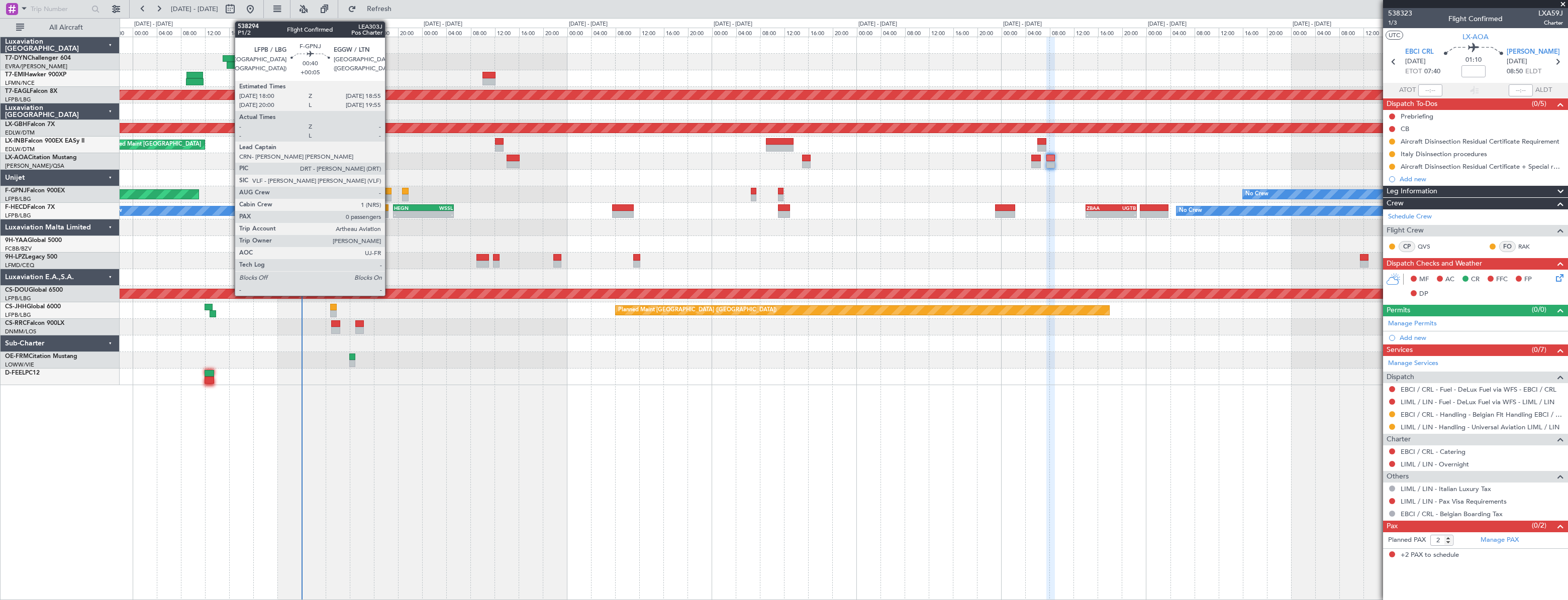
click at [389, 194] on div at bounding box center [389, 197] width 6 height 7
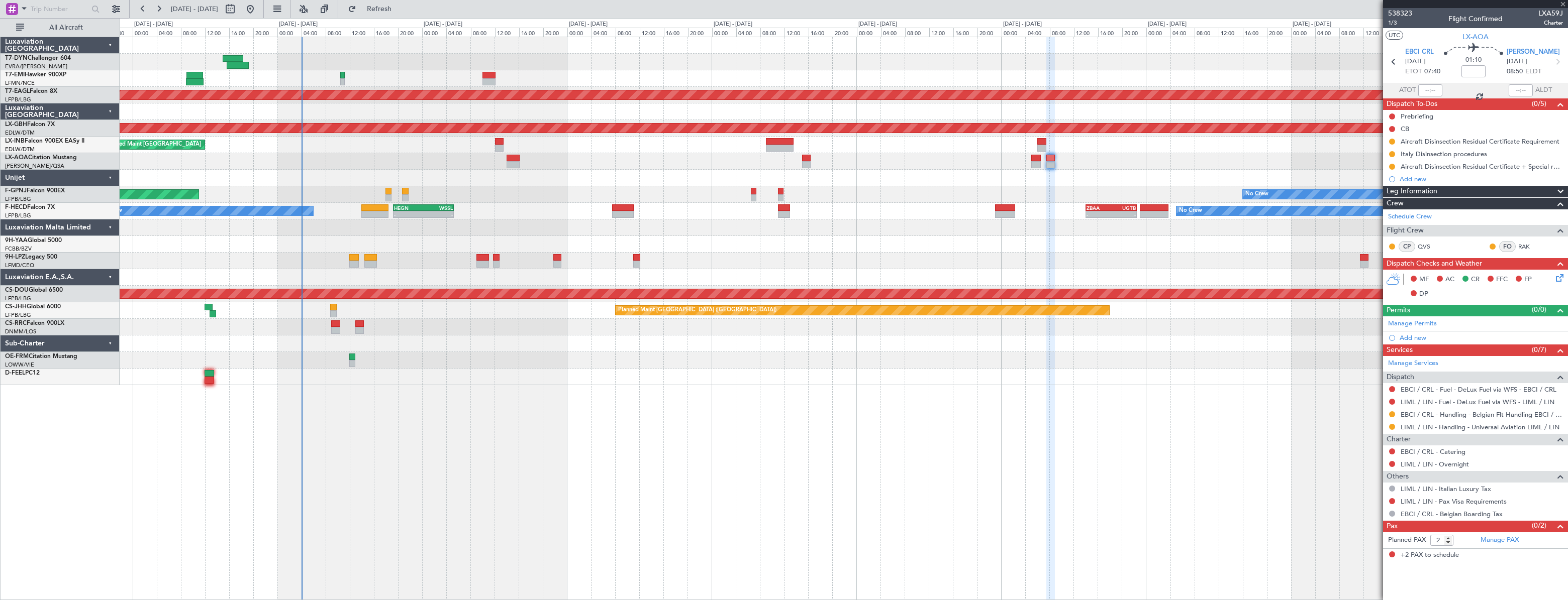
type input "+00:05"
type input "0"
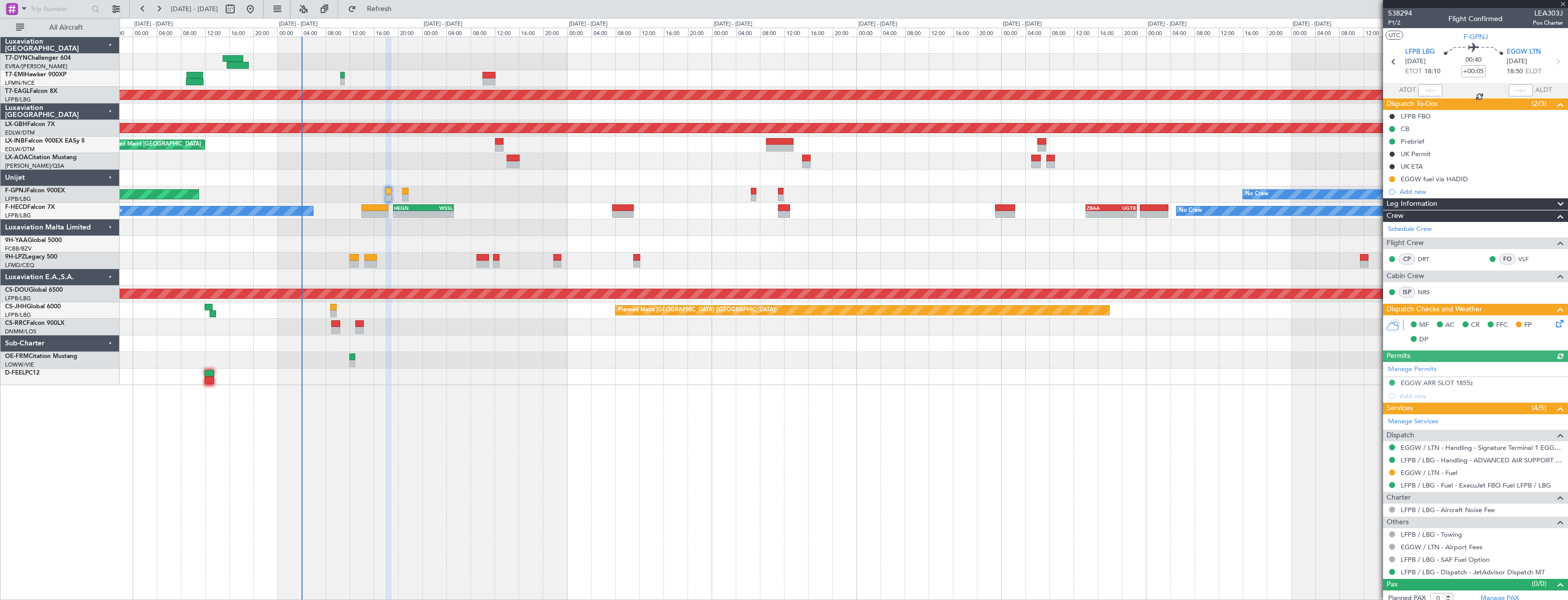
scroll to position [6, 0]
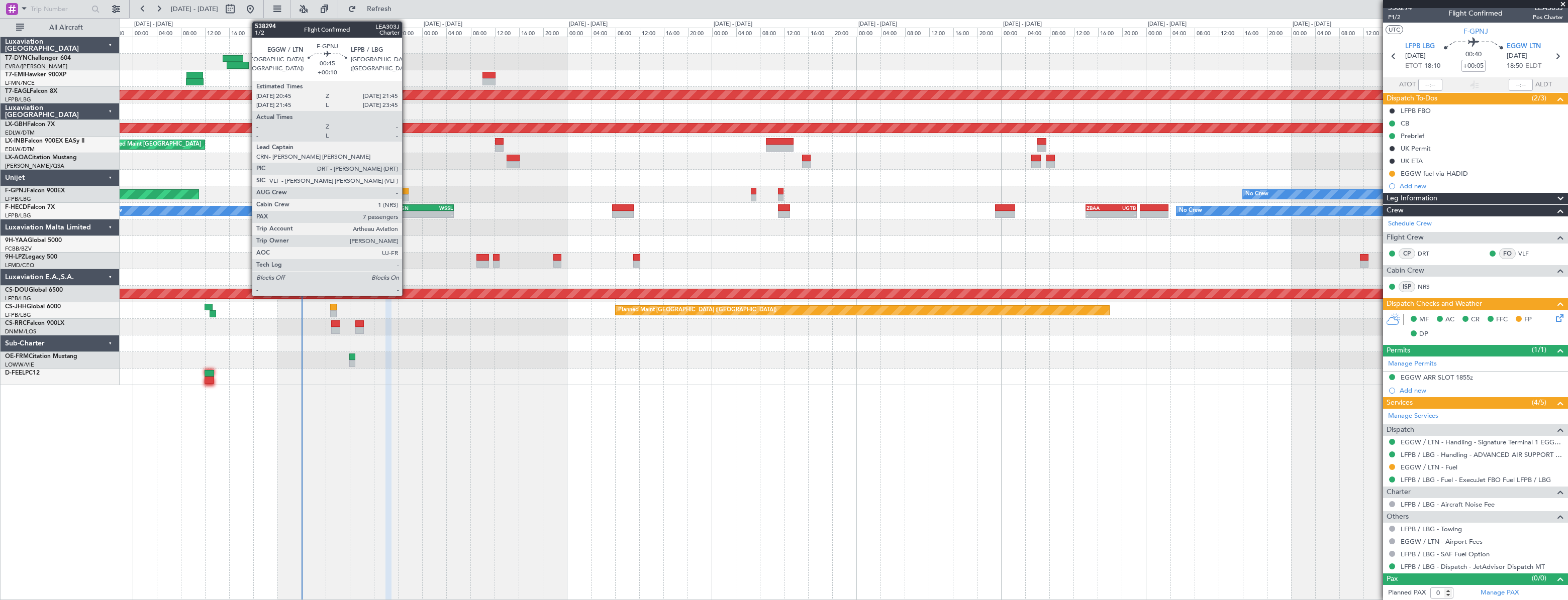
click at [406, 191] on div at bounding box center [405, 191] width 6 height 7
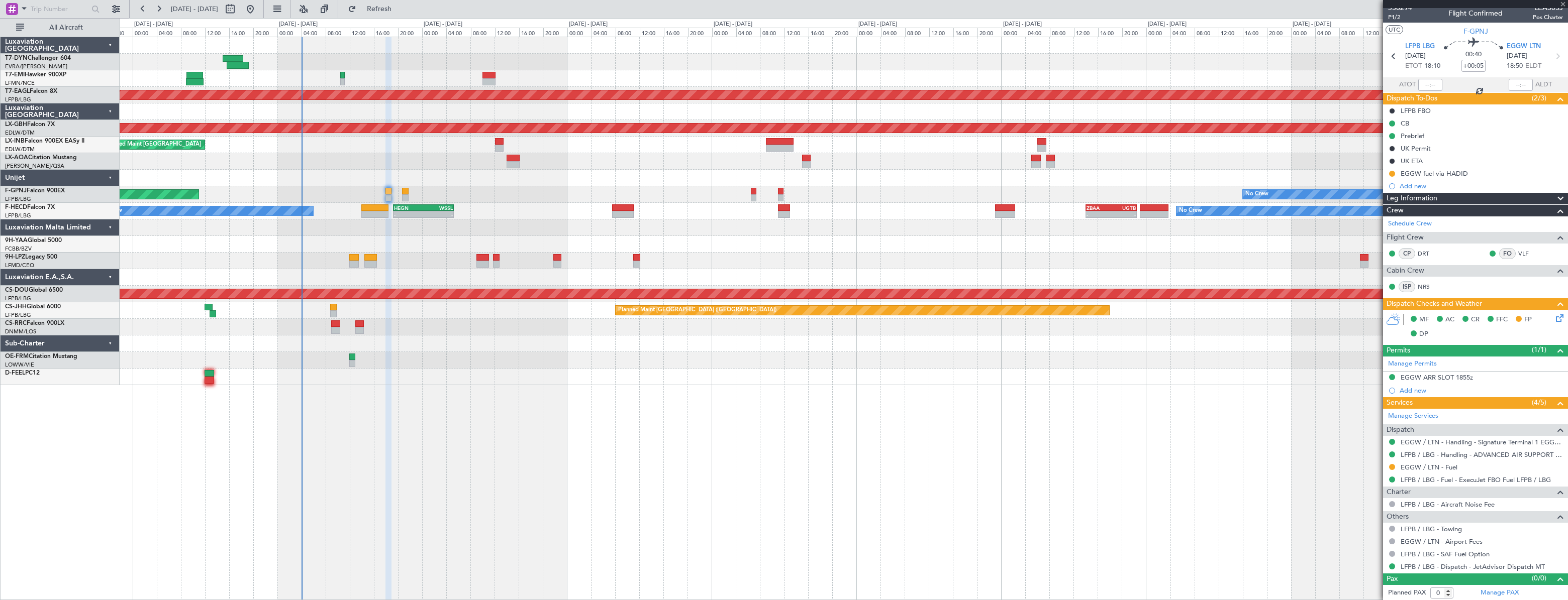
type input "+00:10"
type input "7"
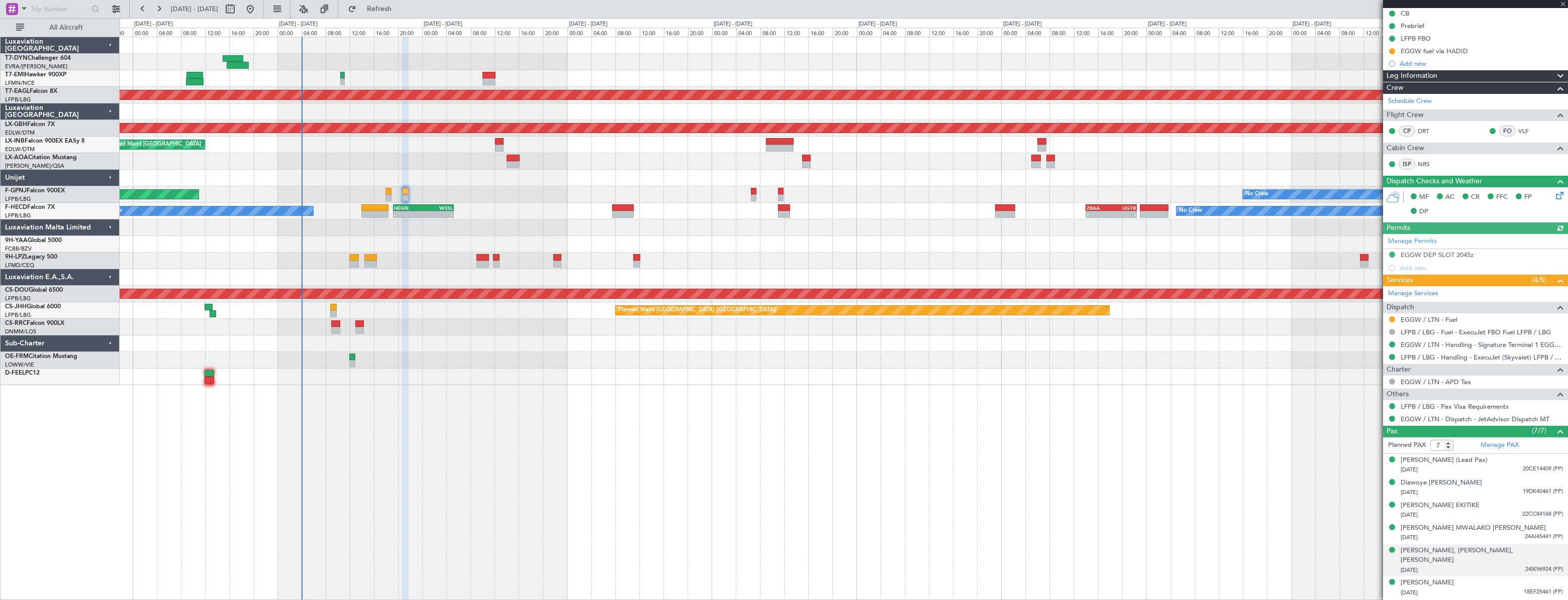
scroll to position [126, 0]
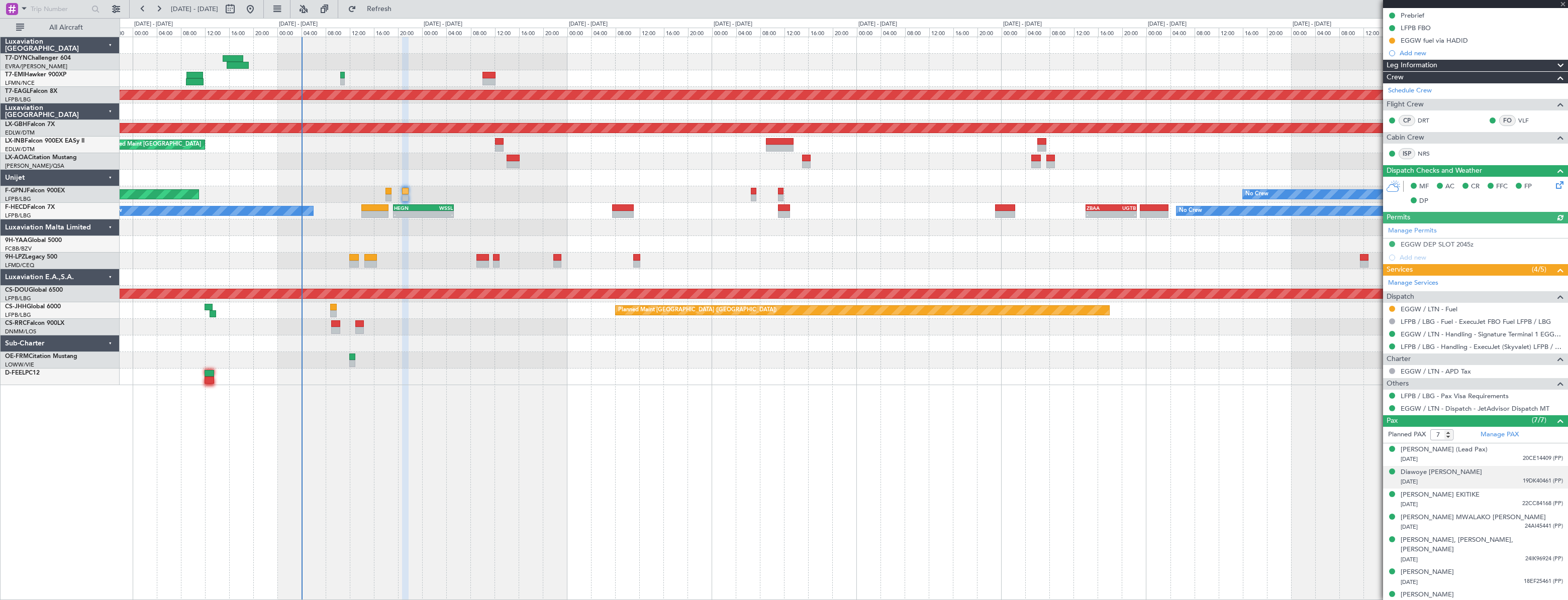
click at [1482, 477] on div "02/06/1988 19DK40461 (PP)" at bounding box center [1481, 482] width 162 height 10
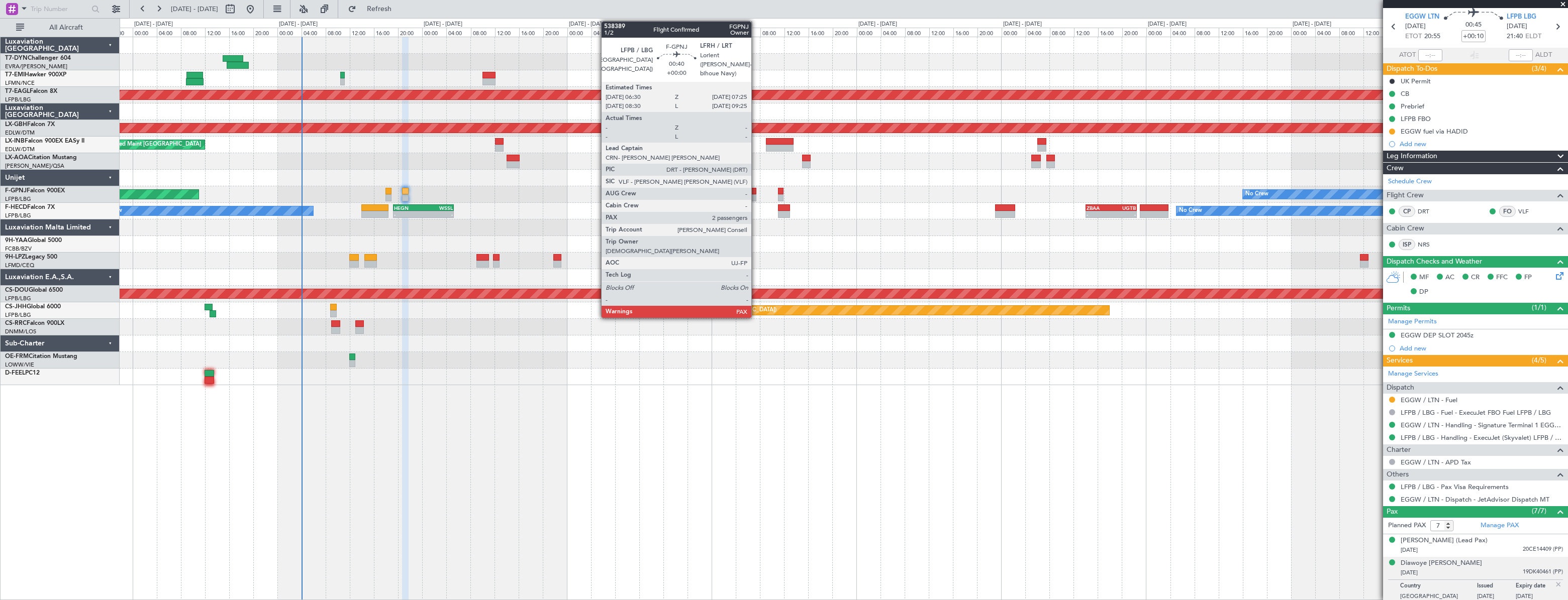
click at [756, 191] on div at bounding box center [754, 191] width 6 height 7
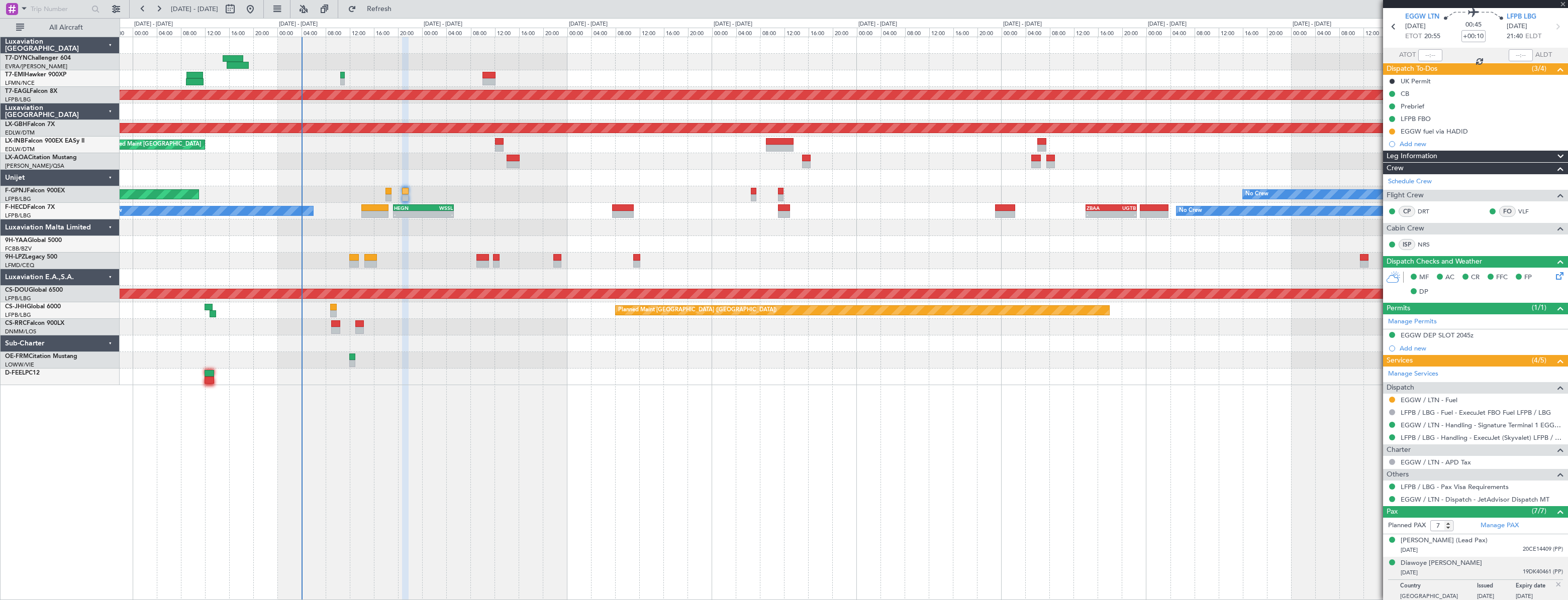
type input "4"
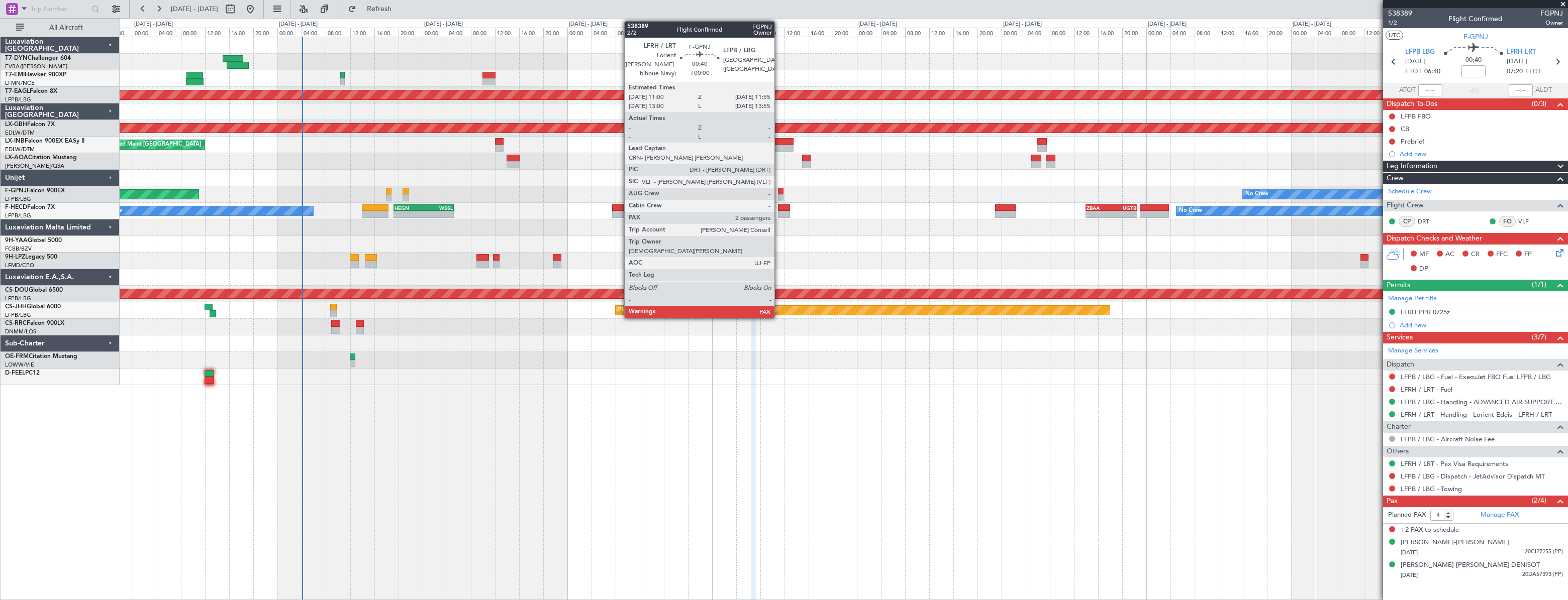
click at [779, 188] on div at bounding box center [781, 191] width 6 height 7
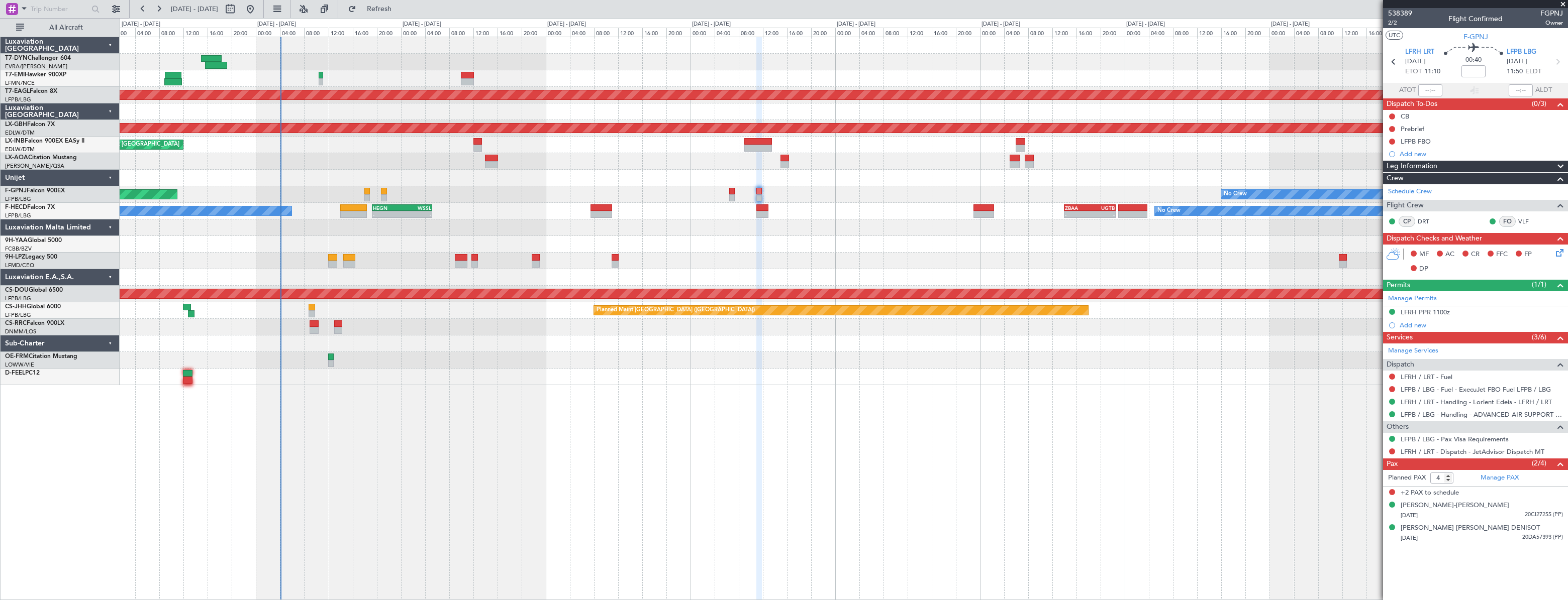
click at [452, 194] on div "Planned Maint Paris (Le Bourget) No Crew No Crew" at bounding box center [844, 194] width 1448 height 16
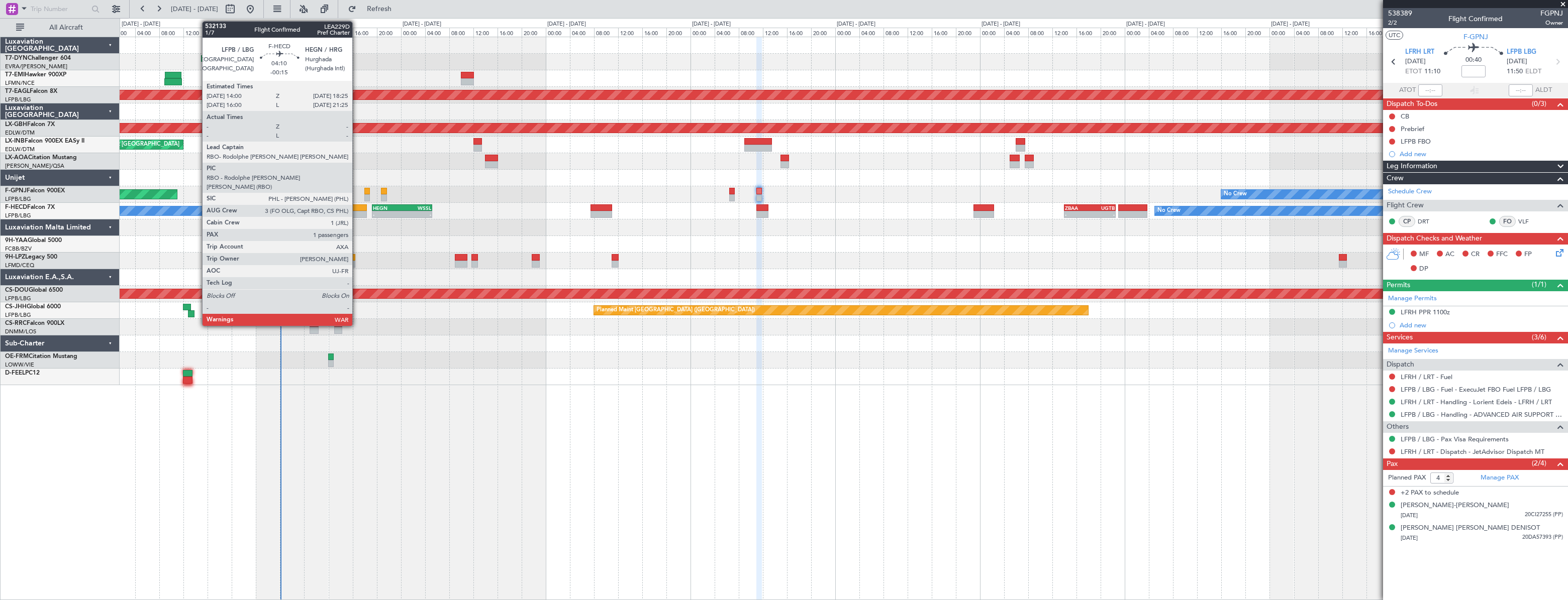
click at [357, 208] on div at bounding box center [353, 208] width 27 height 7
type input "-00:15"
type input "1"
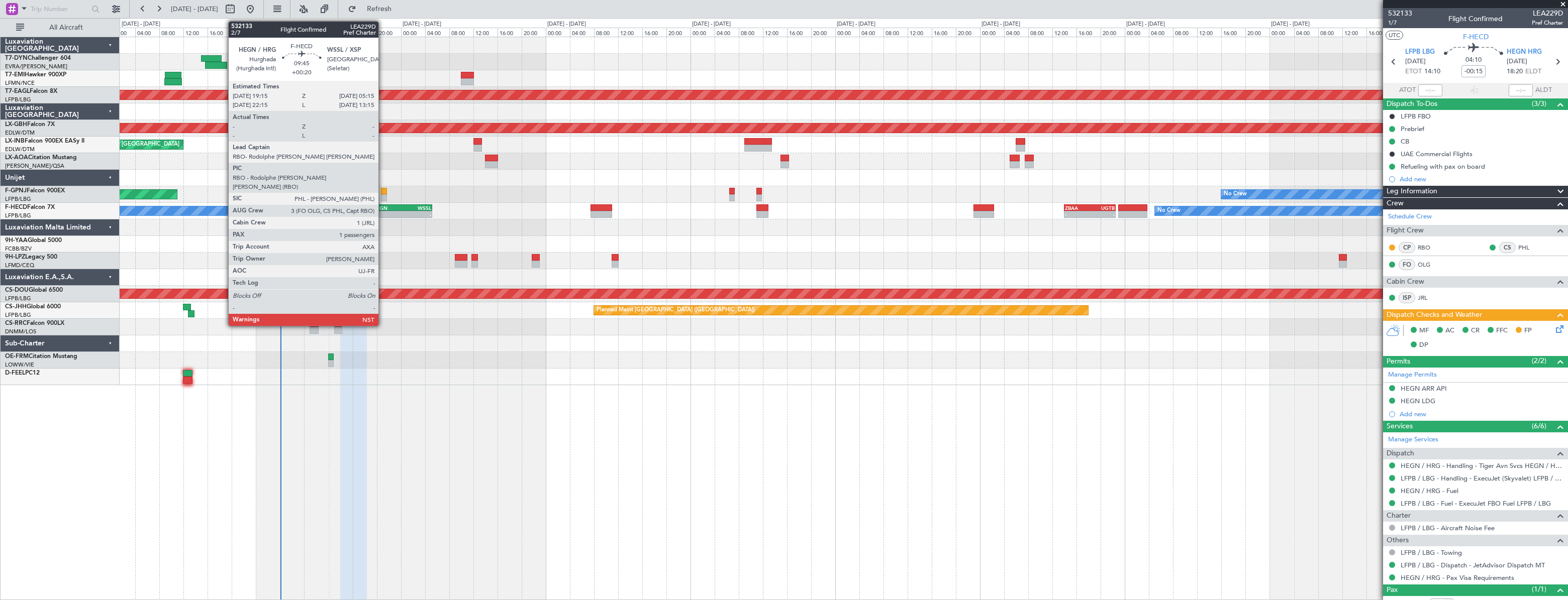
click at [383, 209] on div "HEGN" at bounding box center [387, 208] width 29 height 6
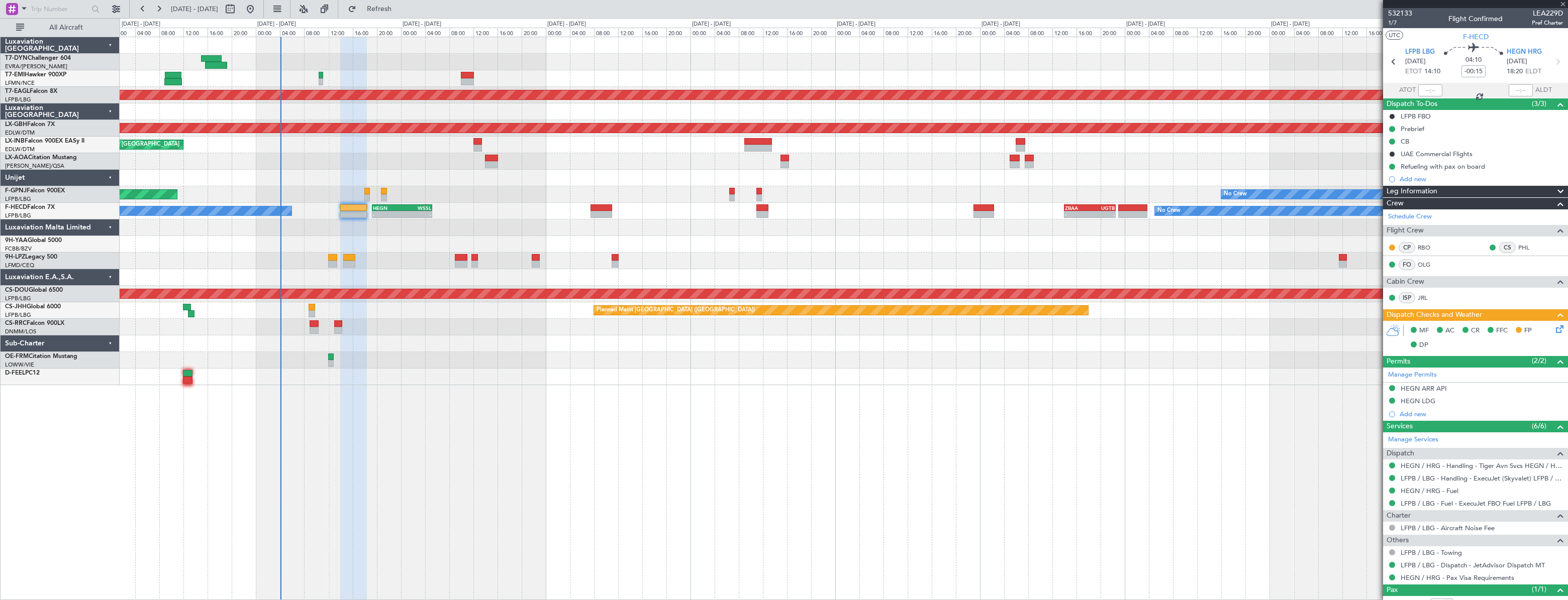
type input "+00:20"
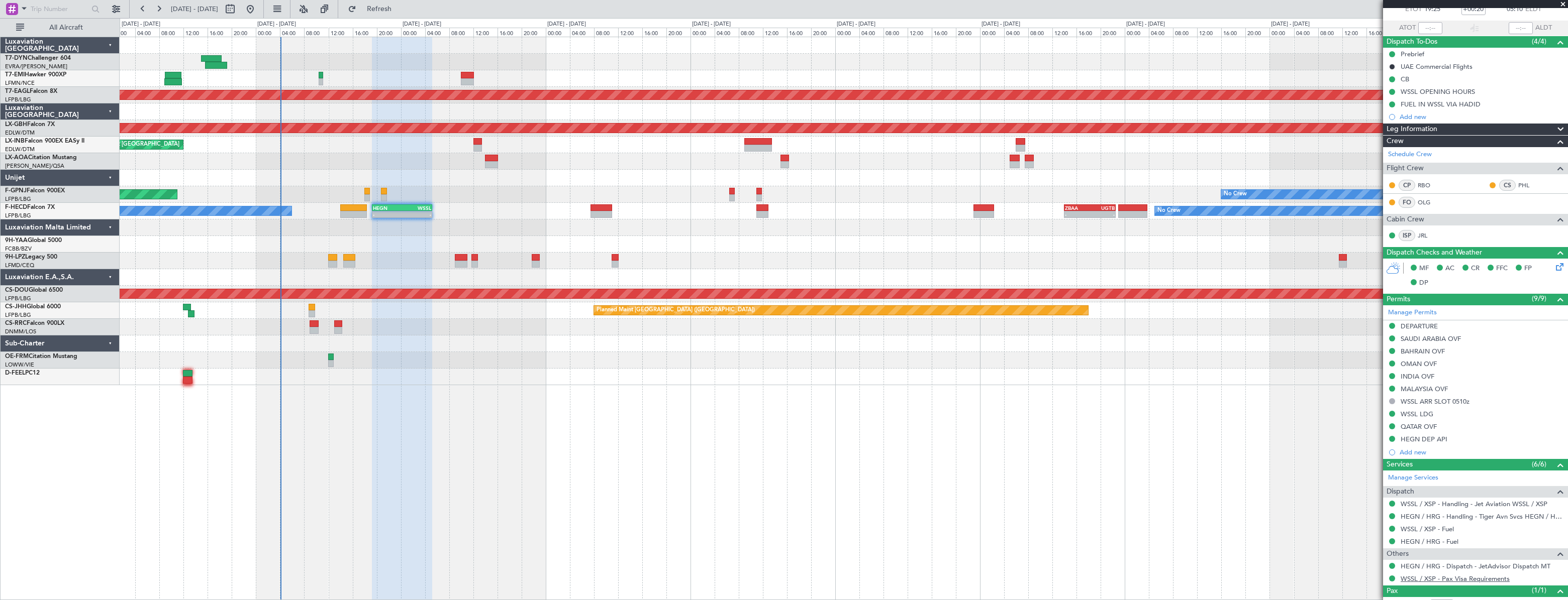
scroll to position [97, 0]
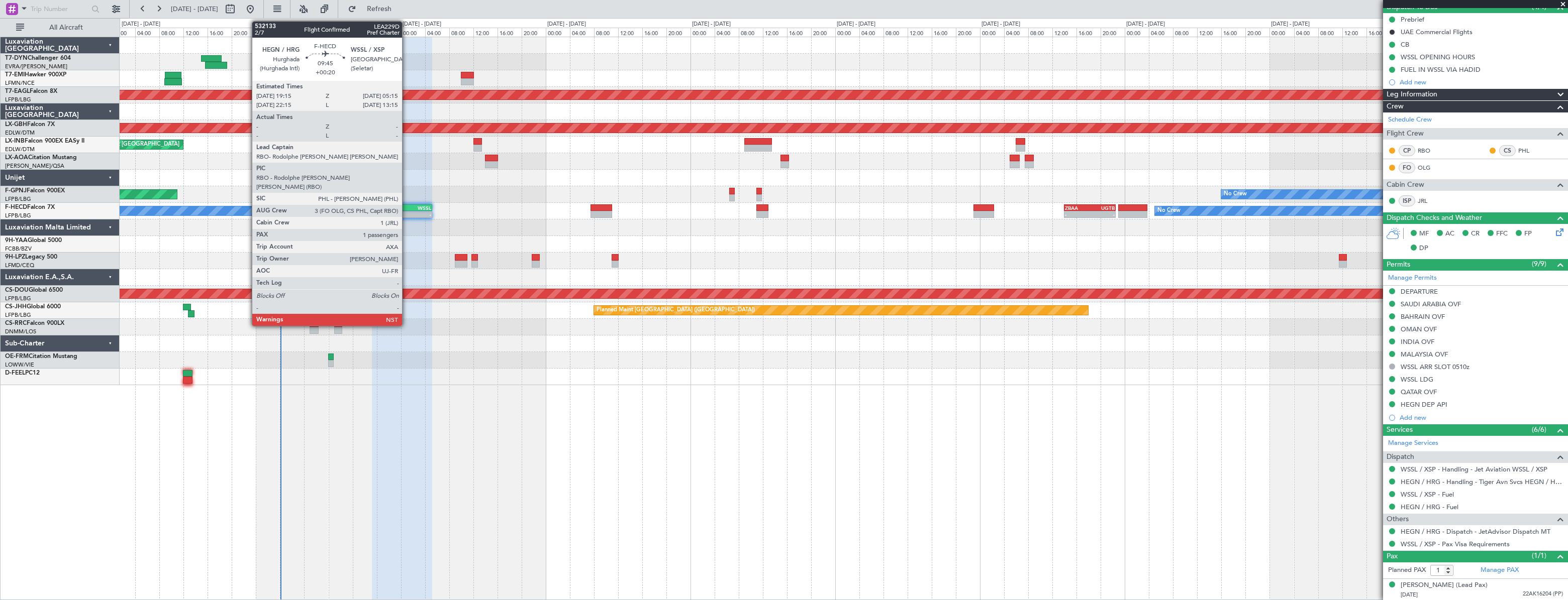
click at [406, 208] on div "WSSL" at bounding box center [416, 208] width 29 height 6
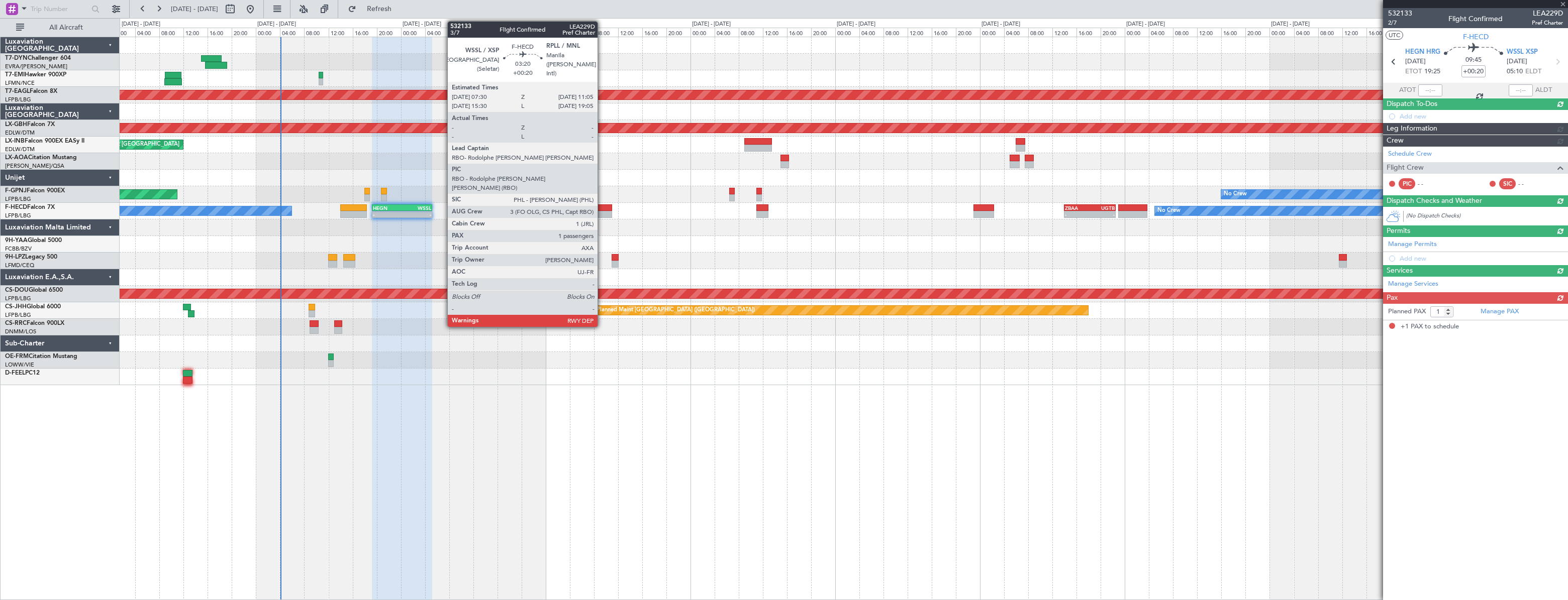
scroll to position [0, 0]
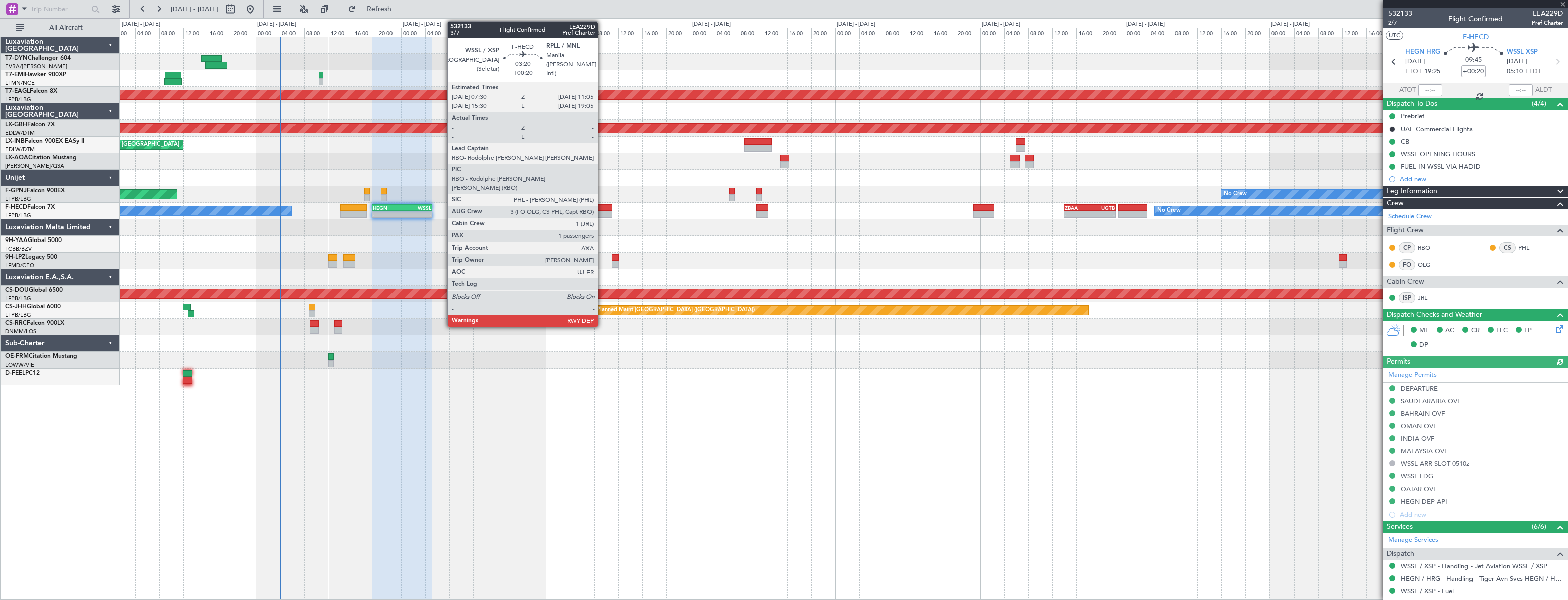
click at [602, 208] on div at bounding box center [601, 208] width 22 height 7
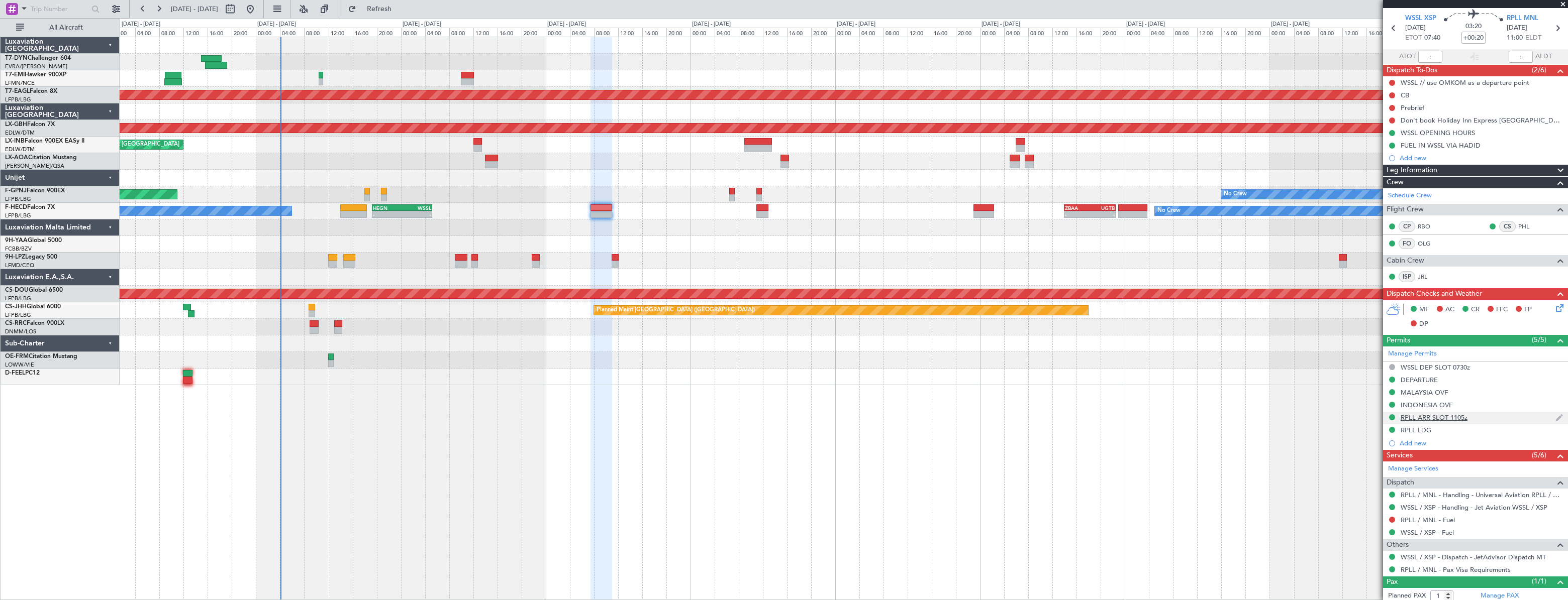
scroll to position [60, 0]
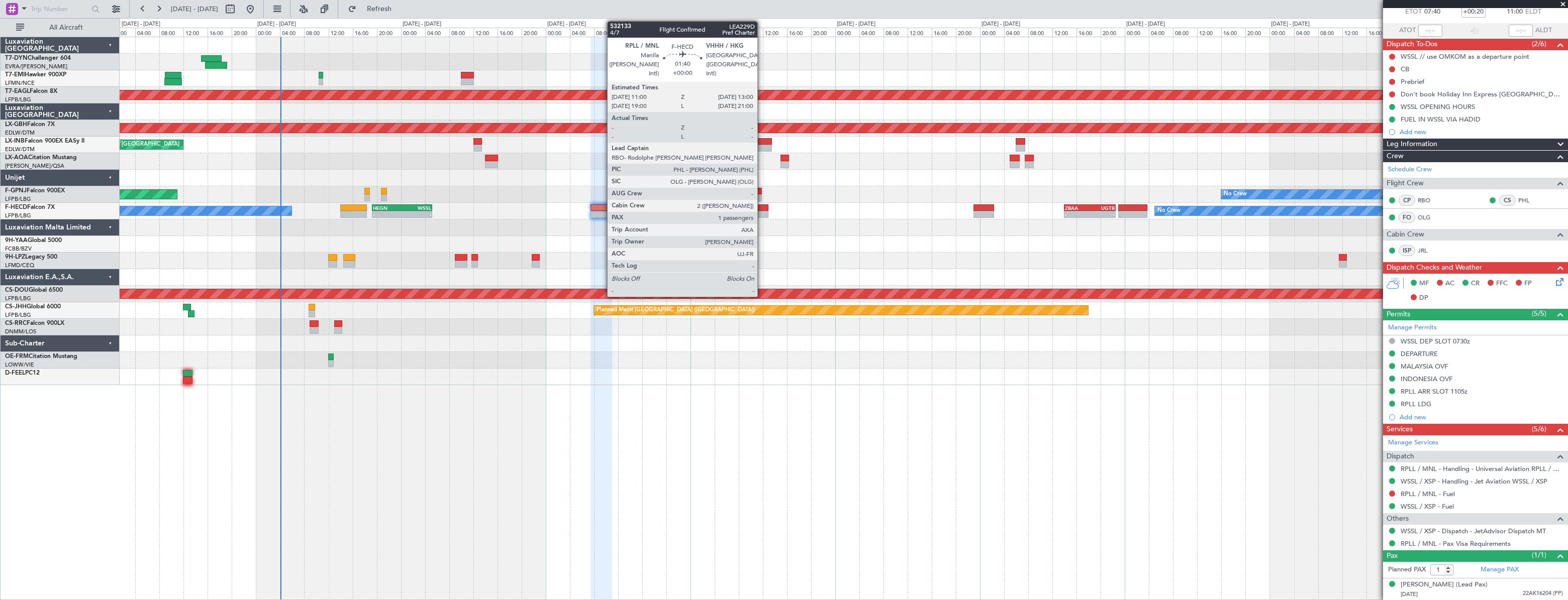
click at [762, 208] on div at bounding box center [763, 208] width 13 height 7
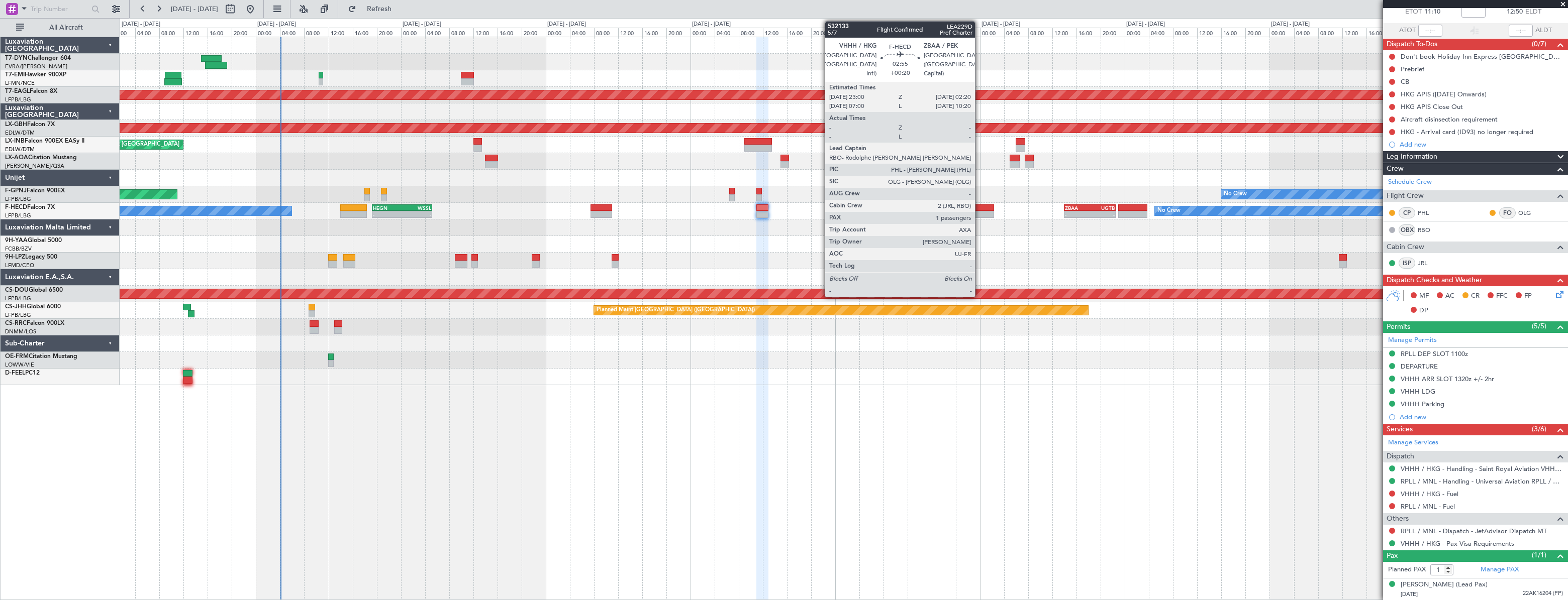
click at [980, 205] on div at bounding box center [983, 208] width 21 height 7
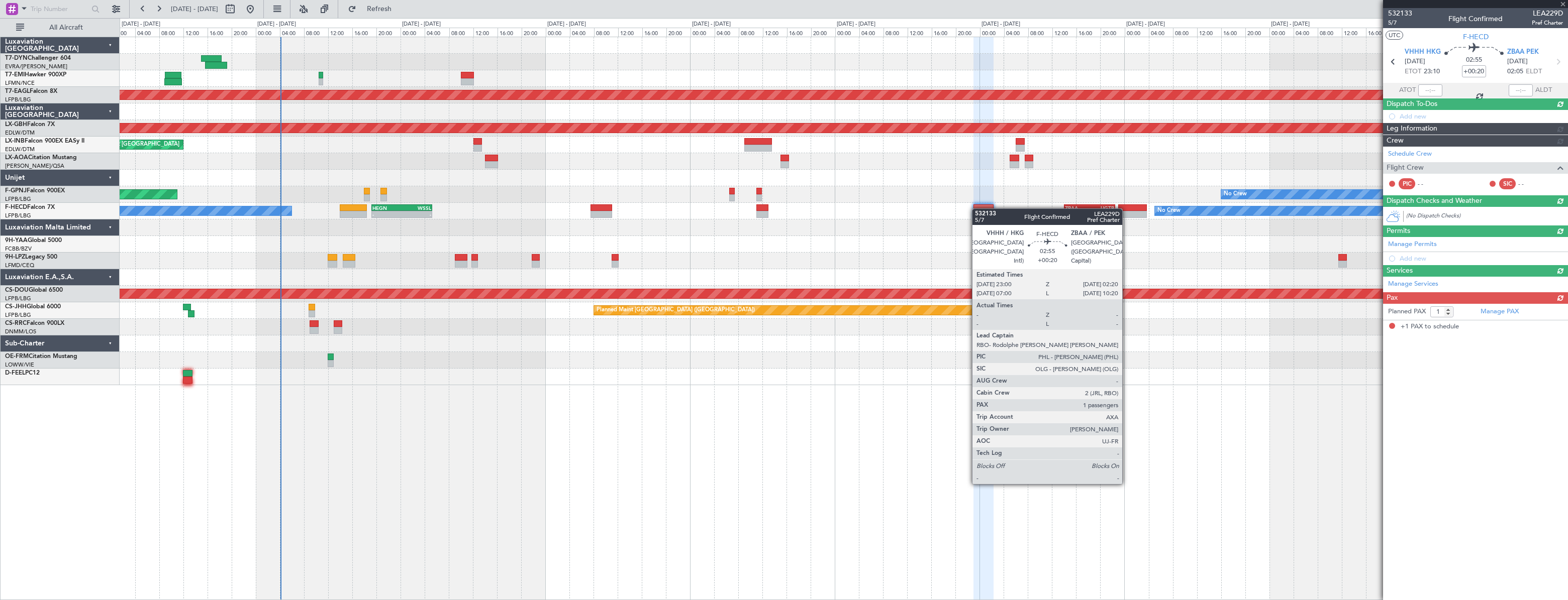
scroll to position [0, 0]
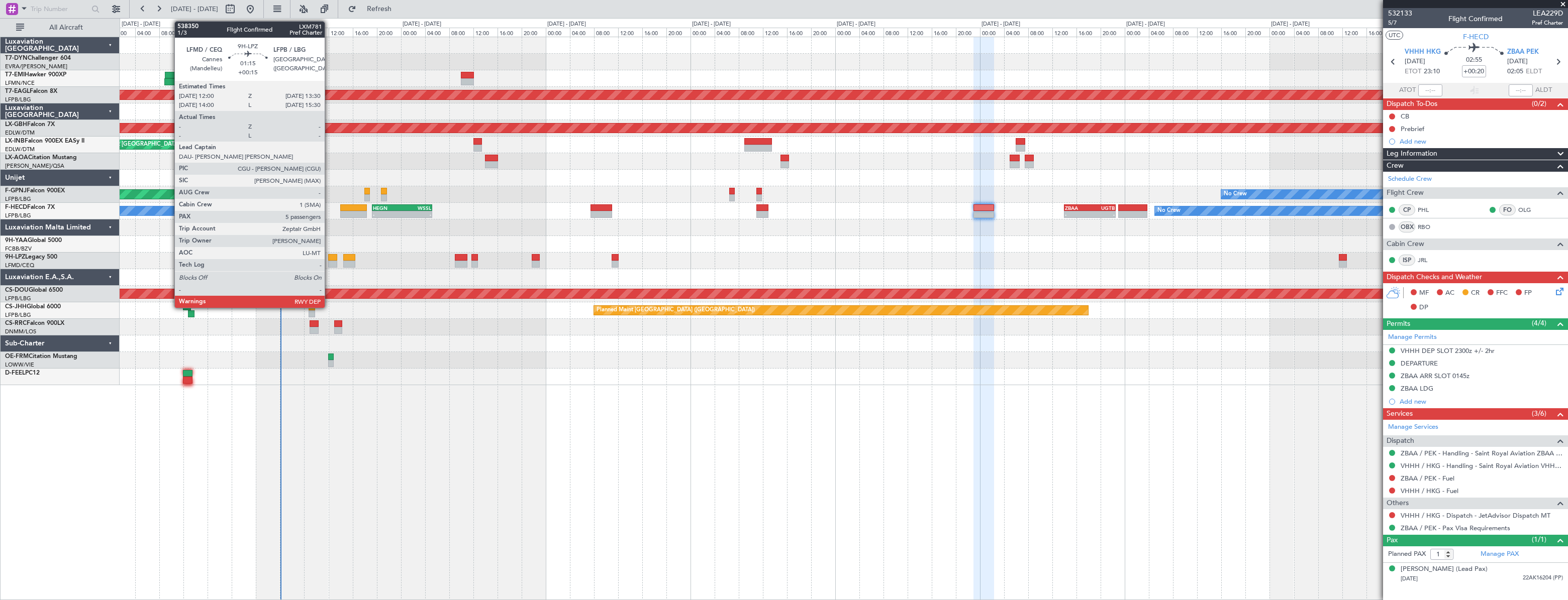
click at [329, 262] on div at bounding box center [332, 264] width 9 height 7
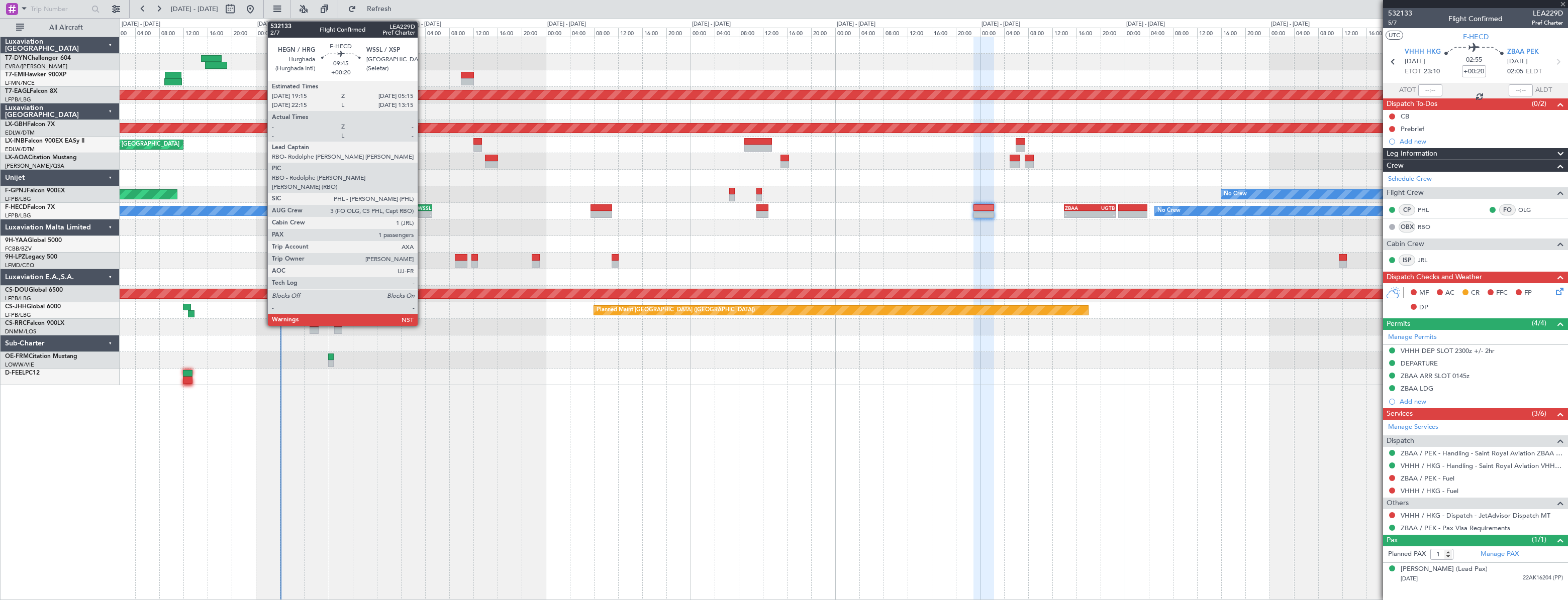
type input "+00:15"
type input "5"
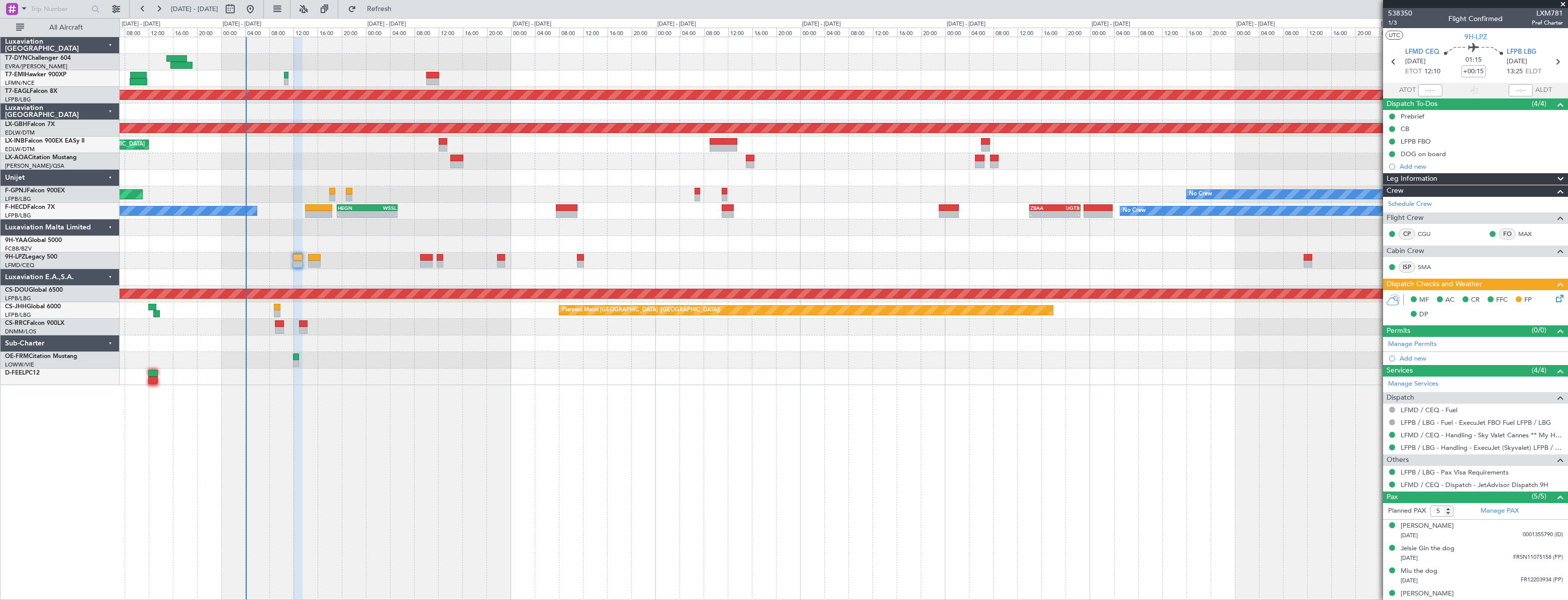
click at [320, 259] on div at bounding box center [843, 261] width 1447 height 16
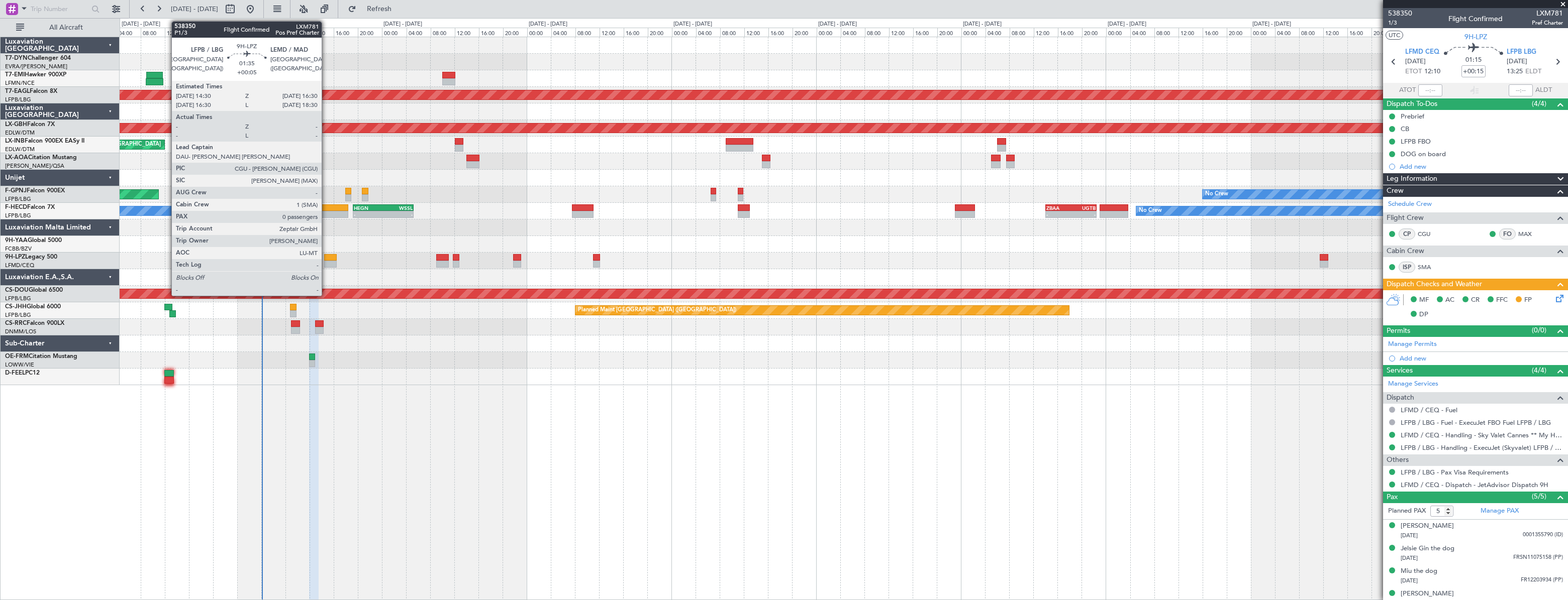
click at [326, 261] on div at bounding box center [331, 264] width 13 height 7
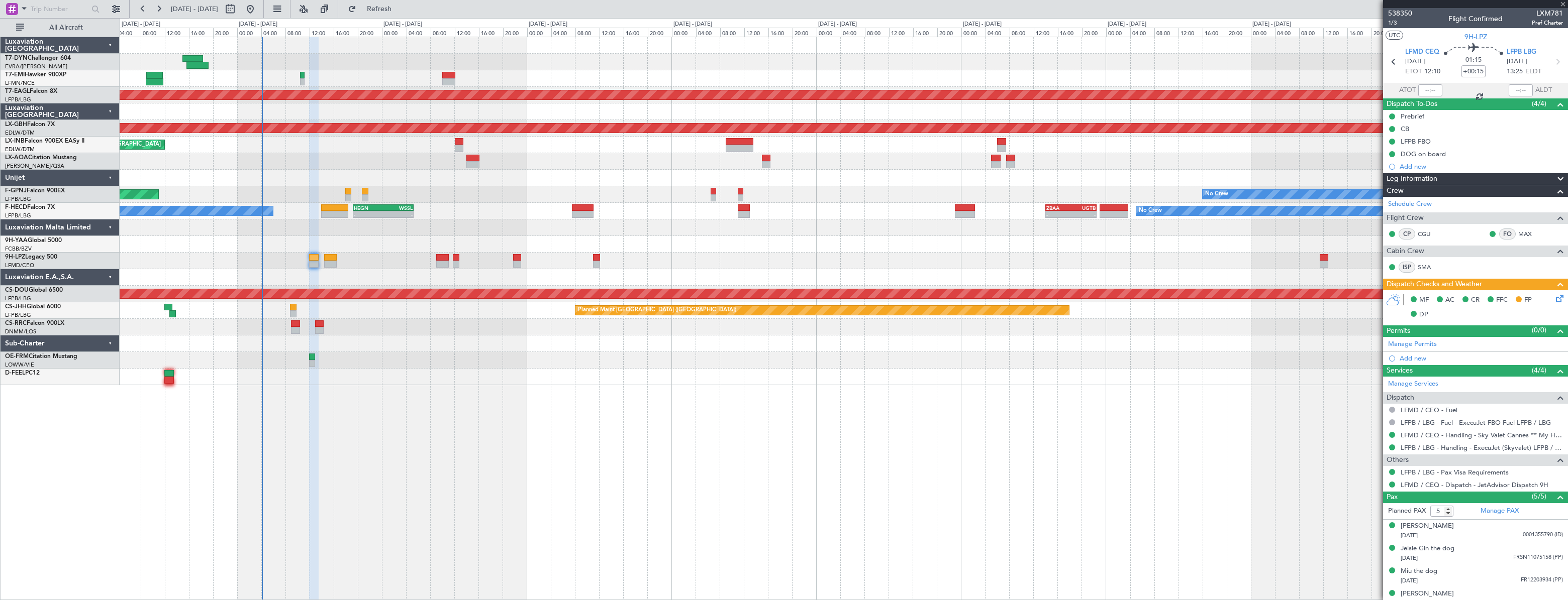
type input "+00:05"
type input "0"
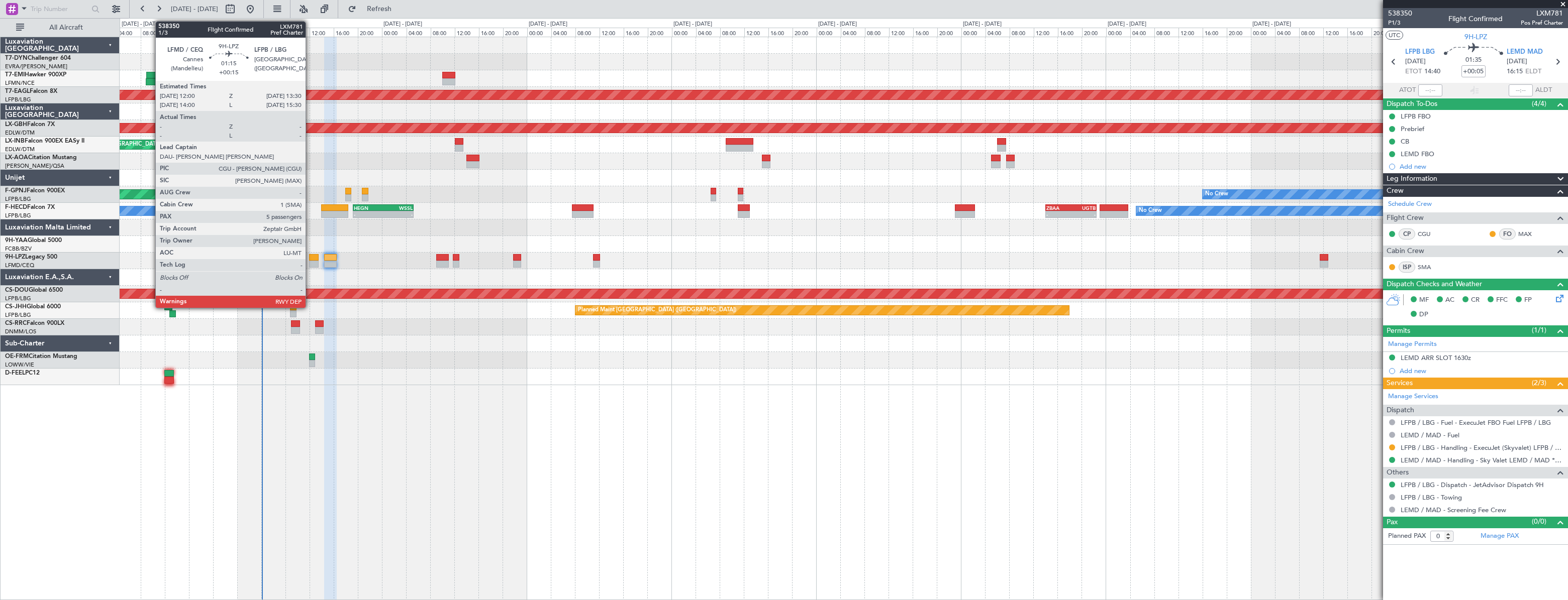
click at [310, 256] on div at bounding box center [314, 257] width 9 height 7
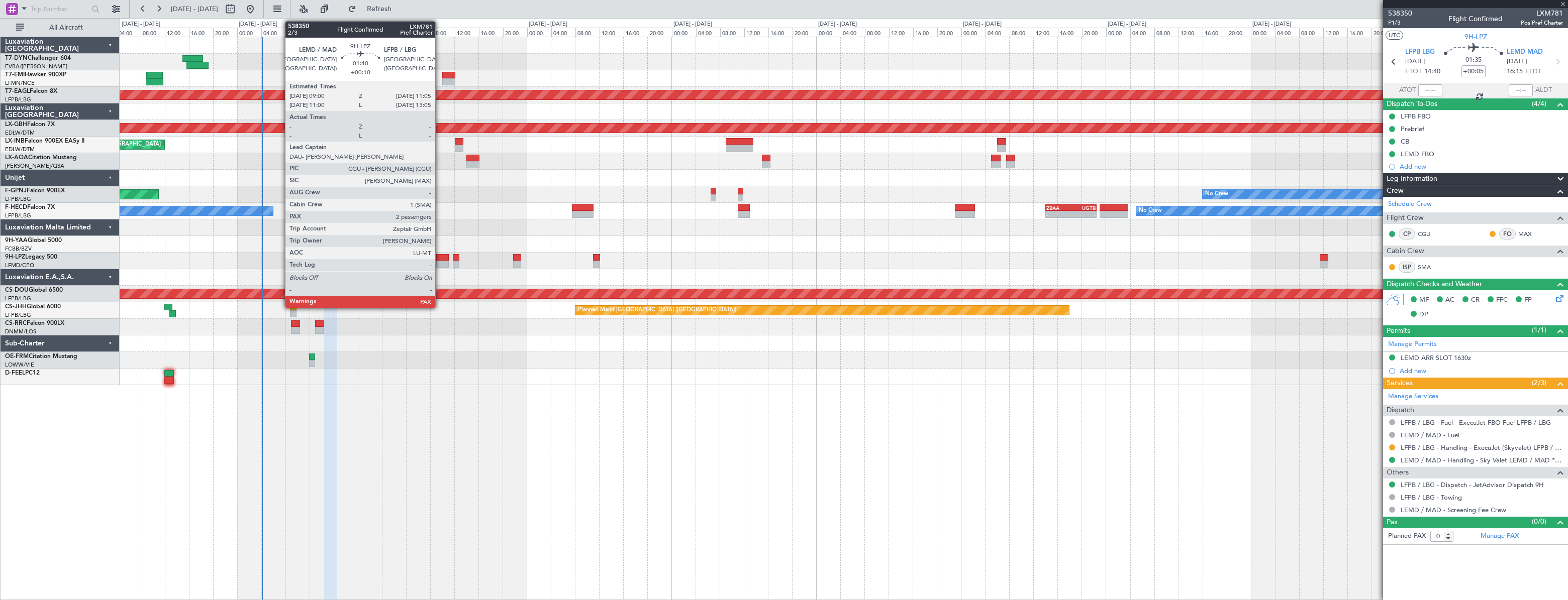
type input "+00:15"
type input "5"
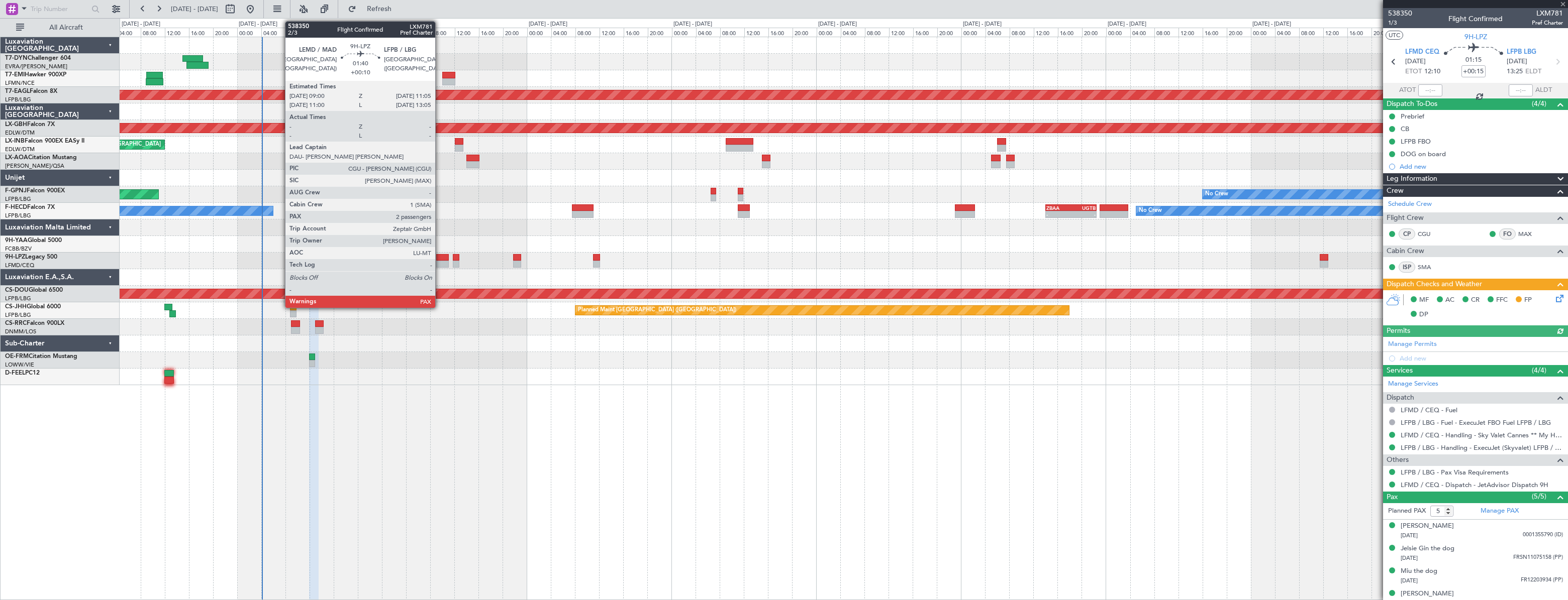
click at [440, 259] on div at bounding box center [442, 257] width 13 height 7
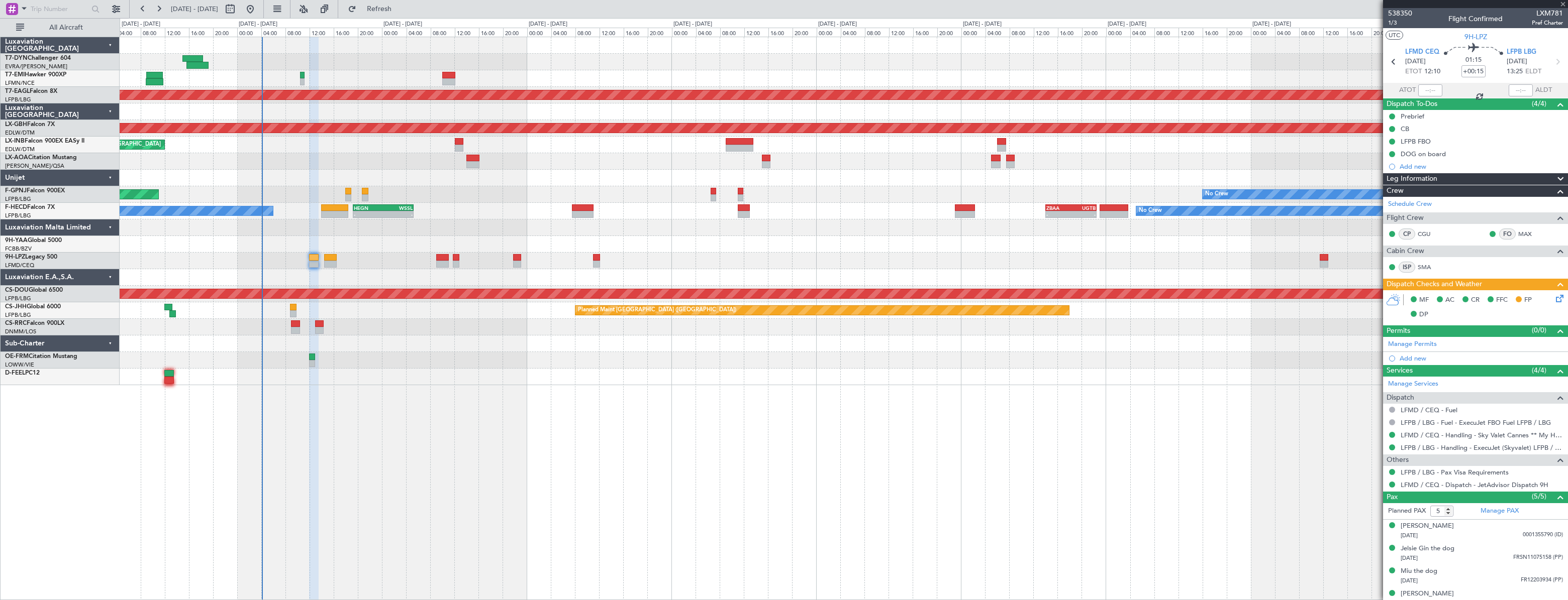
type input "+00:10"
type input "4"
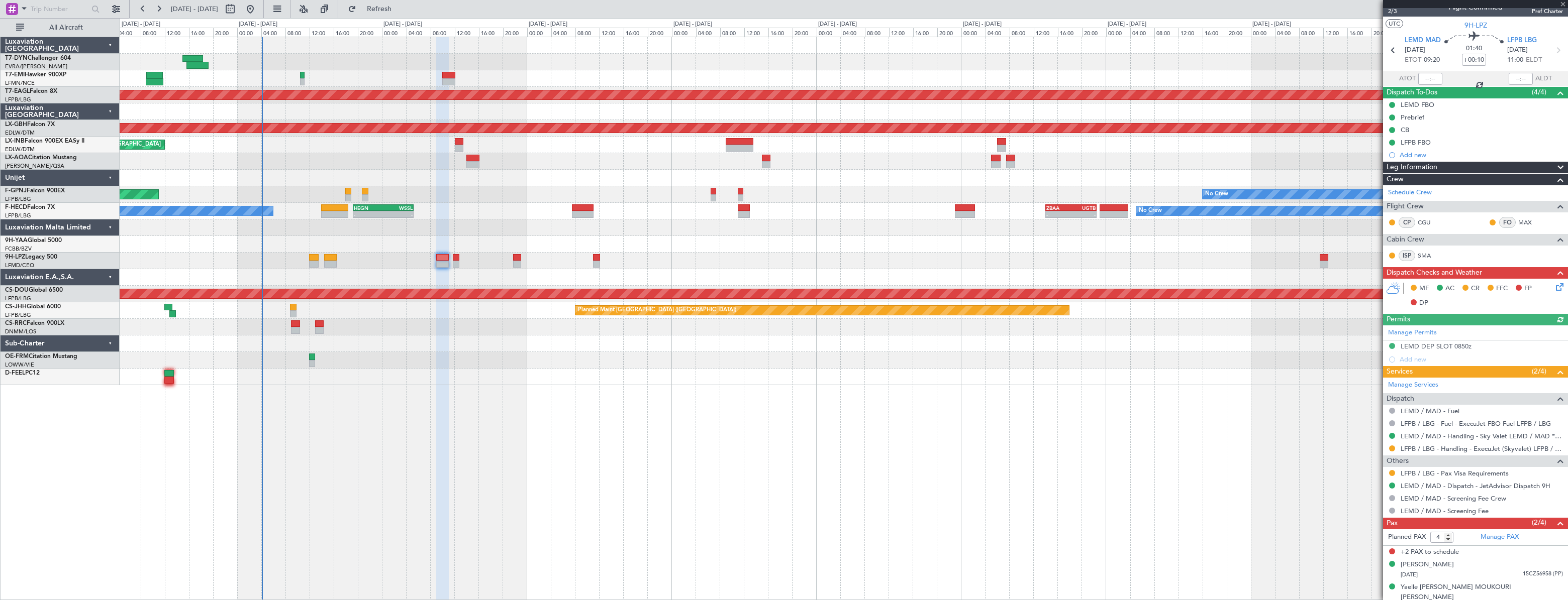
scroll to position [14, 0]
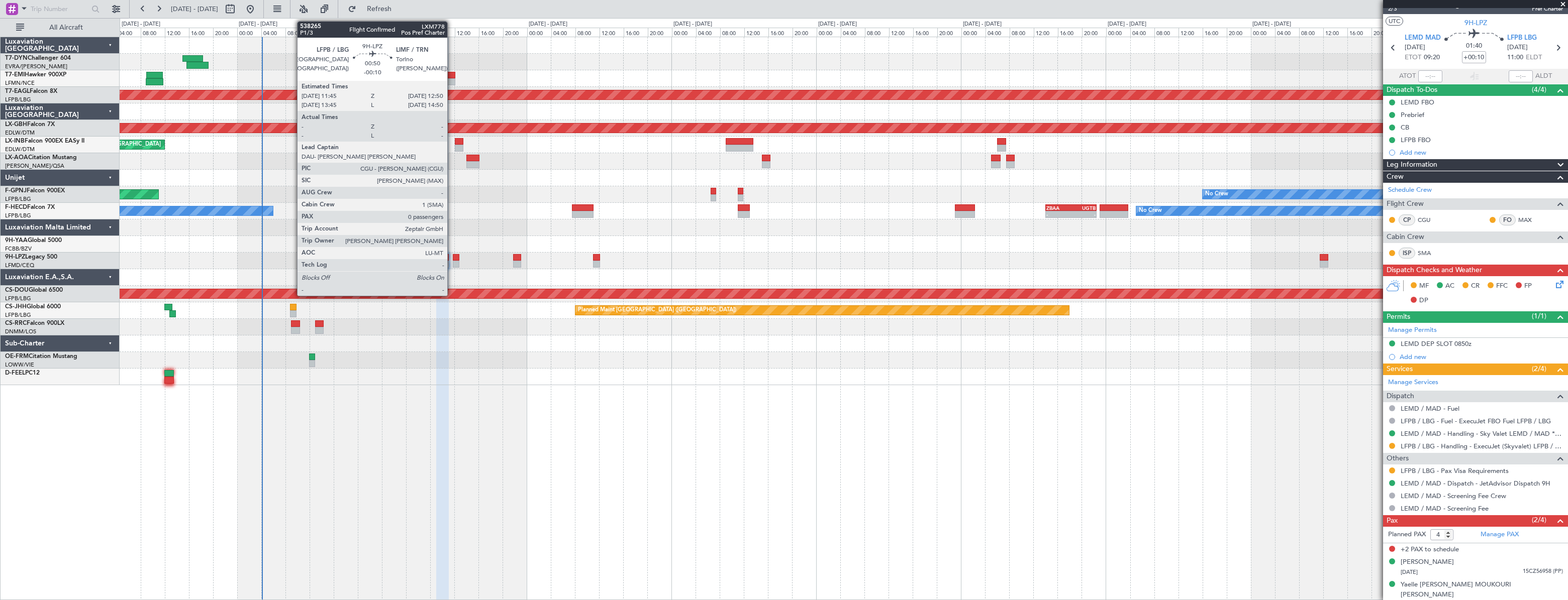
click at [453, 256] on div at bounding box center [456, 257] width 7 height 7
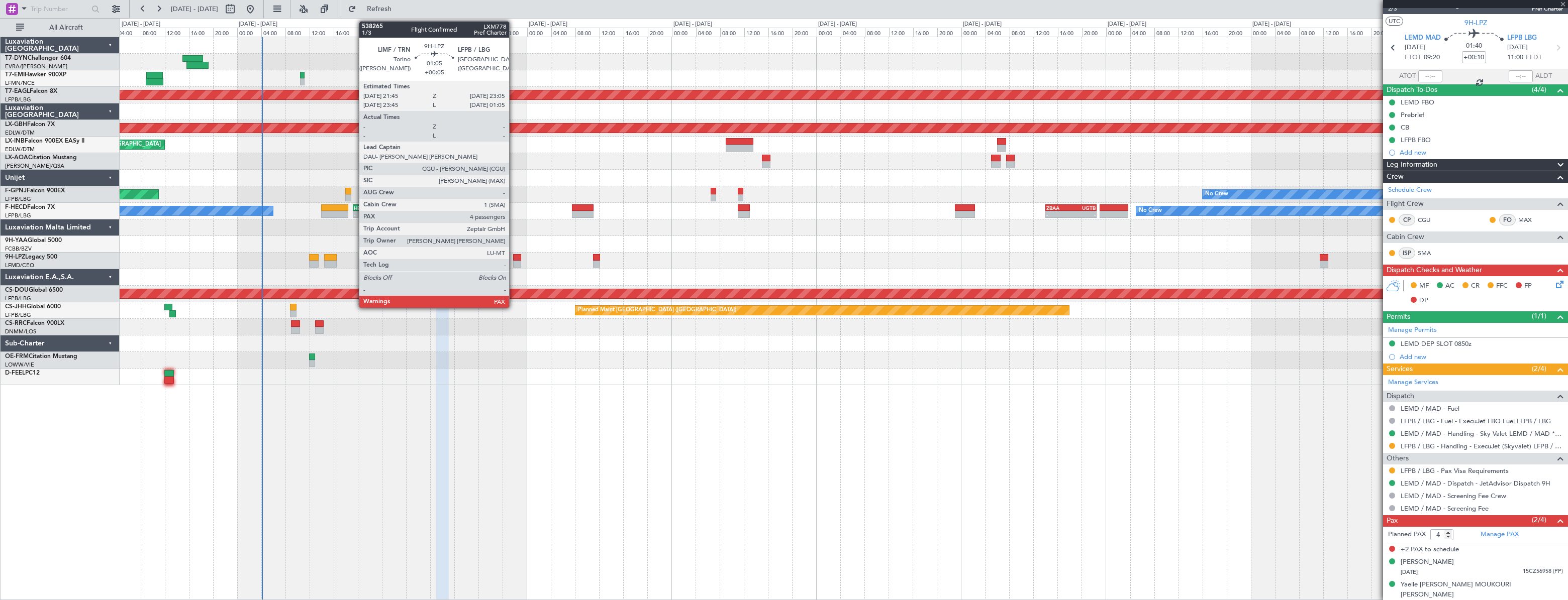
type input "-00:10"
type input "0"
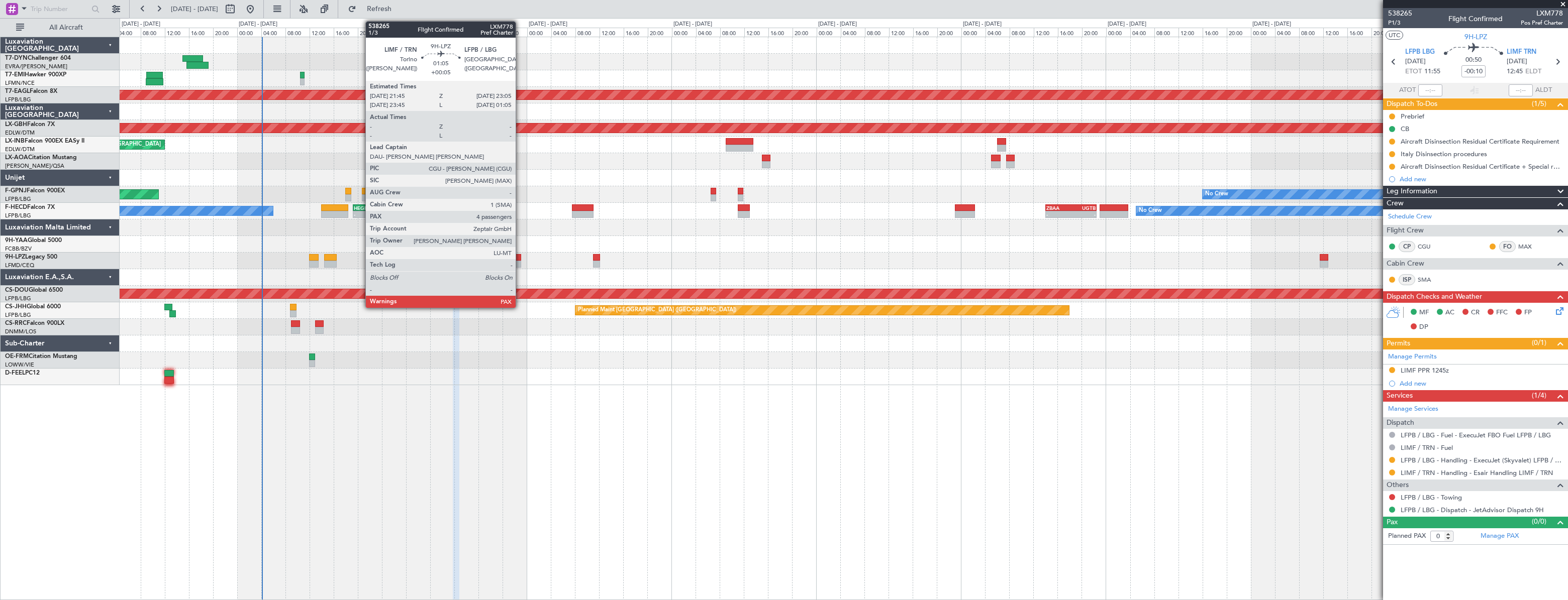
click at [520, 259] on div at bounding box center [517, 257] width 9 height 7
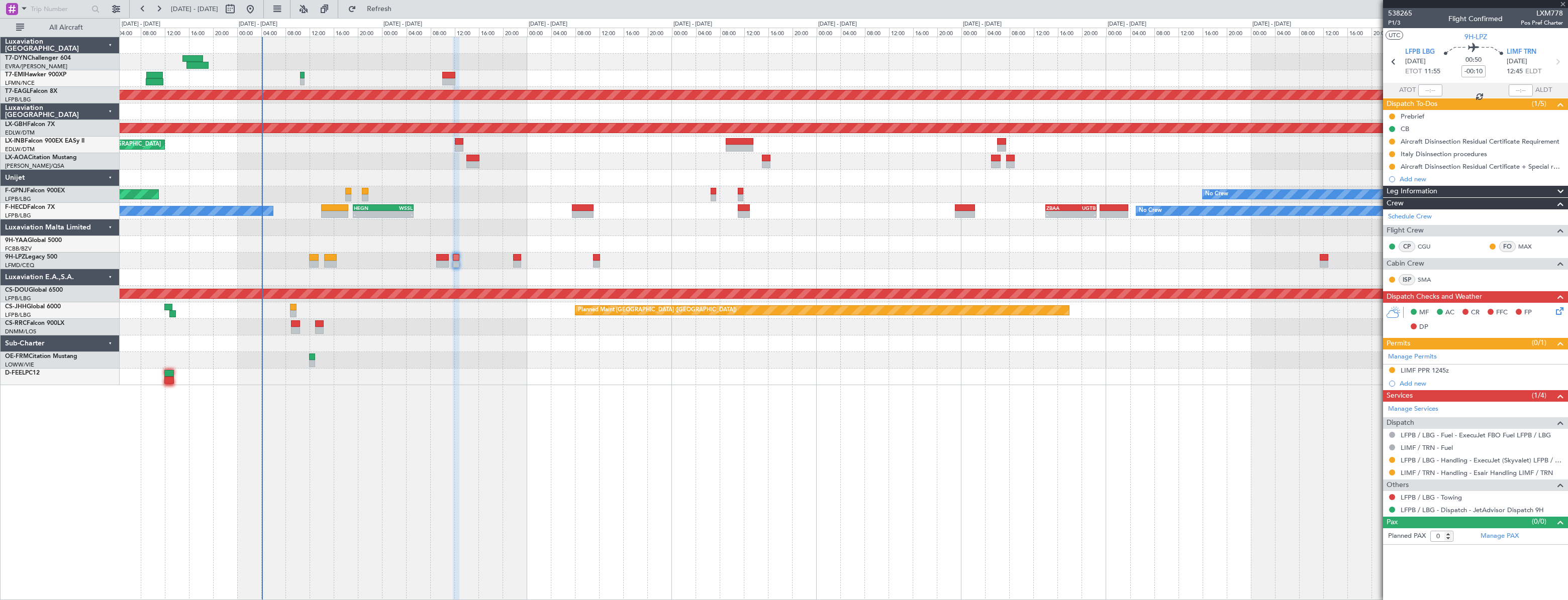
type input "+00:05"
type input "4"
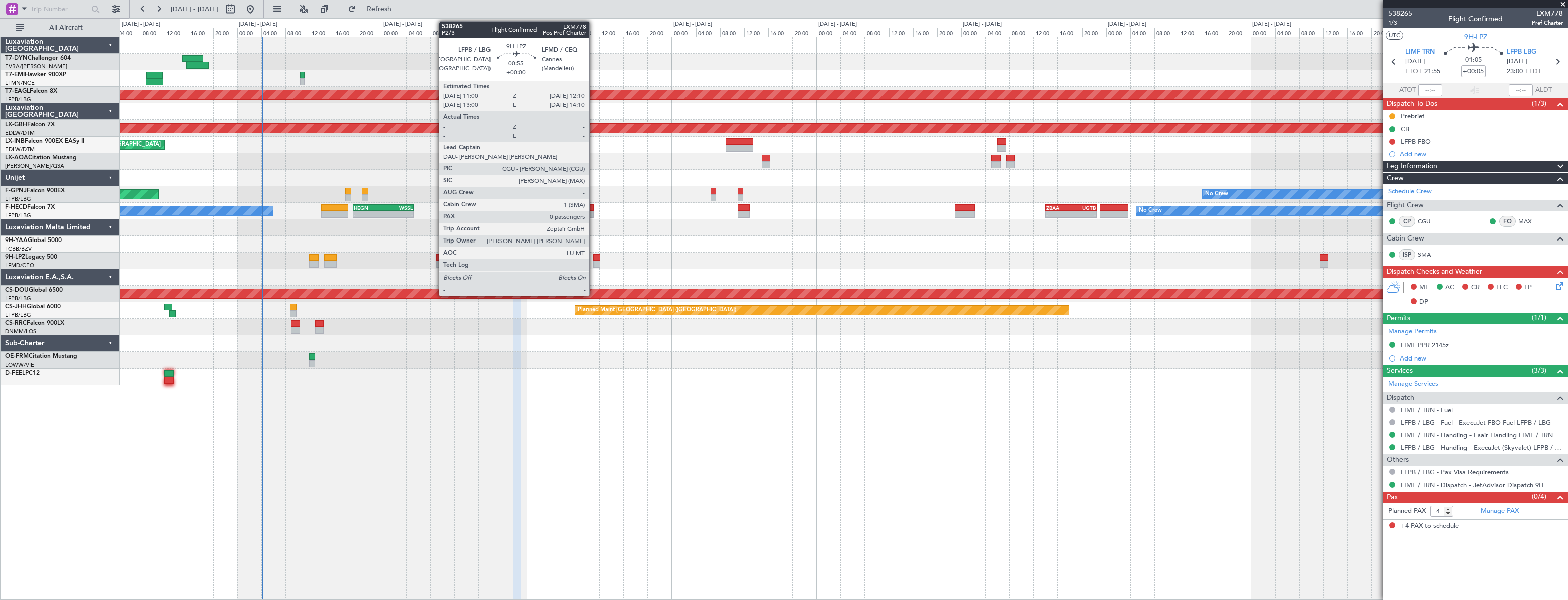
click at [593, 260] on div at bounding box center [596, 257] width 8 height 7
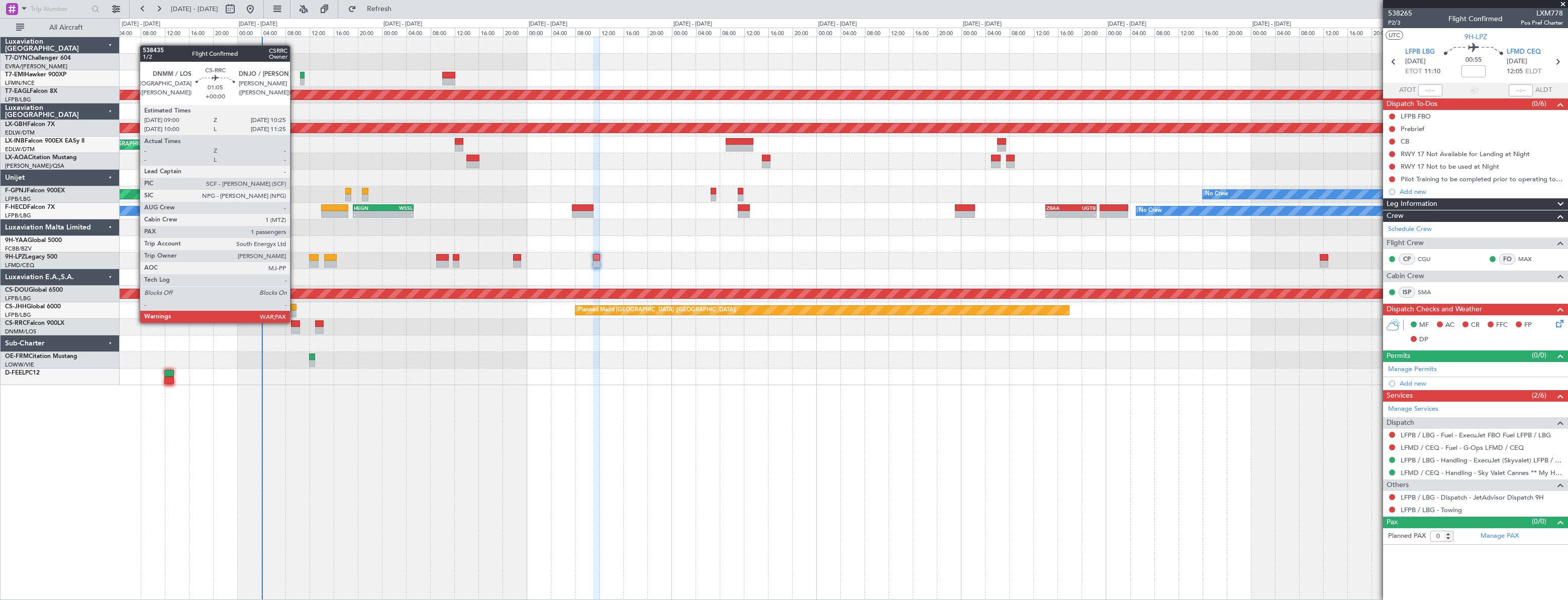
click at [294, 322] on div at bounding box center [295, 324] width 9 height 7
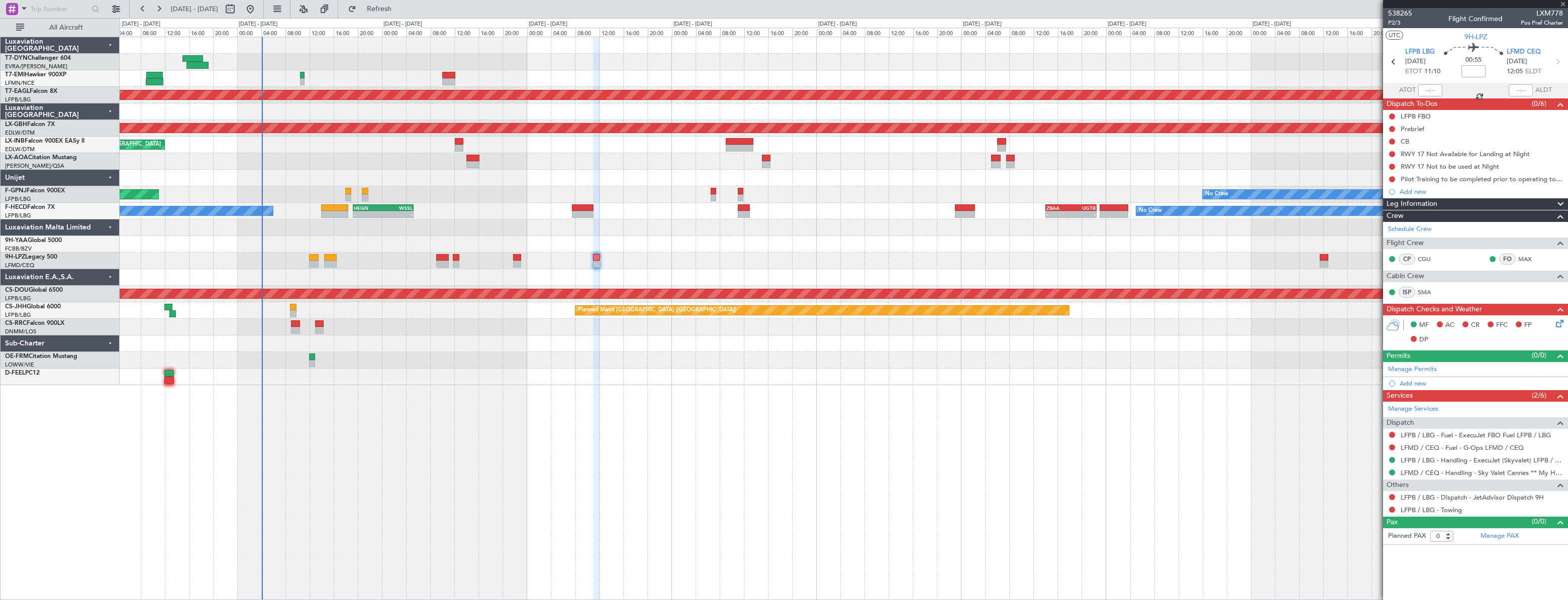
type input "6"
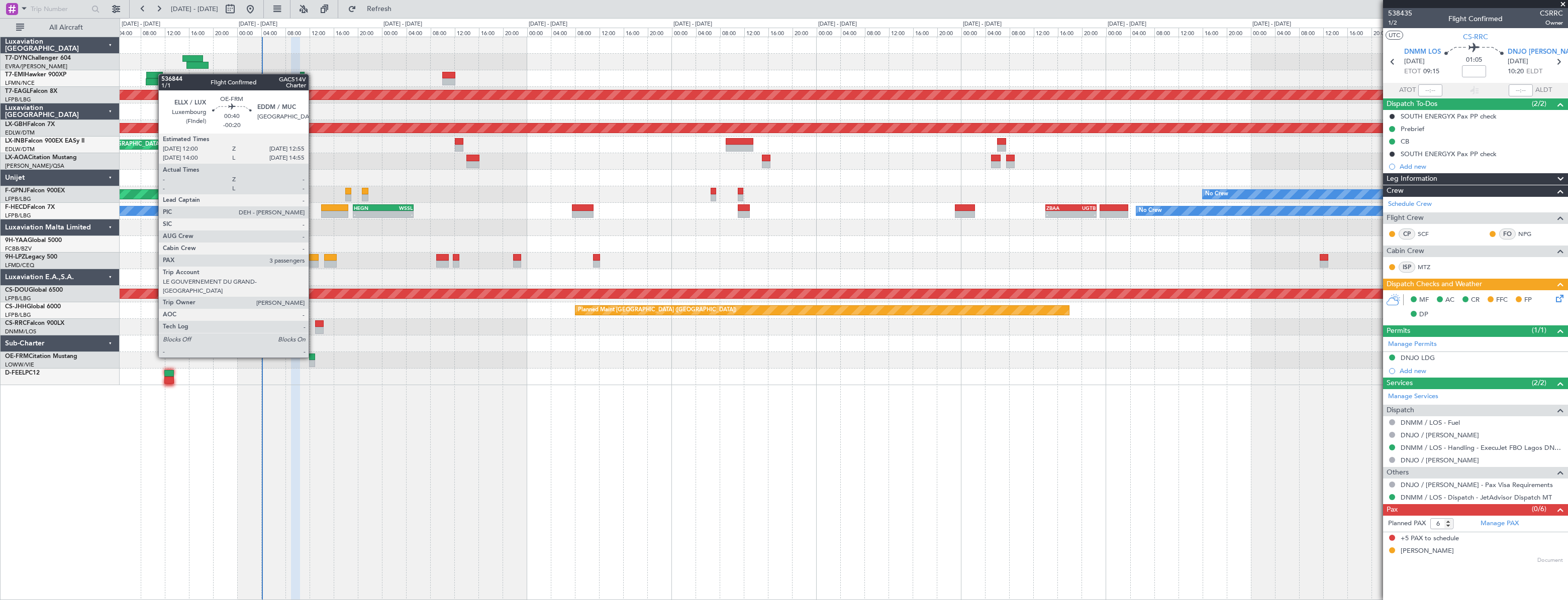
click at [313, 357] on div at bounding box center [312, 357] width 6 height 7
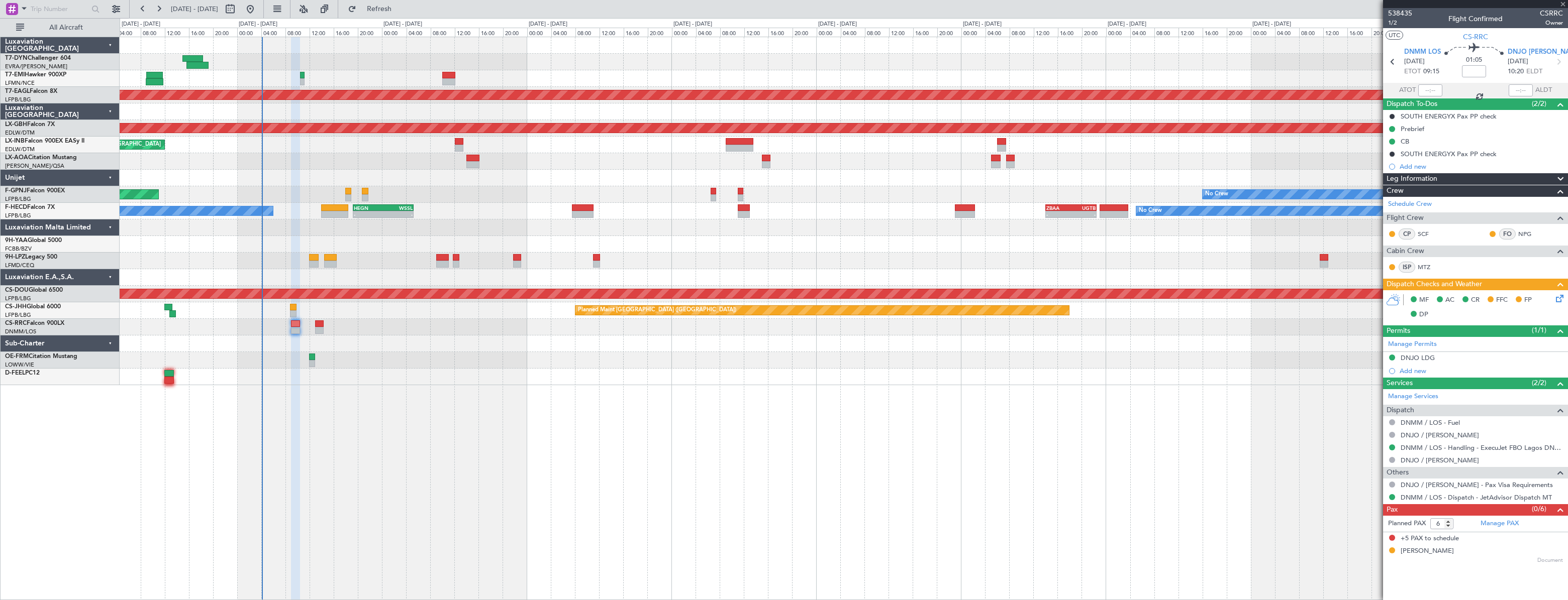
type input "-00:20"
type input "3"
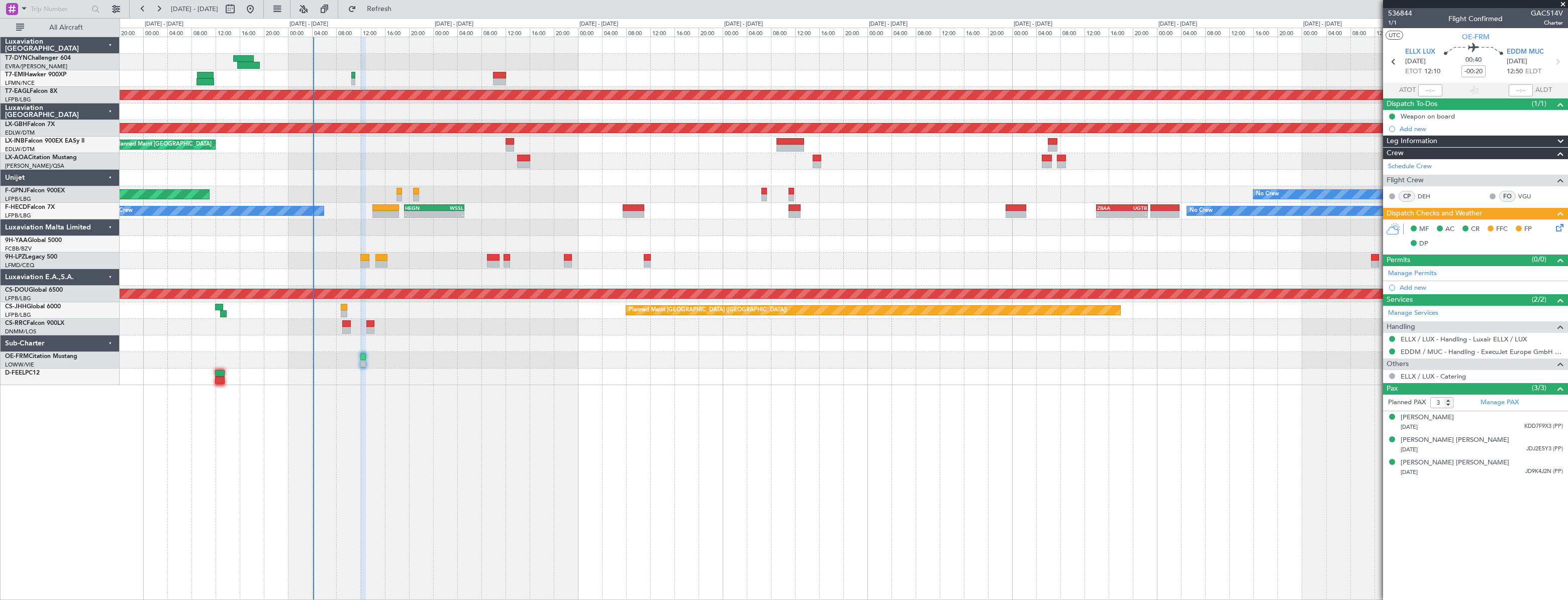
click at [509, 376] on div at bounding box center [844, 377] width 1448 height 16
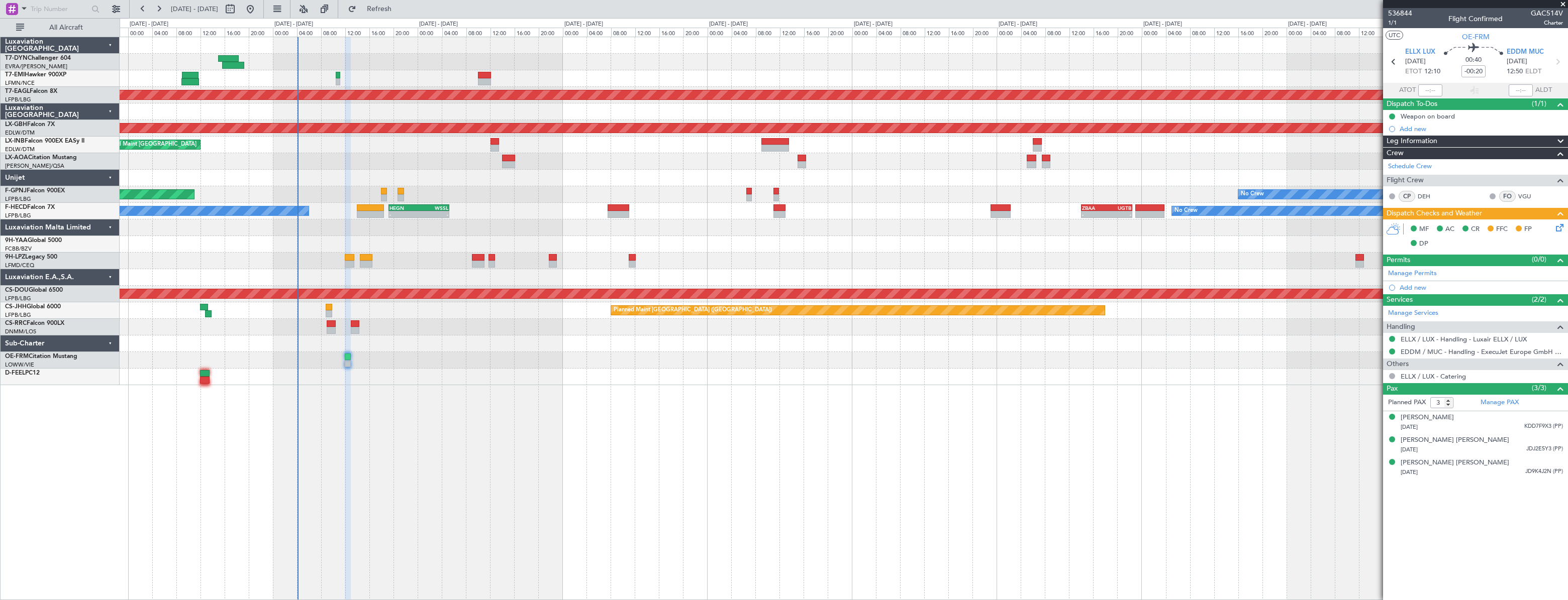
click at [732, 337] on div at bounding box center [843, 344] width 1447 height 16
